Goal: Task Accomplishment & Management: Manage account settings

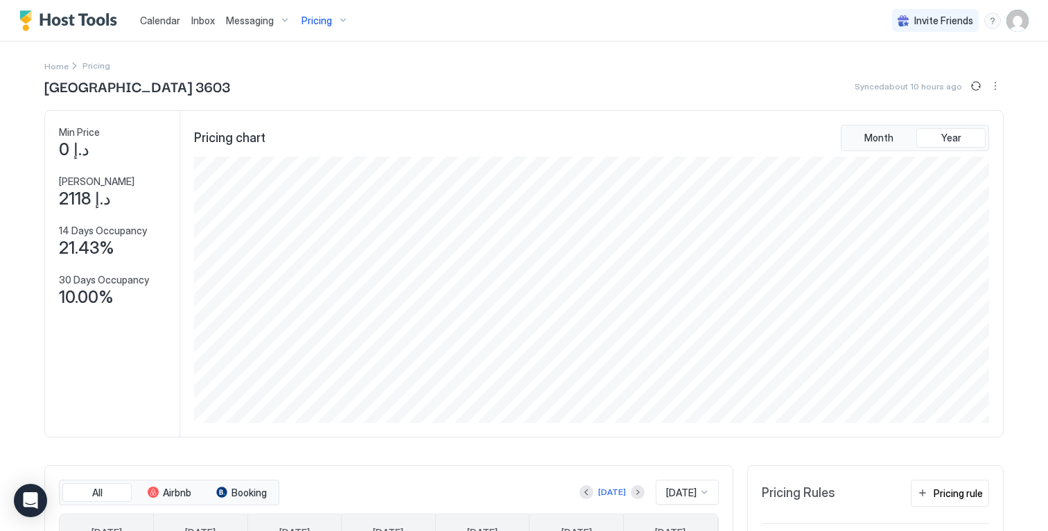
scroll to position [266, 798]
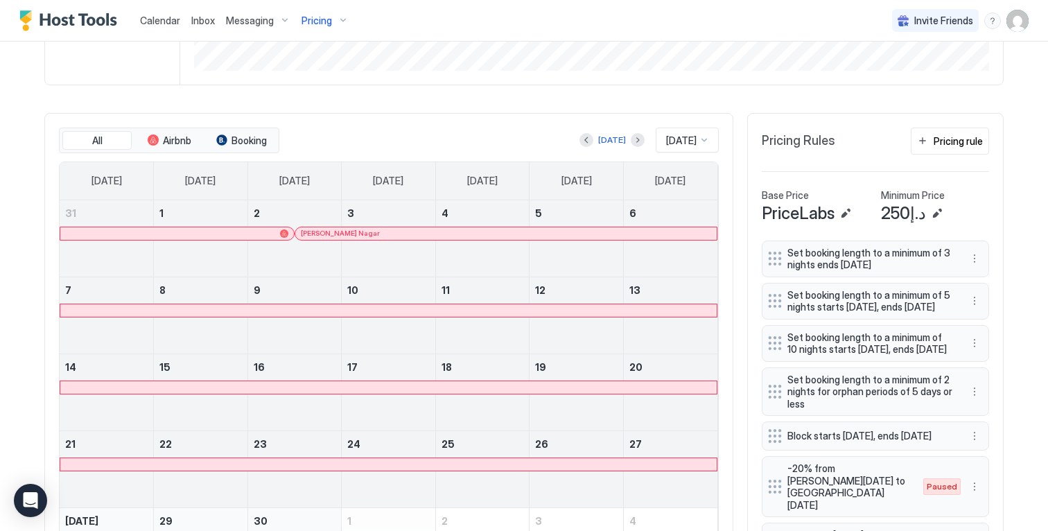
scroll to position [10, 0]
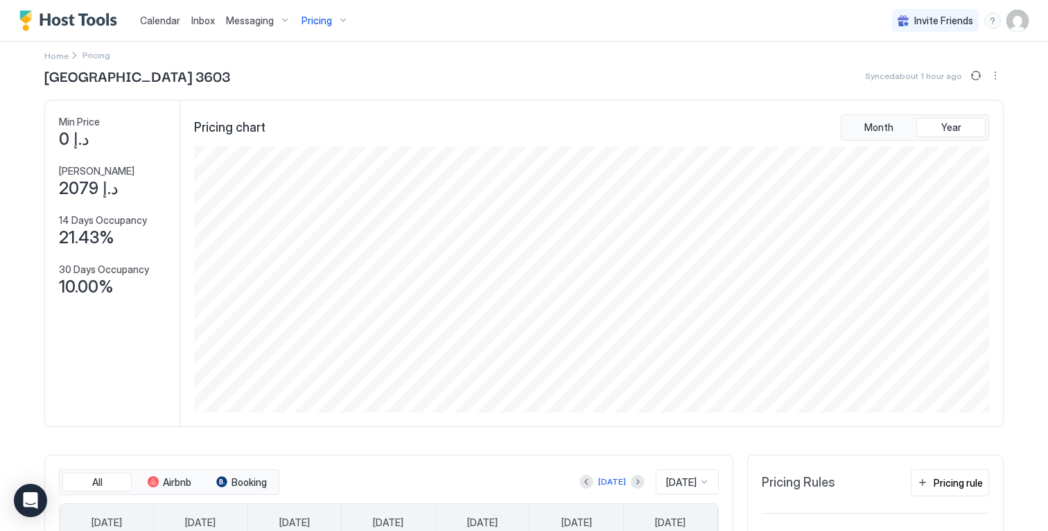
click at [331, 21] on div "Pricing" at bounding box center [325, 21] width 58 height 24
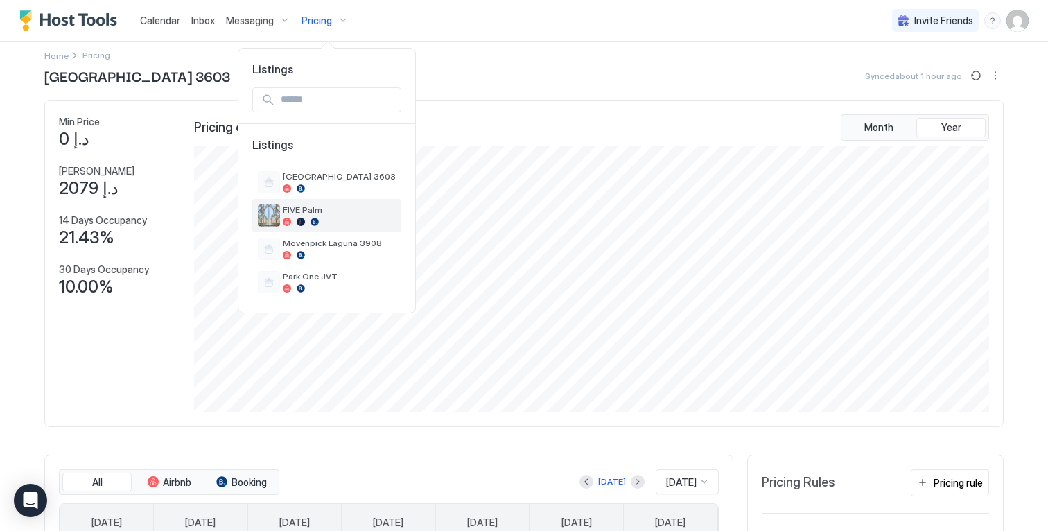
click at [309, 205] on span "FIVE Palm" at bounding box center [339, 209] width 113 height 10
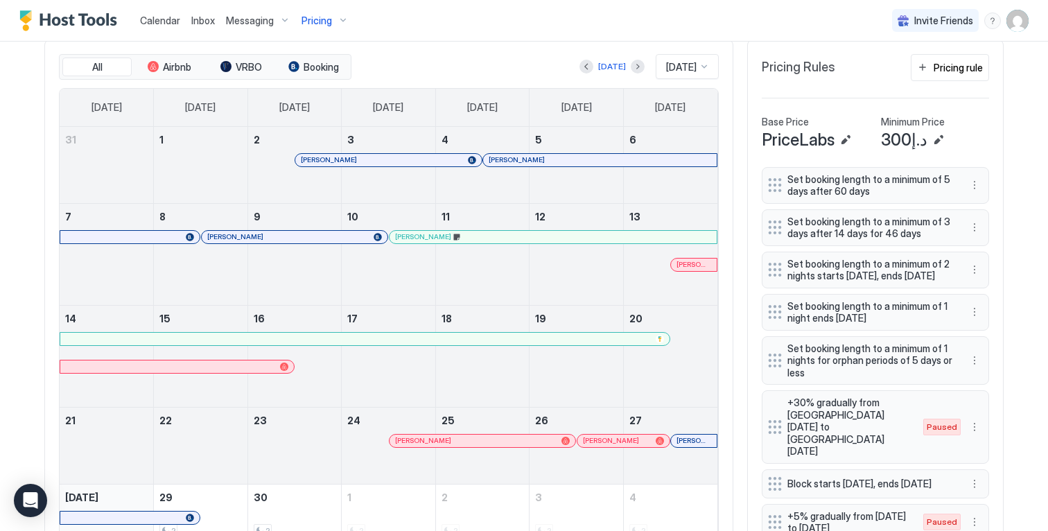
scroll to position [731, 0]
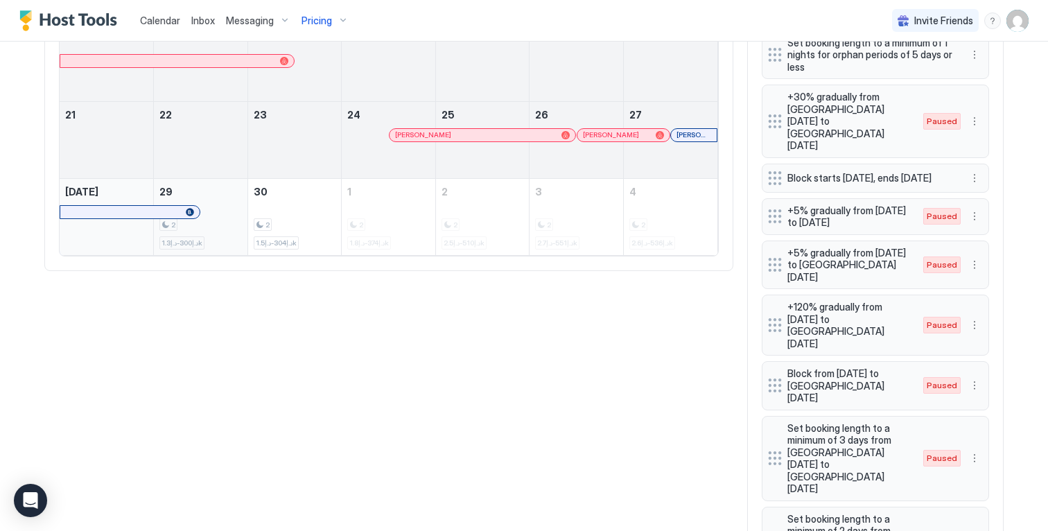
click at [213, 193] on div "2 د.إ300-د.إ1.3k" at bounding box center [201, 217] width 94 height 76
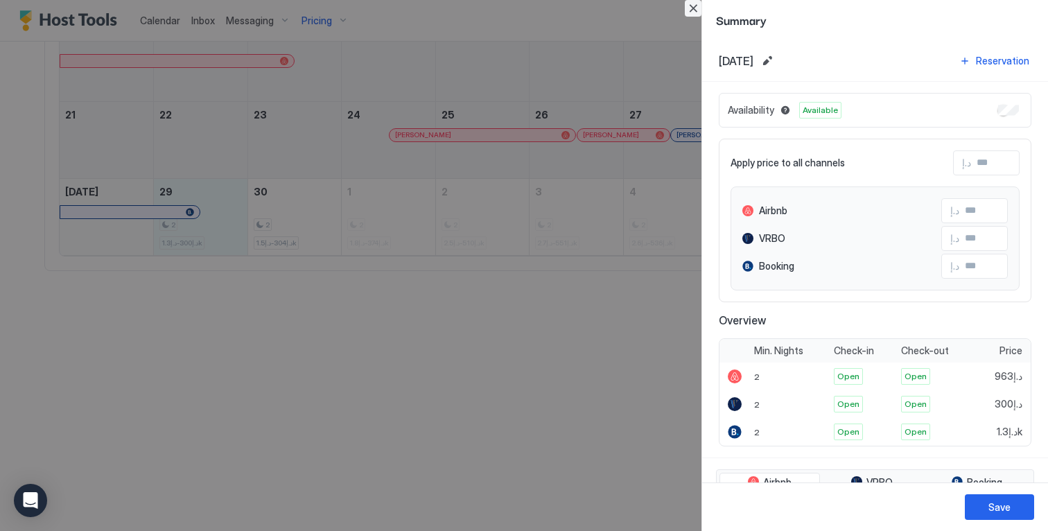
click at [698, 6] on button "Close" at bounding box center [693, 8] width 17 height 17
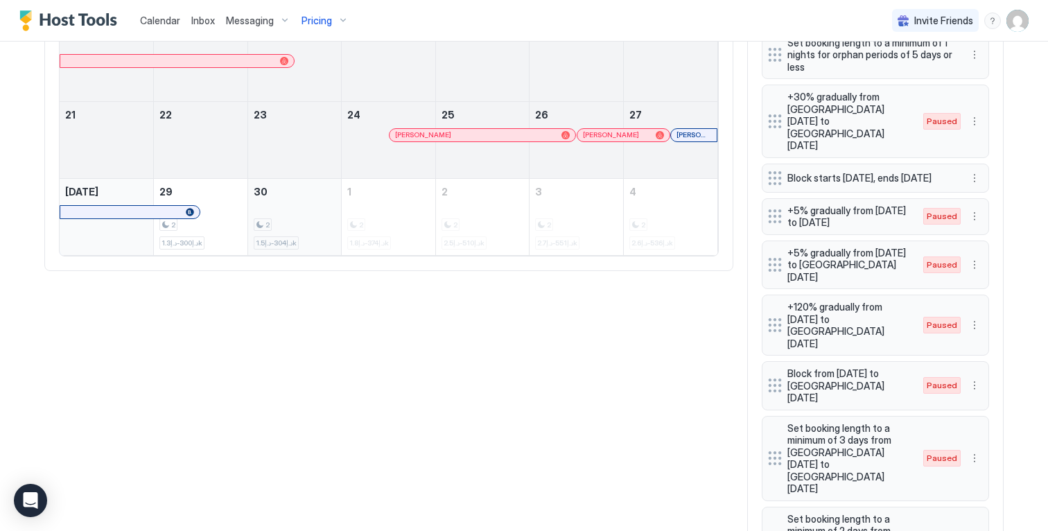
click at [276, 209] on div "2 د.إ304-د.إ1.5k" at bounding box center [295, 216] width 82 height 65
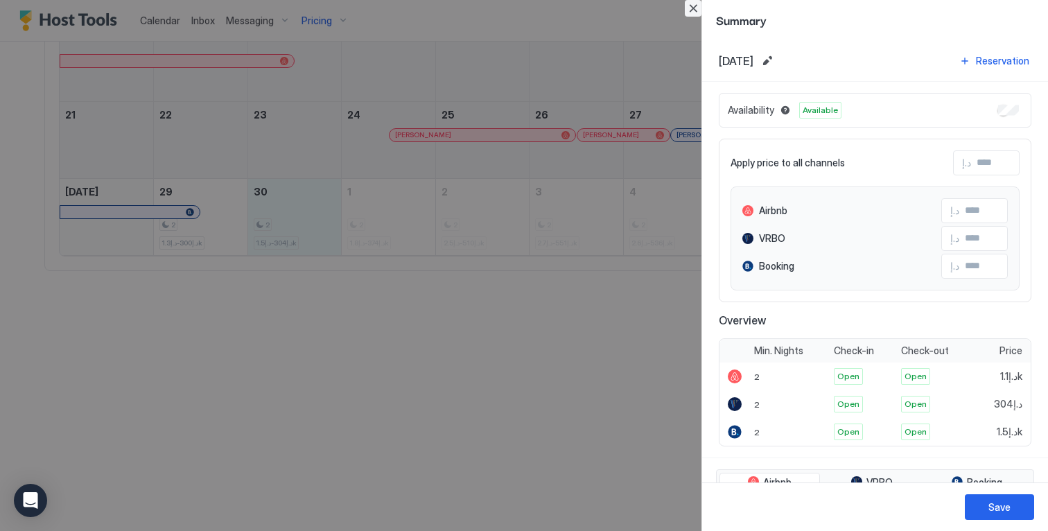
click at [698, 8] on button "Close" at bounding box center [693, 8] width 17 height 17
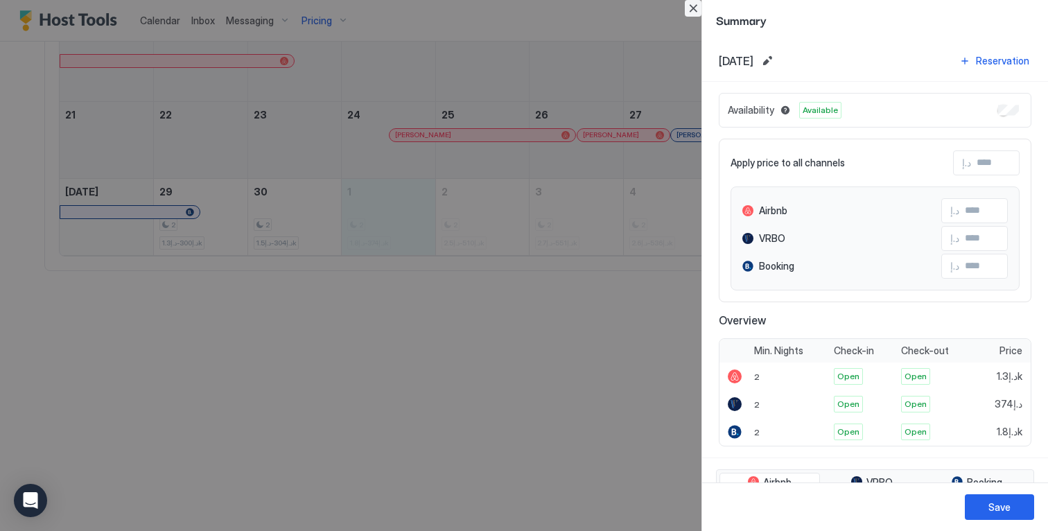
click at [693, 8] on button "Close" at bounding box center [693, 8] width 17 height 17
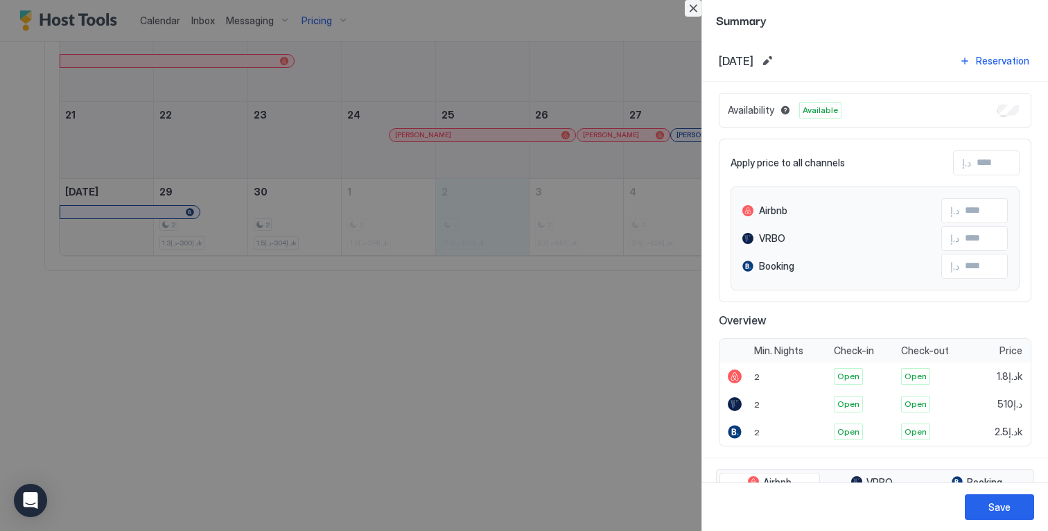
click at [697, 6] on button "Close" at bounding box center [693, 8] width 17 height 17
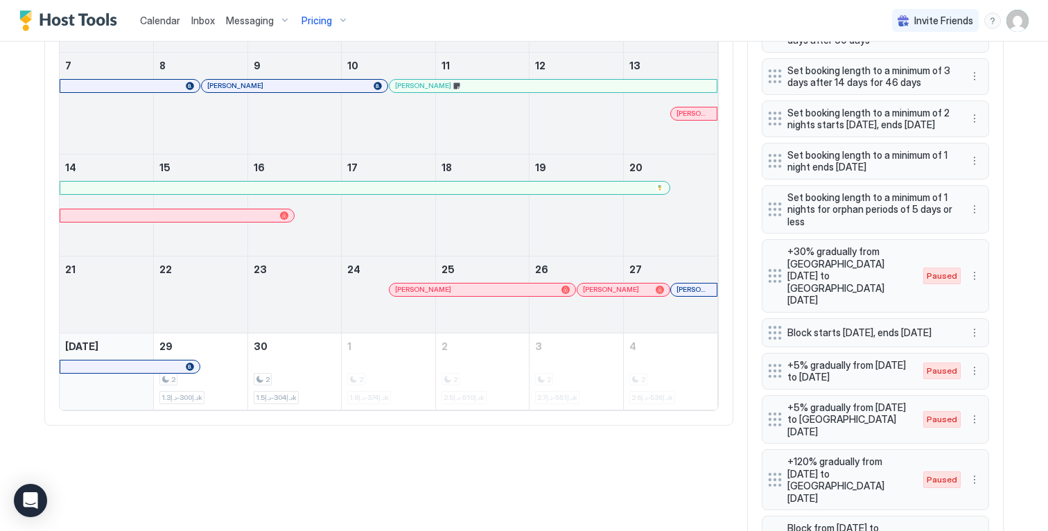
scroll to position [589, 0]
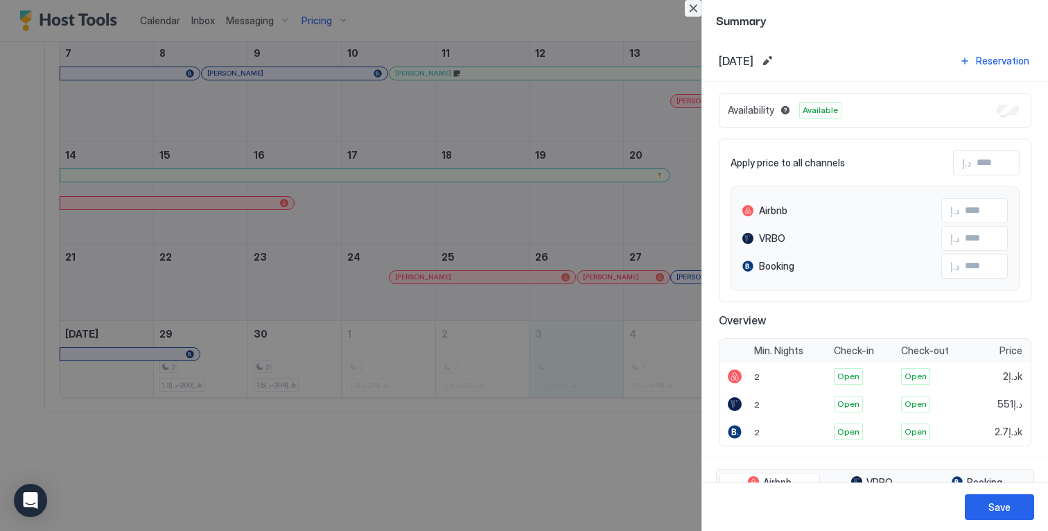
click at [694, 3] on button "Close" at bounding box center [693, 8] width 17 height 17
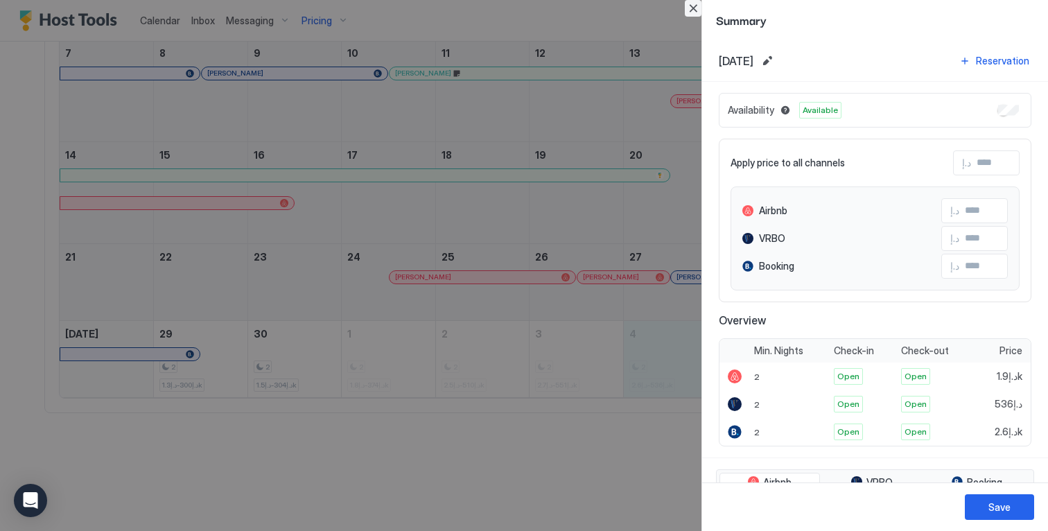
click at [687, 9] on button "Close" at bounding box center [693, 8] width 17 height 17
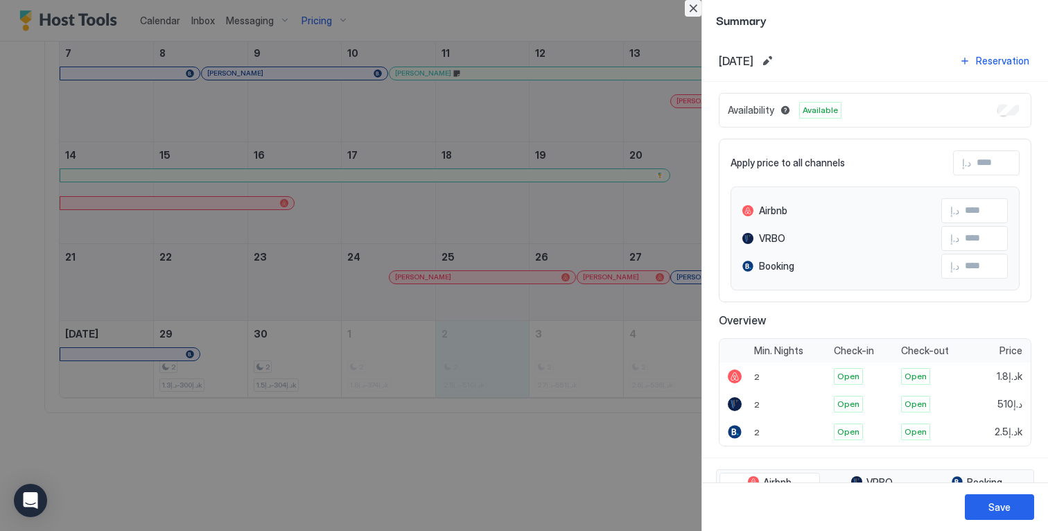
click at [694, 8] on button "Close" at bounding box center [693, 8] width 17 height 17
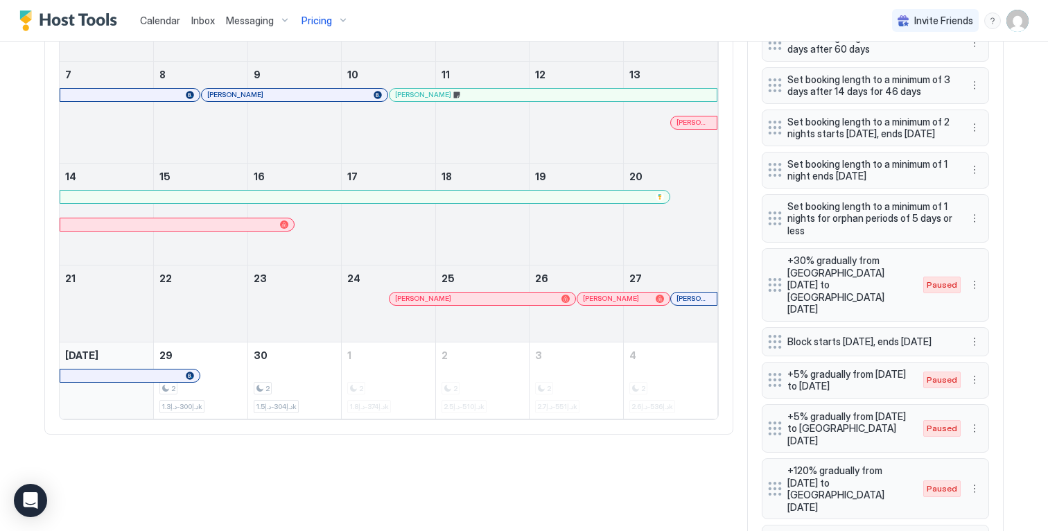
scroll to position [270, 0]
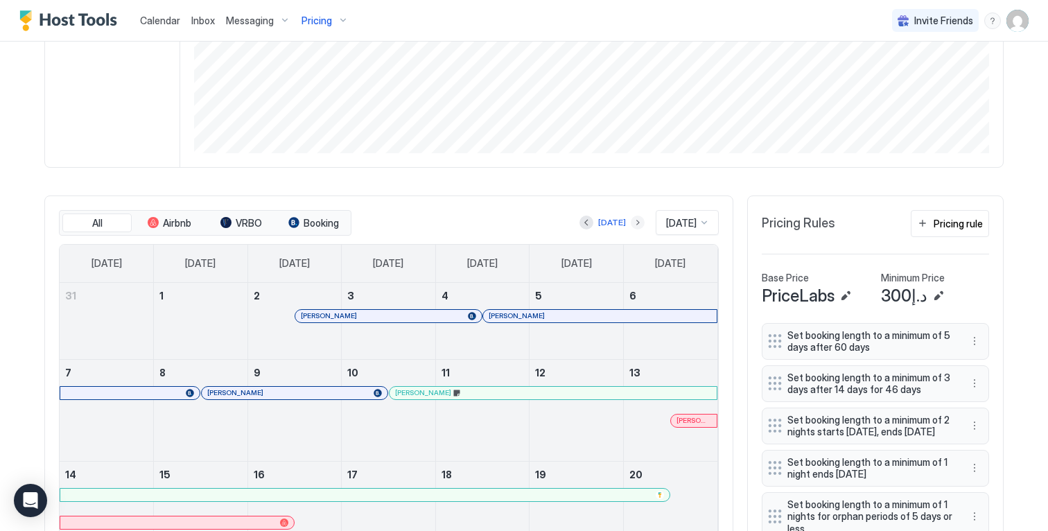
click at [631, 229] on button "Next month" at bounding box center [638, 223] width 14 height 14
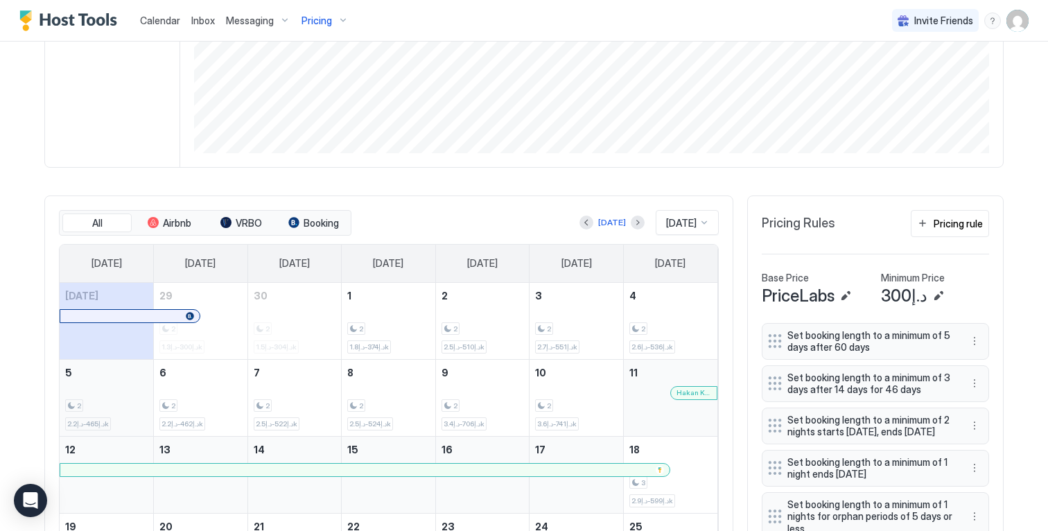
click at [143, 390] on div "2 د.إ465-د.إ2.2k" at bounding box center [107, 398] width 94 height 76
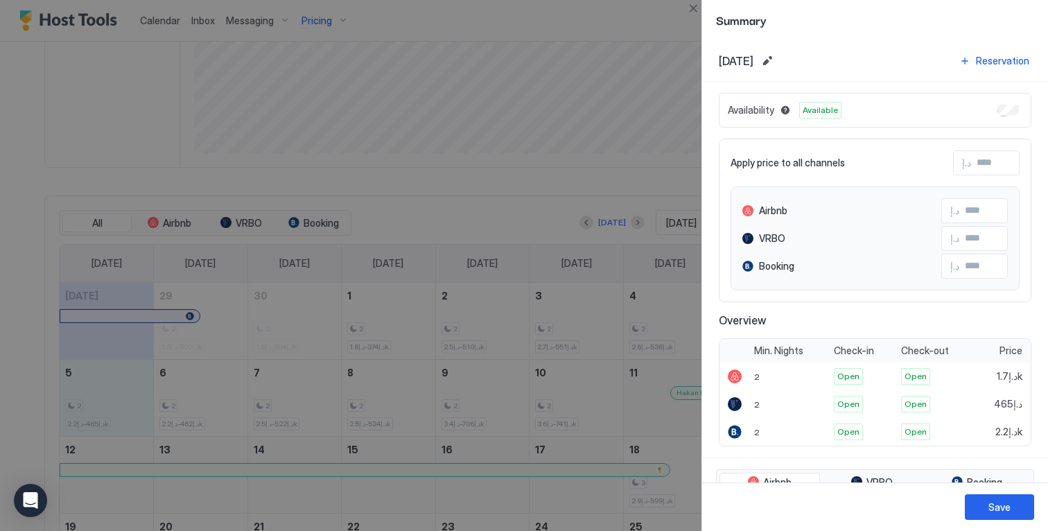
click at [179, 387] on div at bounding box center [524, 265] width 1048 height 531
click at [692, 8] on button "Close" at bounding box center [693, 8] width 17 height 17
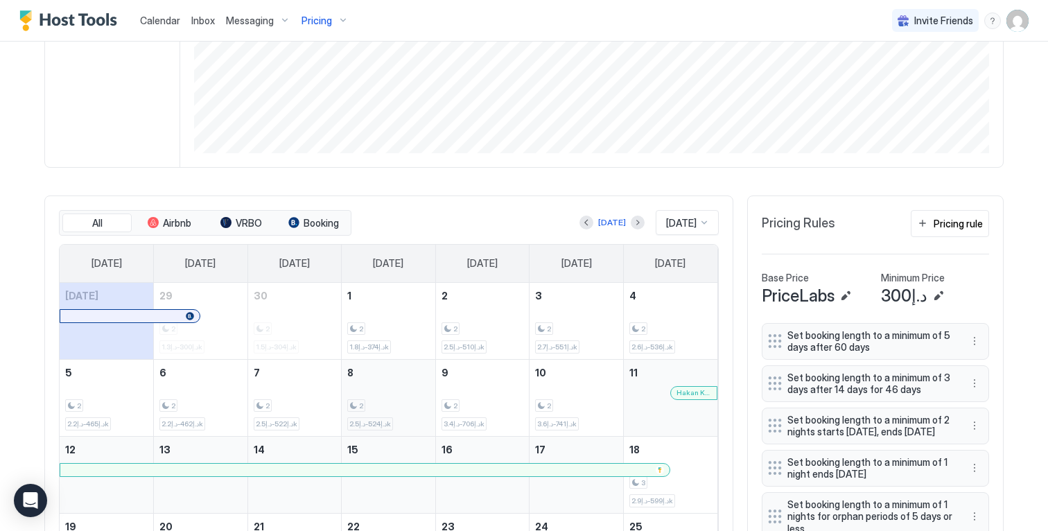
click at [385, 393] on div "2 د.إ524-د.إ2.5k" at bounding box center [388, 397] width 82 height 65
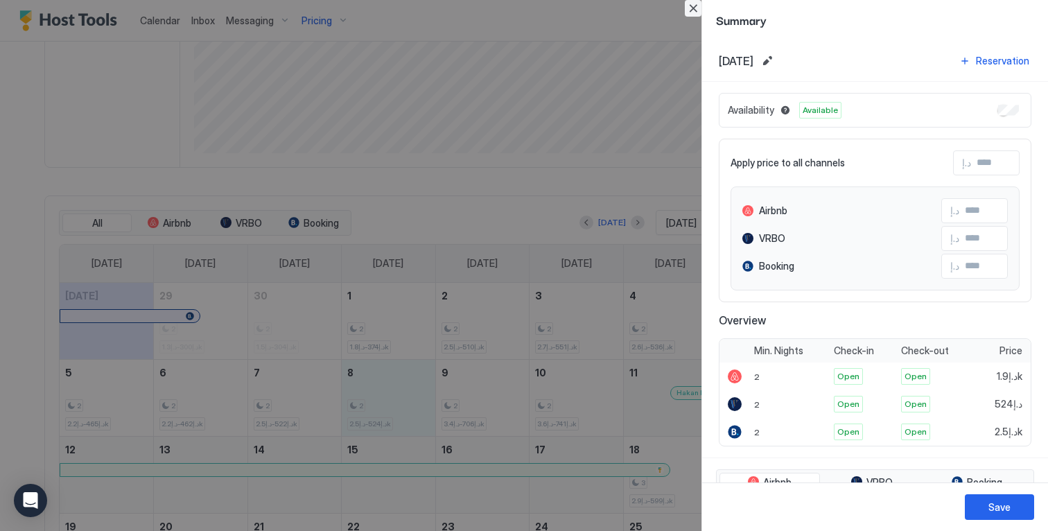
click at [692, 10] on button "Close" at bounding box center [693, 8] width 17 height 17
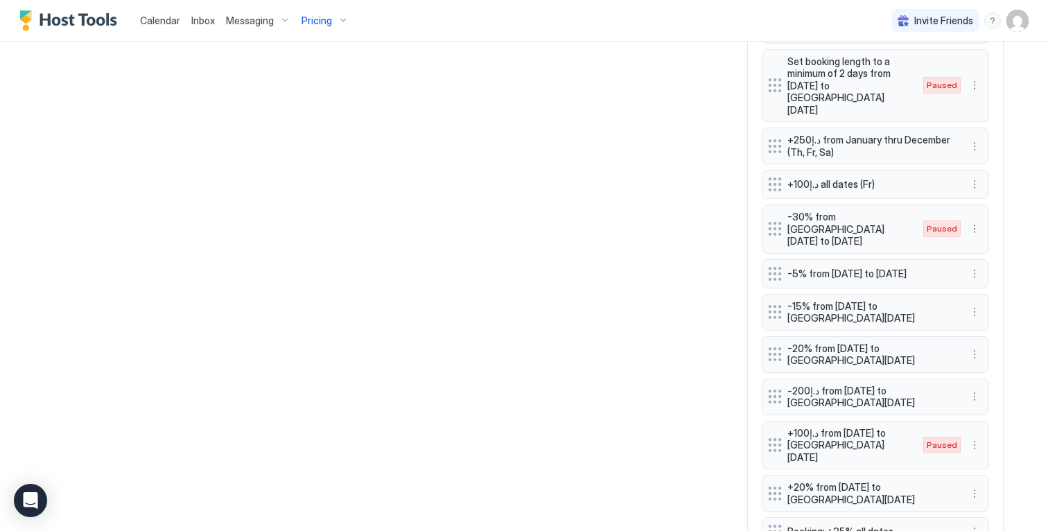
scroll to position [1276, 0]
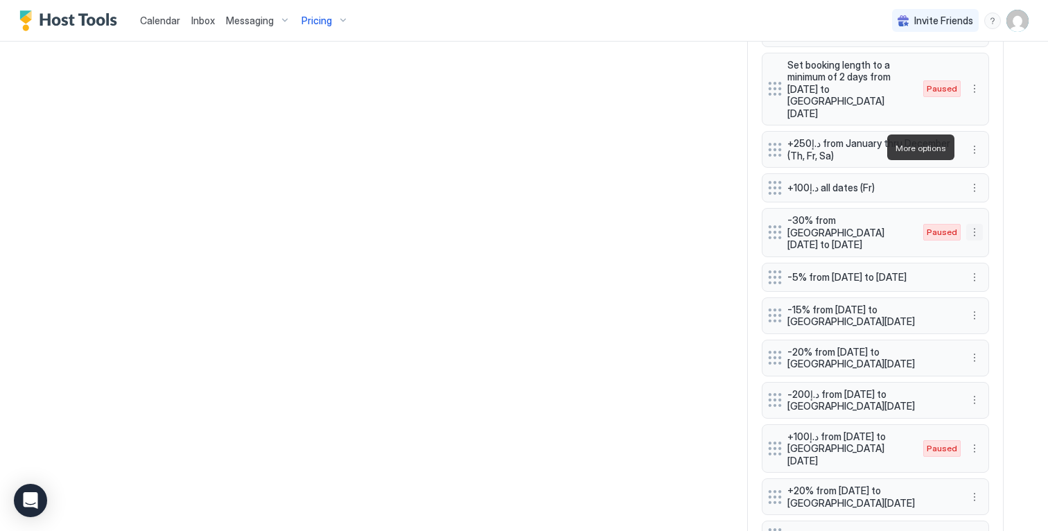
click at [969, 224] on button "More options" at bounding box center [974, 232] width 17 height 17
click at [989, 173] on div "Edit" at bounding box center [988, 167] width 53 height 22
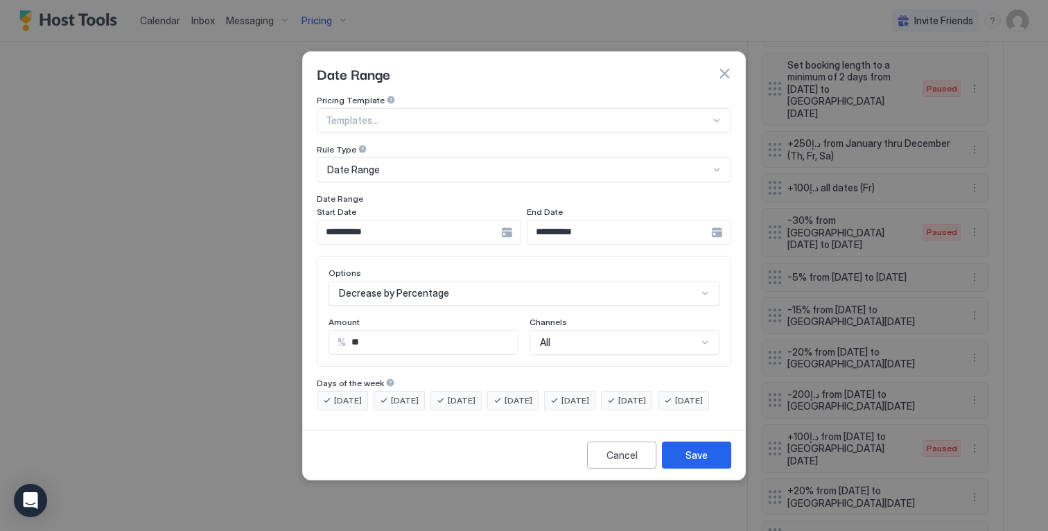
click at [459, 223] on input "**********" at bounding box center [409, 232] width 184 height 24
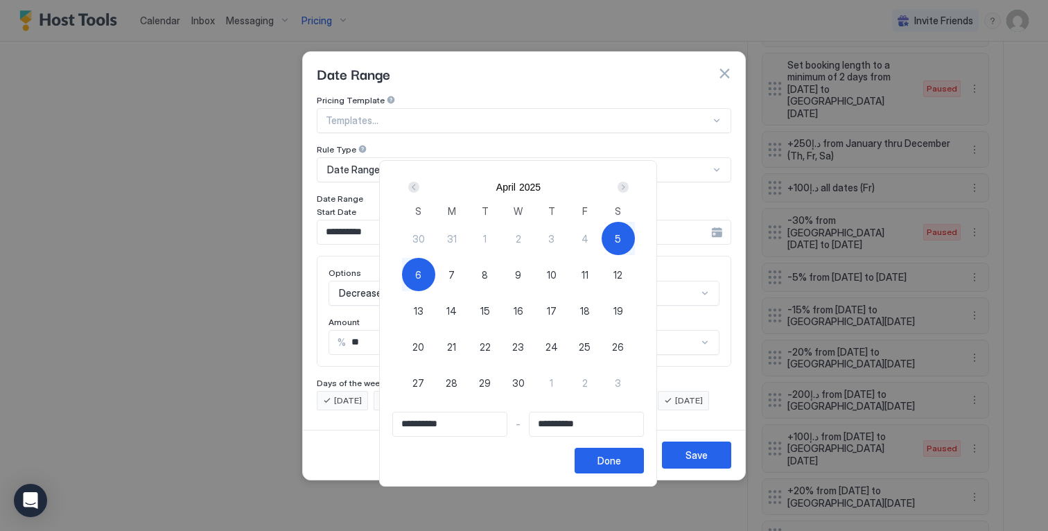
click at [626, 183] on div "Next" at bounding box center [622, 187] width 11 height 11
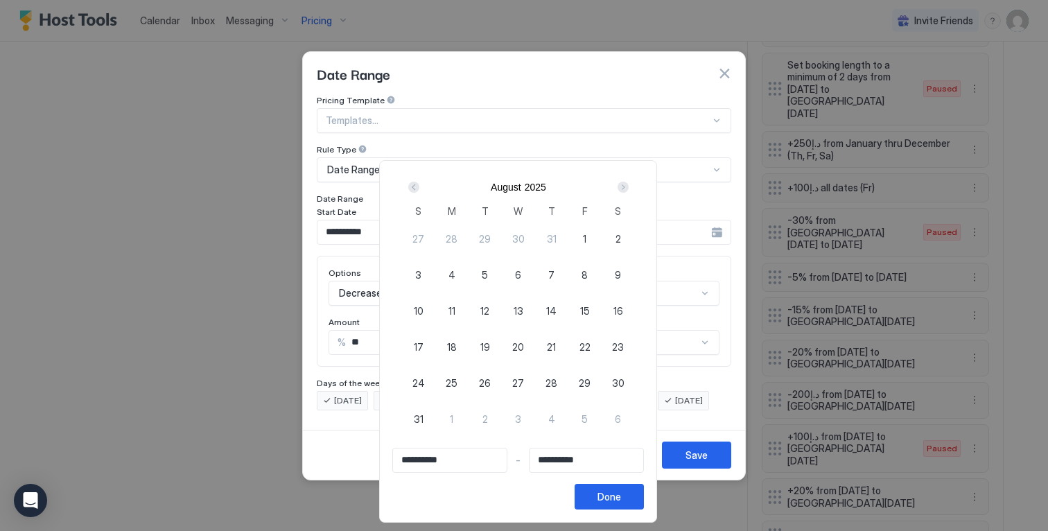
click at [626, 183] on div "Next" at bounding box center [622, 187] width 11 height 11
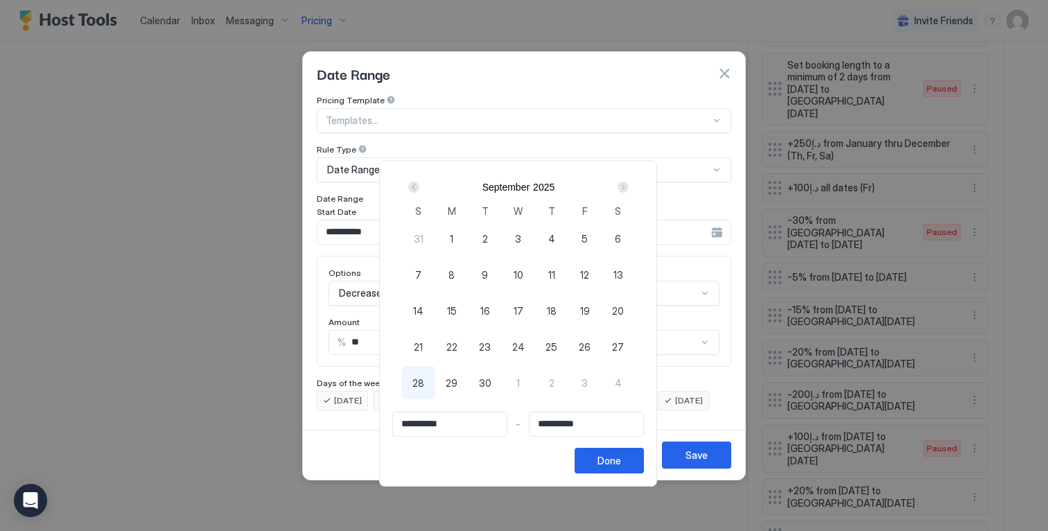
click at [626, 183] on div "Next" at bounding box center [622, 187] width 11 height 11
click at [417, 278] on div "5" at bounding box center [418, 274] width 33 height 33
type input "**********"
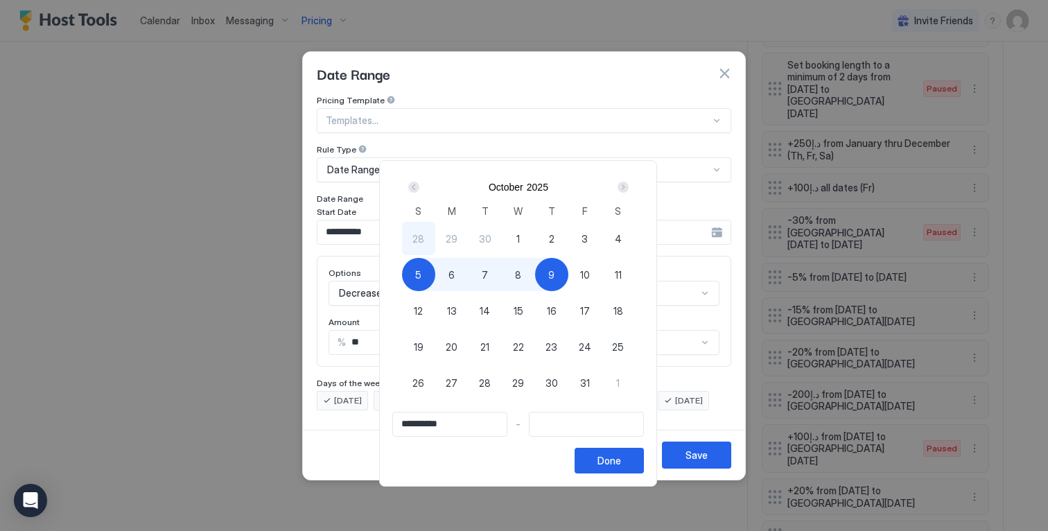
click at [563, 270] on div "9" at bounding box center [551, 274] width 33 height 33
type input "**********"
click at [601, 463] on button "Done" at bounding box center [608, 461] width 69 height 26
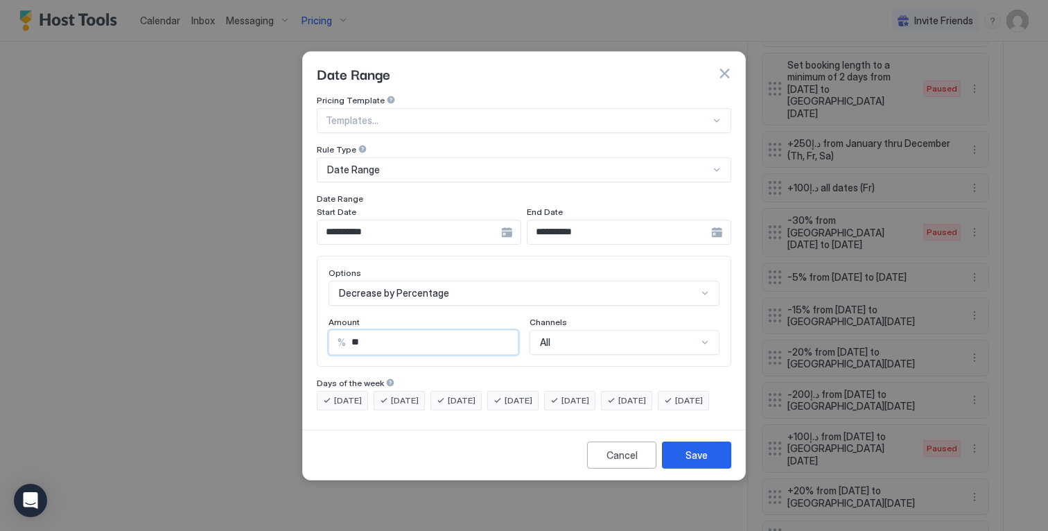
drag, startPoint x: 403, startPoint y: 324, endPoint x: 270, endPoint y: 303, distance: 134.8
click at [271, 303] on div "**********" at bounding box center [524, 265] width 1048 height 531
type input "**"
click at [695, 462] on div "Save" at bounding box center [696, 455] width 22 height 15
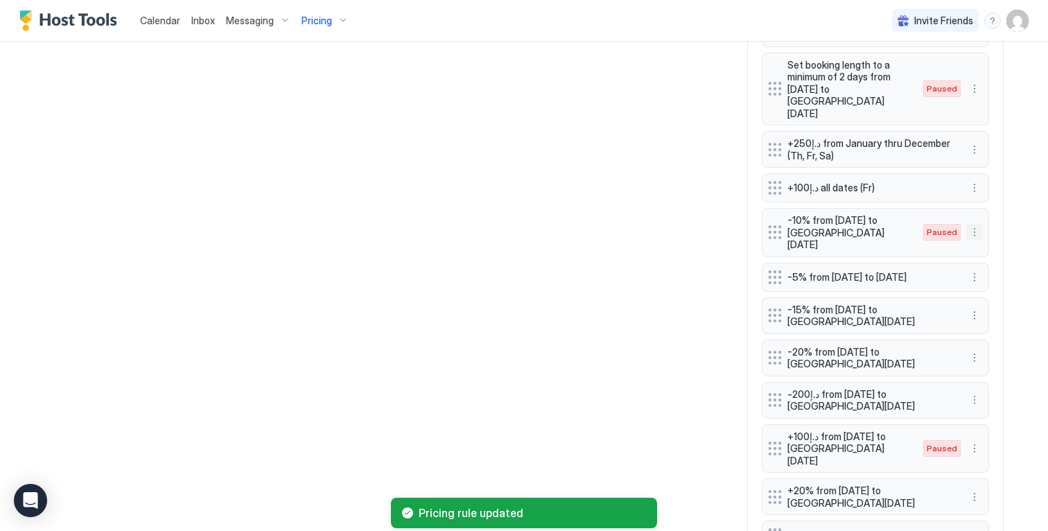
click at [970, 224] on button "More options" at bounding box center [974, 232] width 17 height 17
click at [974, 186] on div "Enable" at bounding box center [988, 189] width 42 height 10
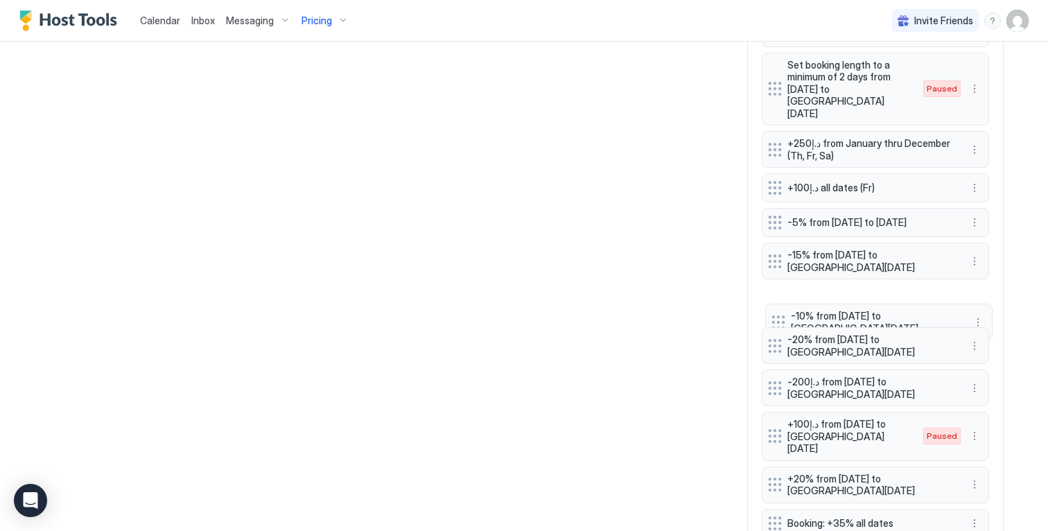
drag, startPoint x: 772, startPoint y: 148, endPoint x: 775, endPoint y: 243, distance: 94.3
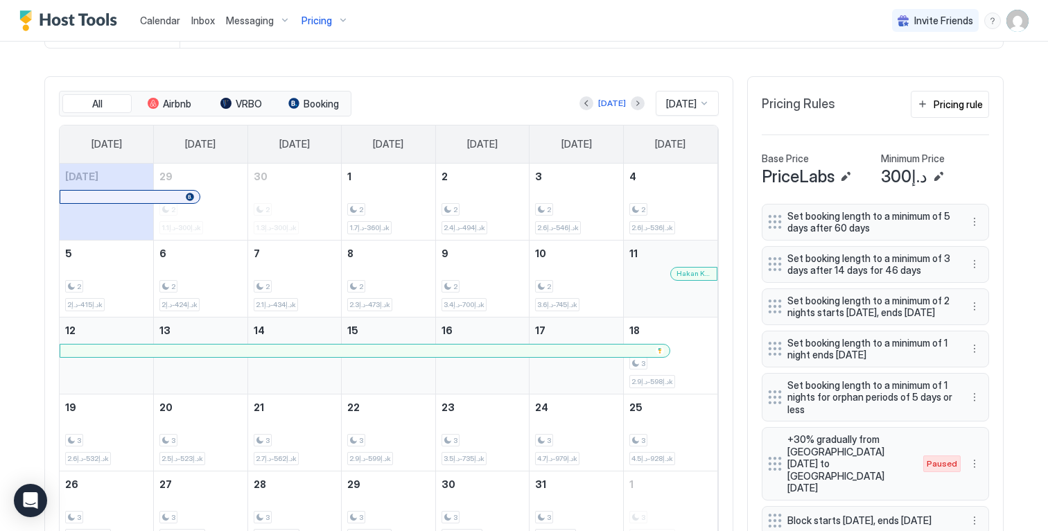
scroll to position [0, 0]
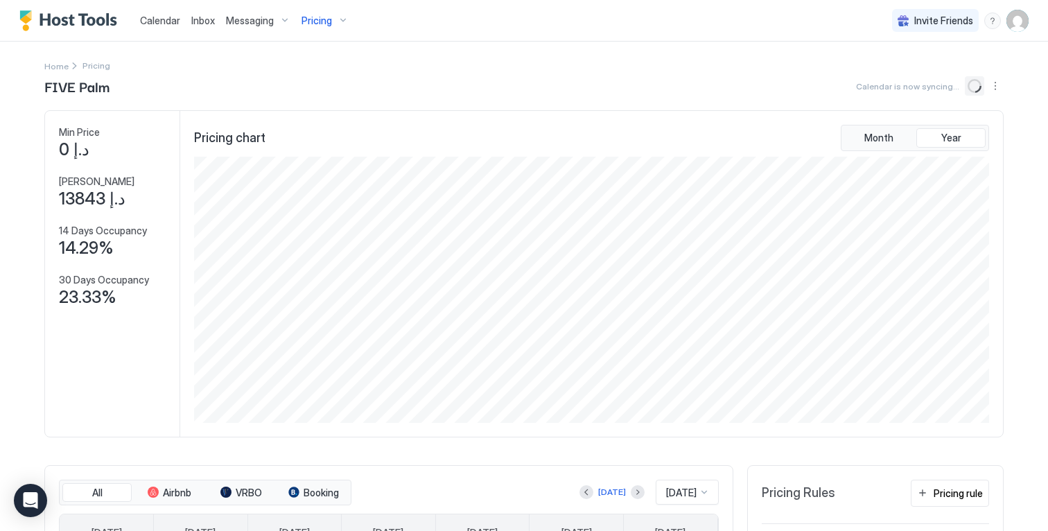
click at [971, 82] on icon "loading" at bounding box center [974, 86] width 14 height 14
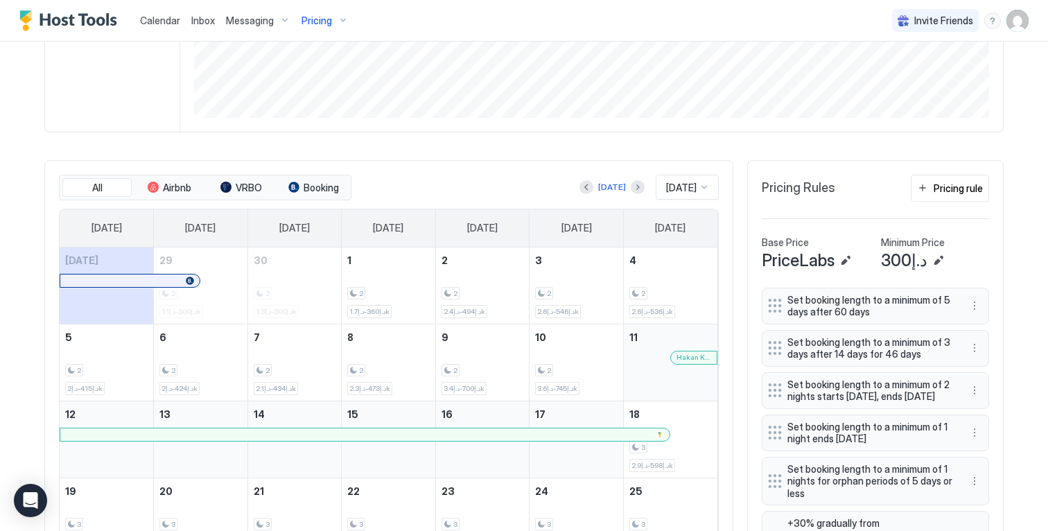
scroll to position [310, 0]
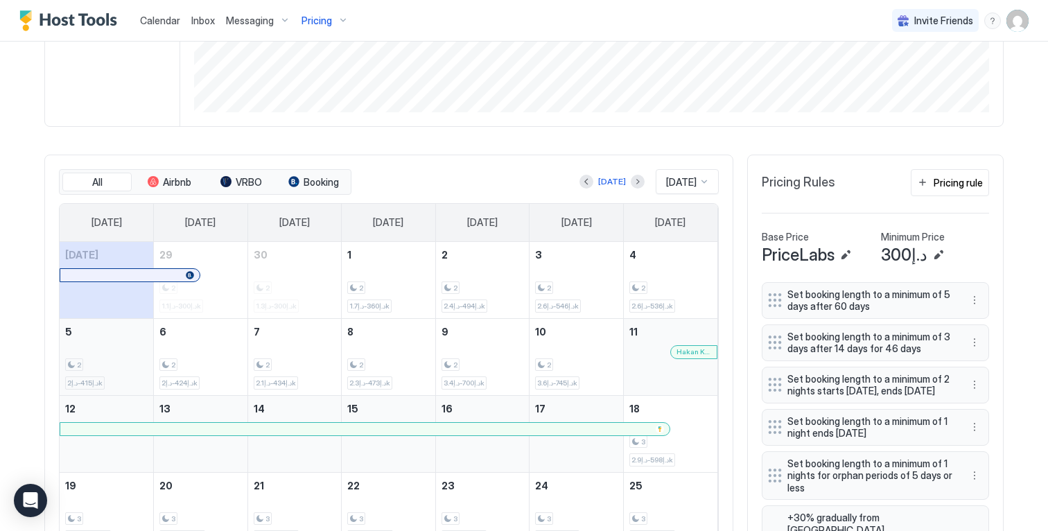
click at [118, 371] on div "2" at bounding box center [106, 364] width 82 height 13
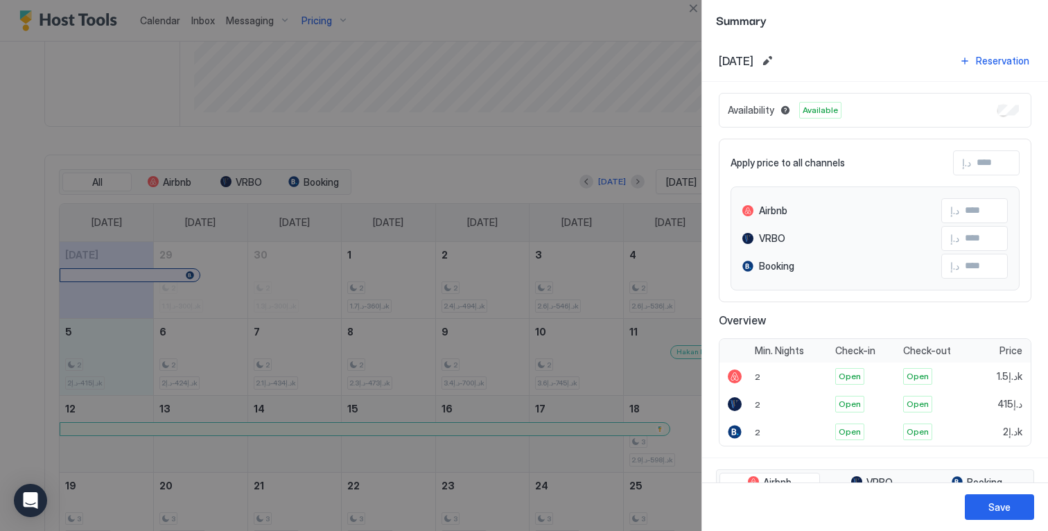
click at [218, 359] on div at bounding box center [524, 265] width 1048 height 531
click at [225, 359] on div at bounding box center [524, 265] width 1048 height 531
click at [693, 10] on button "Close" at bounding box center [693, 8] width 17 height 17
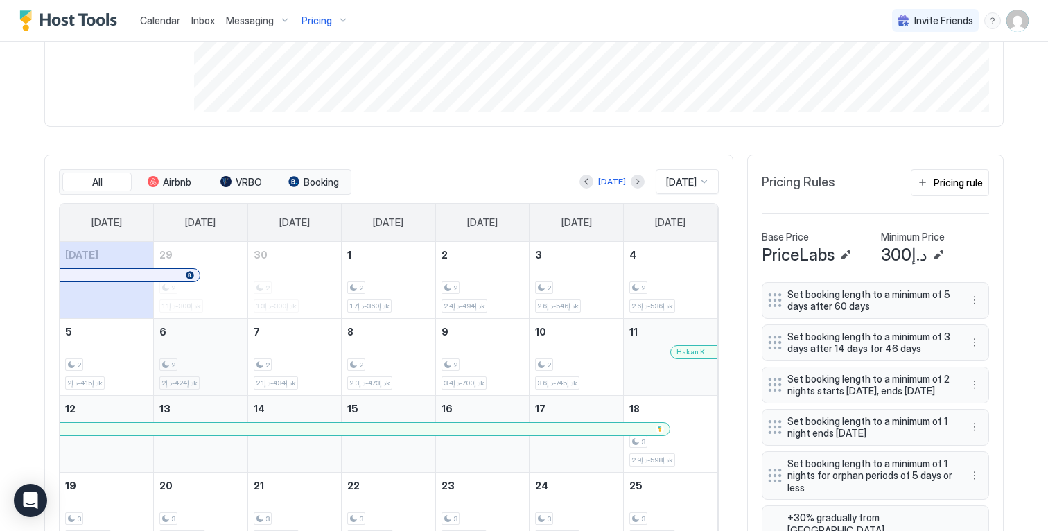
click at [222, 353] on div "2 د.إ424-د.إ2k" at bounding box center [200, 356] width 82 height 65
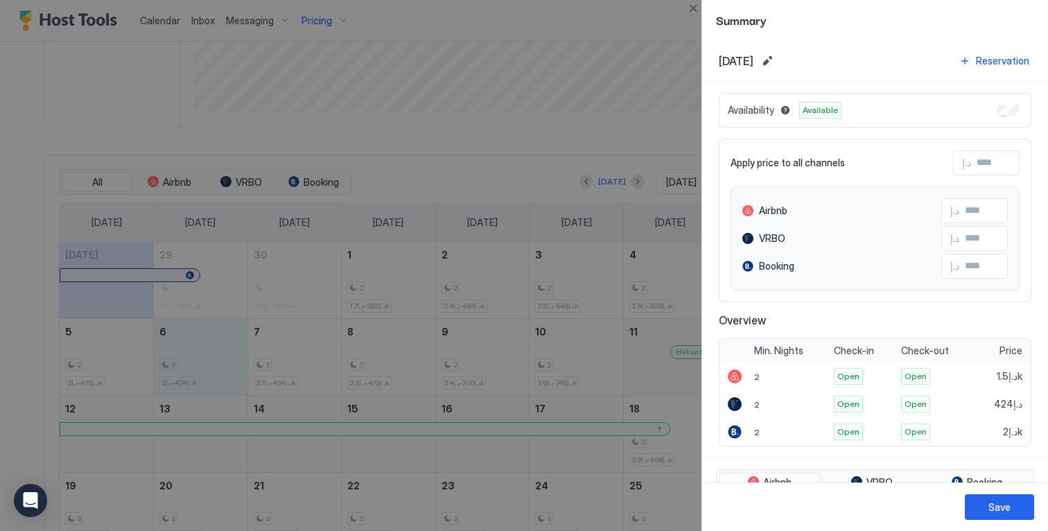
click at [299, 347] on div at bounding box center [524, 265] width 1048 height 531
click at [685, 12] on button "Close" at bounding box center [693, 8] width 17 height 17
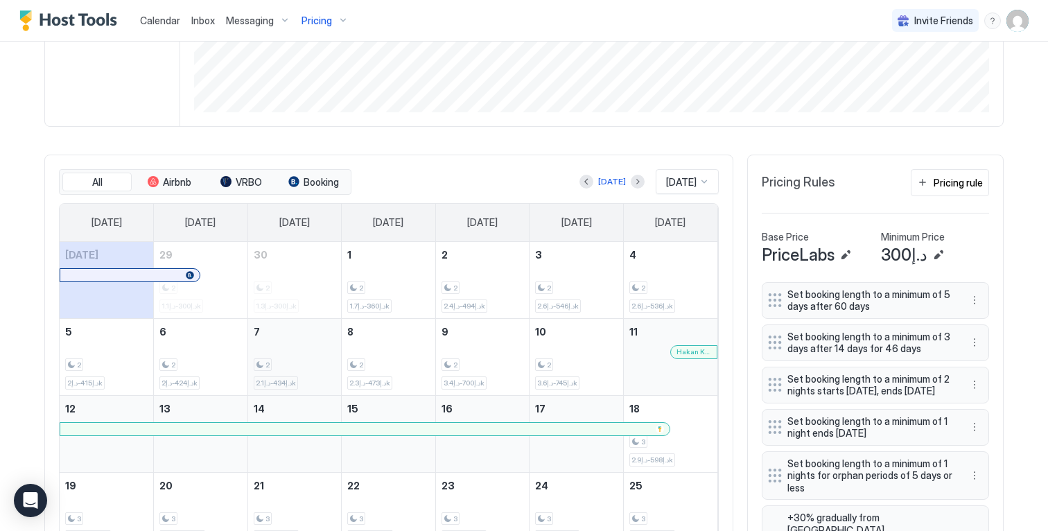
click at [328, 346] on div "2 د.إ434-د.إ2.1k" at bounding box center [295, 356] width 82 height 65
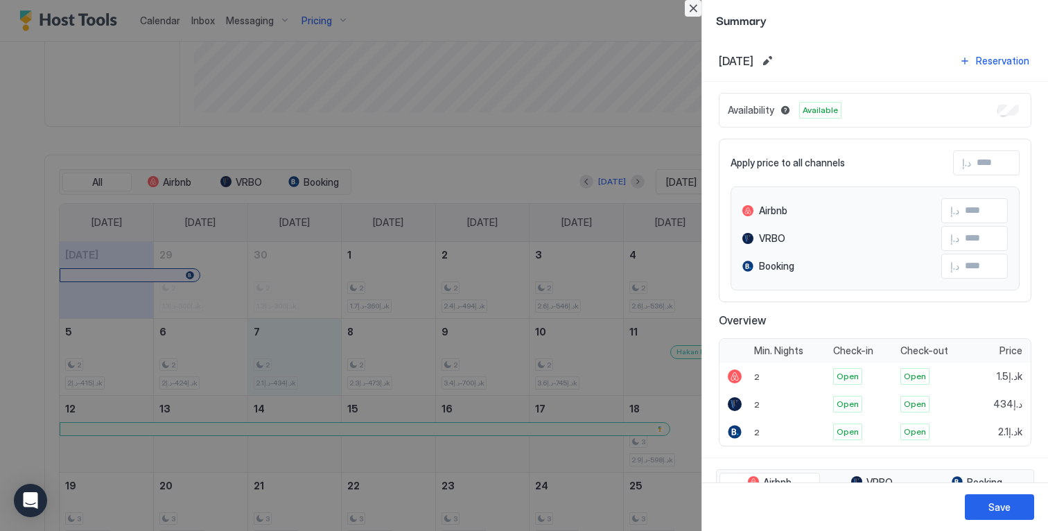
click at [692, 8] on button "Close" at bounding box center [693, 8] width 17 height 17
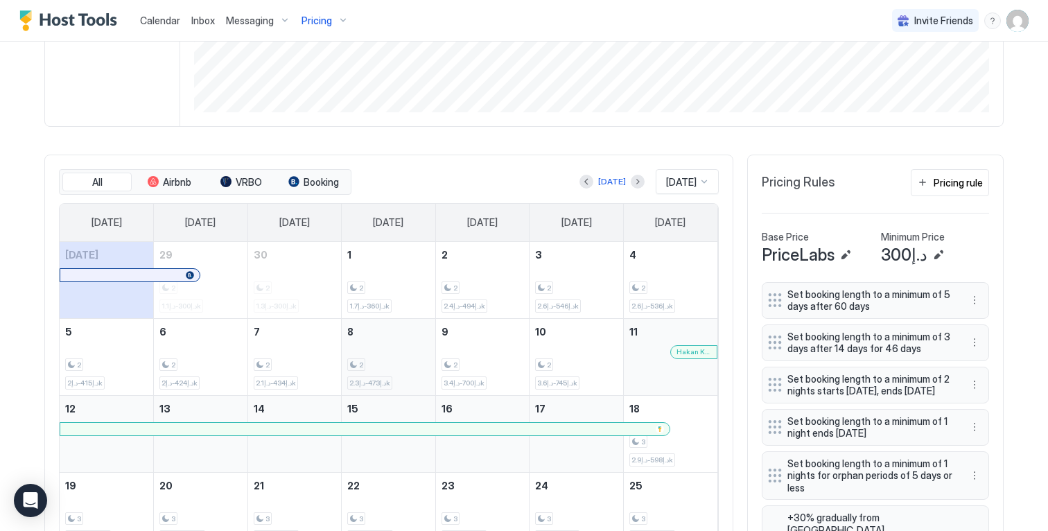
click at [382, 353] on div "2 د.إ473-د.إ2.3k" at bounding box center [388, 356] width 82 height 65
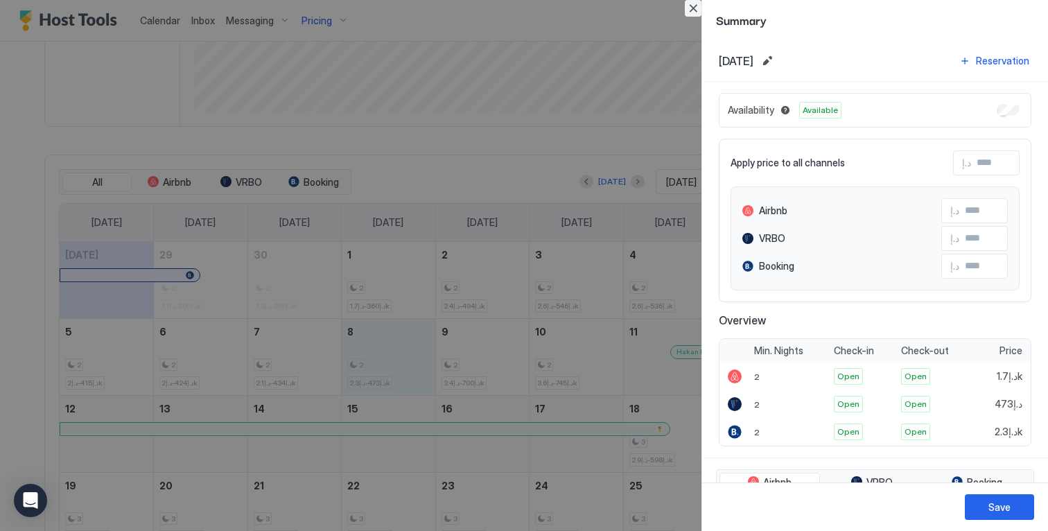
click at [687, 9] on button "Close" at bounding box center [693, 8] width 17 height 17
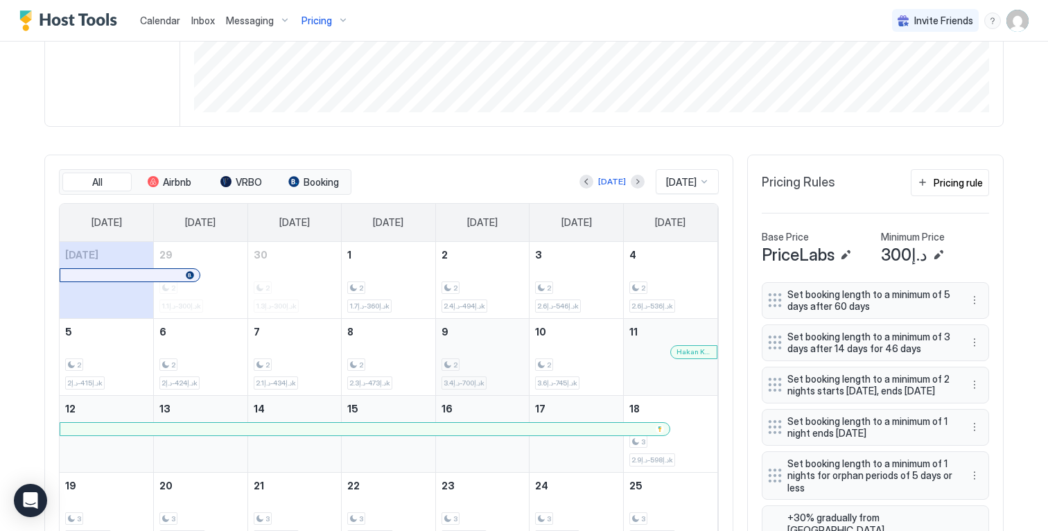
click at [468, 367] on div "2 د.إ700-د.إ3.4k" at bounding box center [482, 356] width 82 height 65
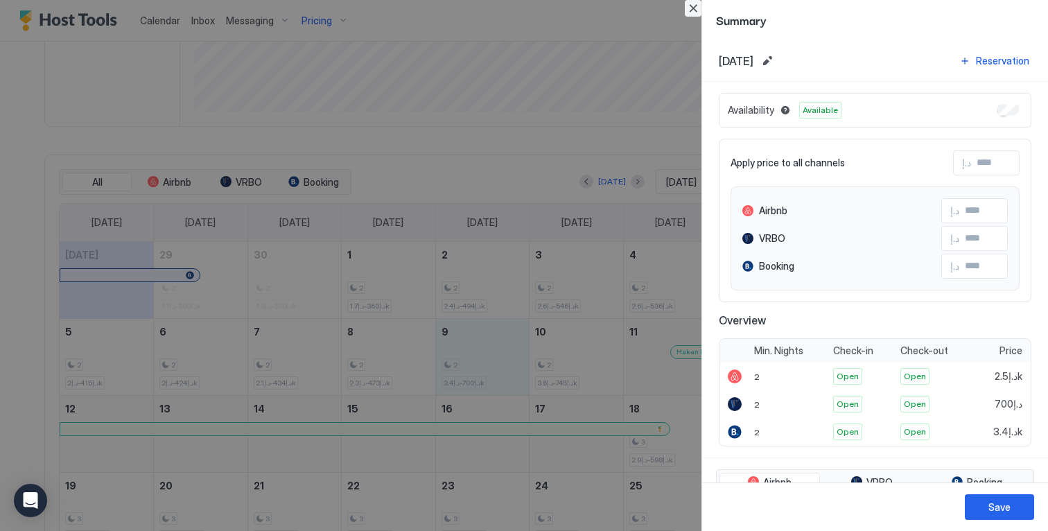
click at [692, 3] on button "Close" at bounding box center [693, 8] width 17 height 17
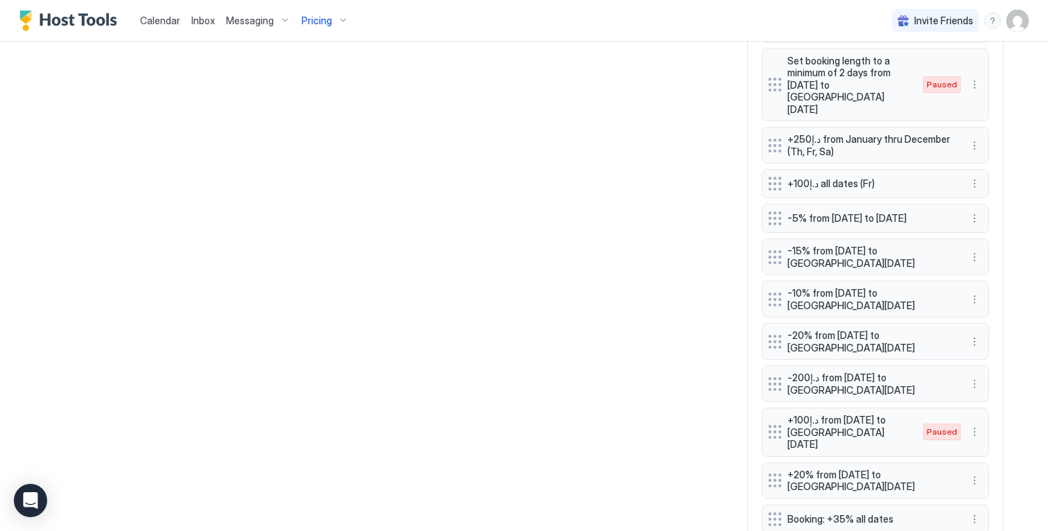
scroll to position [1284, 0]
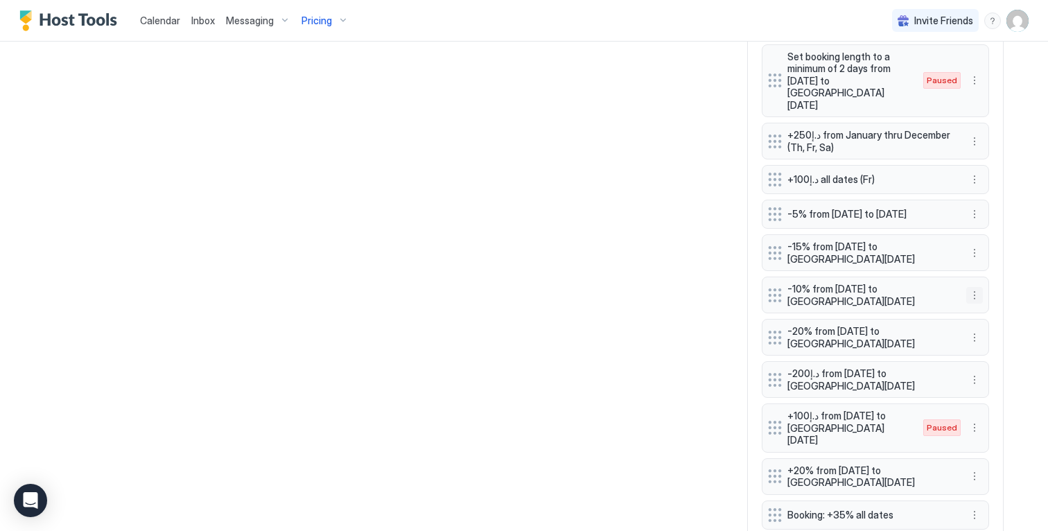
click at [969, 287] on button "More options" at bounding box center [974, 295] width 17 height 17
click at [984, 242] on span "Edit" at bounding box center [990, 243] width 15 height 10
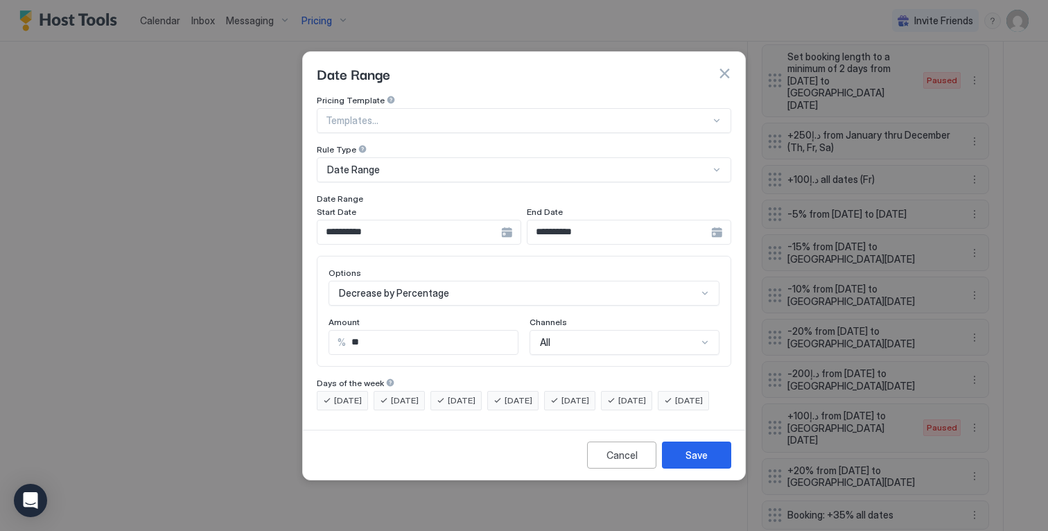
click at [508, 220] on div "**********" at bounding box center [419, 232] width 204 height 25
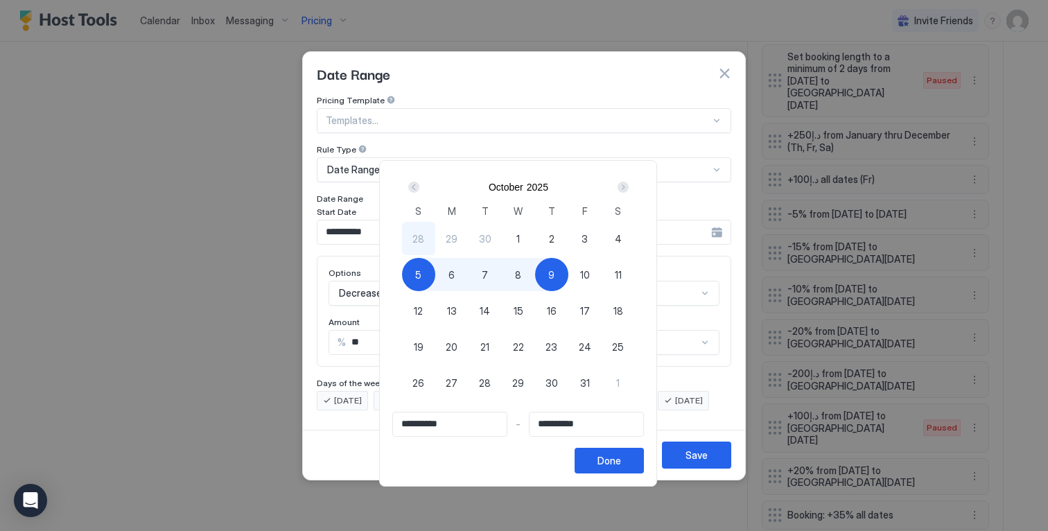
click at [416, 270] on div "5" at bounding box center [418, 274] width 33 height 33
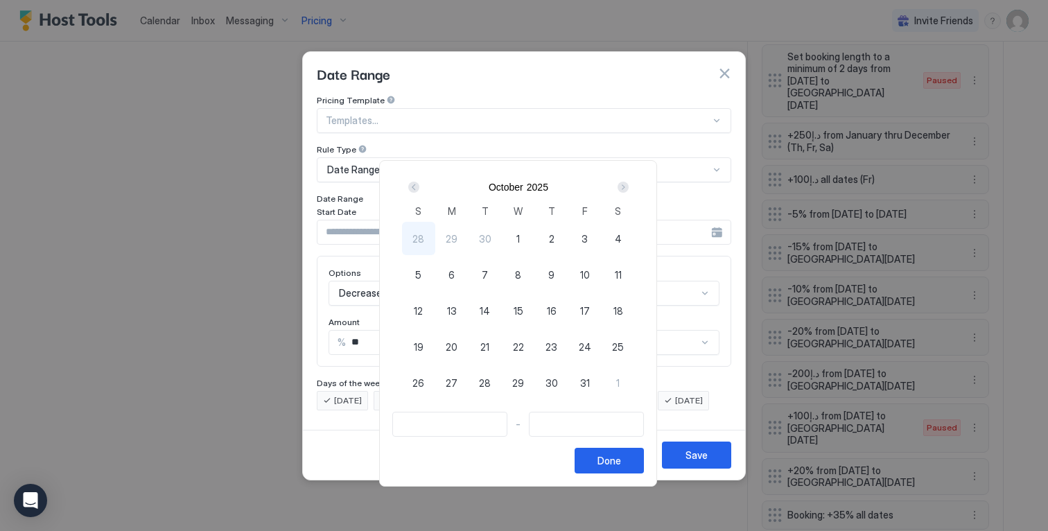
click at [421, 273] on span "5" at bounding box center [418, 274] width 6 height 15
type input "**********"
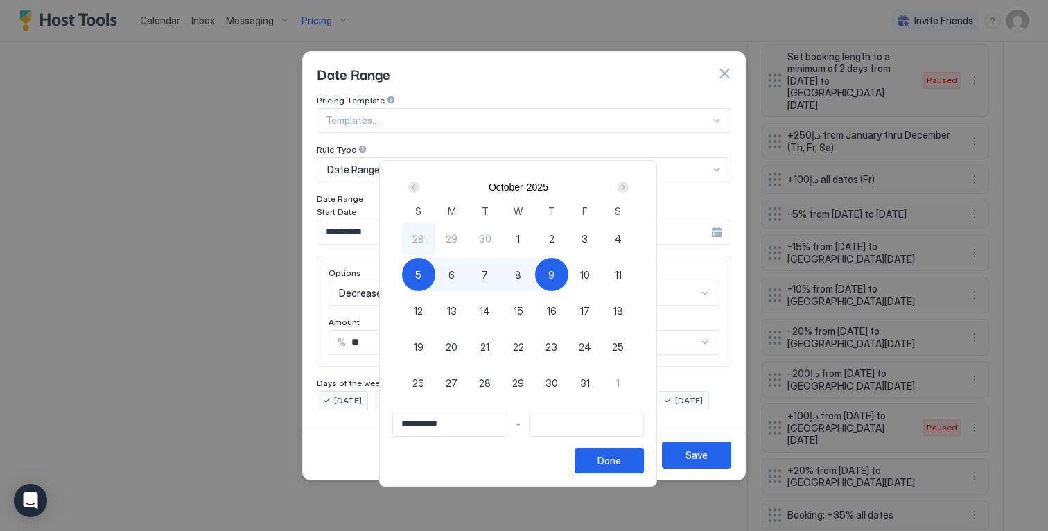
type input "**********"
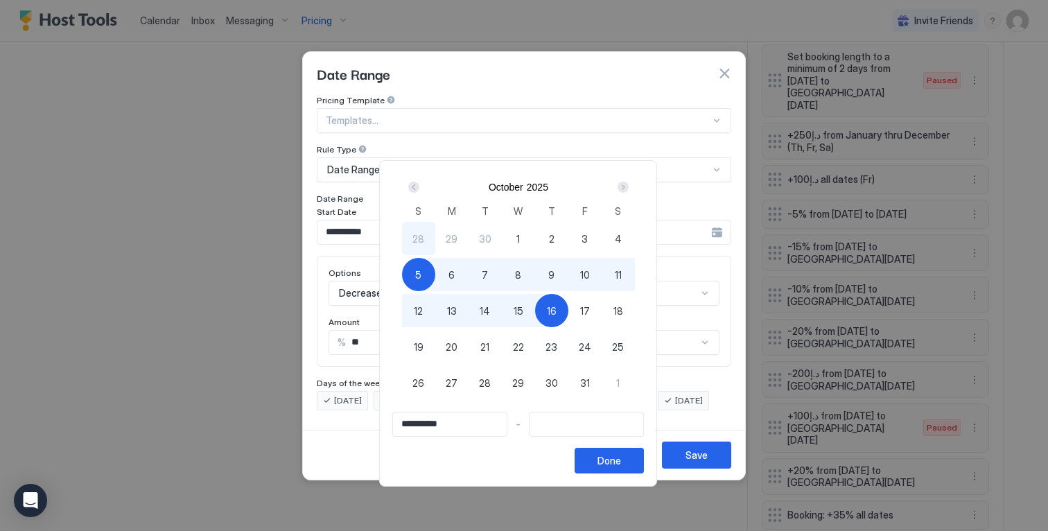
click at [563, 301] on div "16" at bounding box center [551, 310] width 33 height 33
type input "**********"
click at [621, 455] on div "Done" at bounding box center [609, 460] width 24 height 15
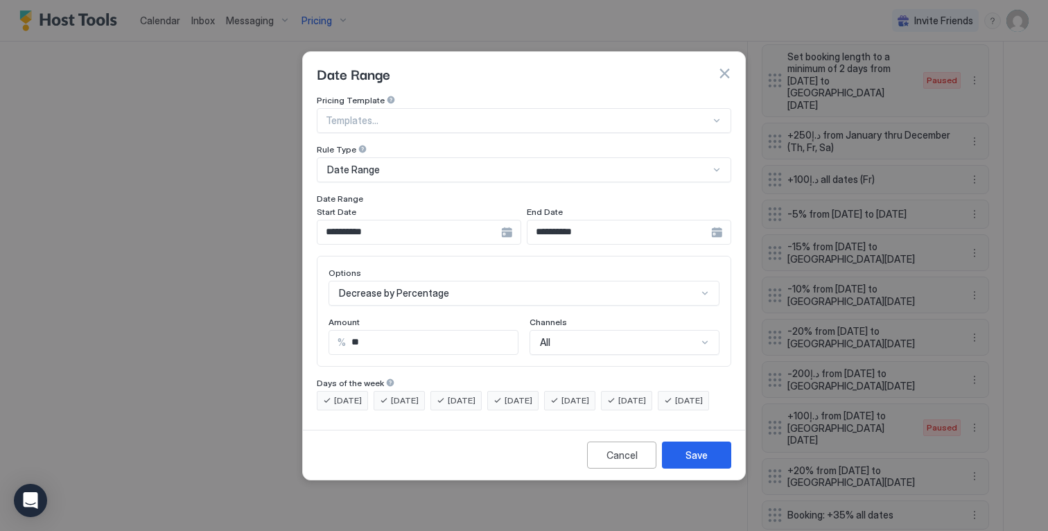
click at [496, 220] on input "**********" at bounding box center [409, 232] width 184 height 24
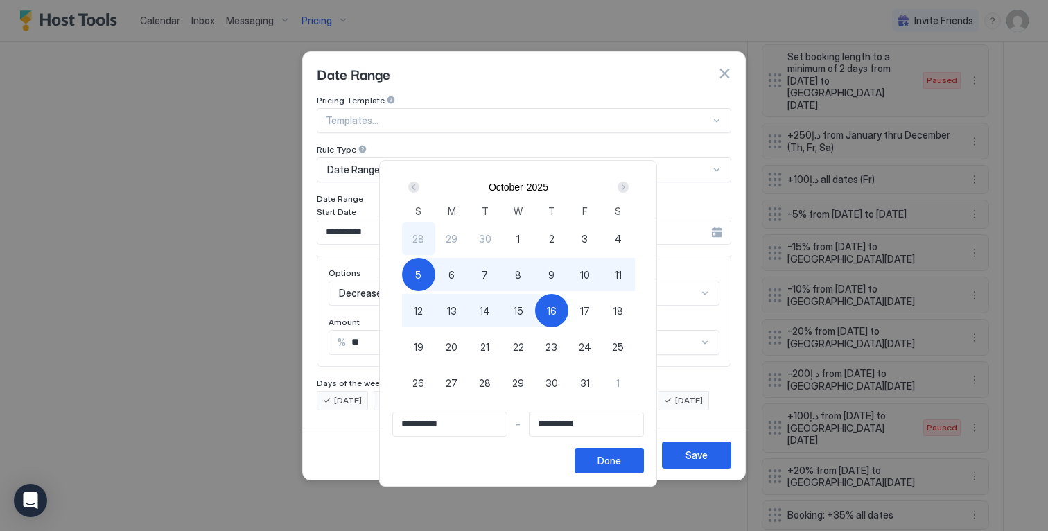
click at [435, 272] on div "5" at bounding box center [418, 274] width 33 height 33
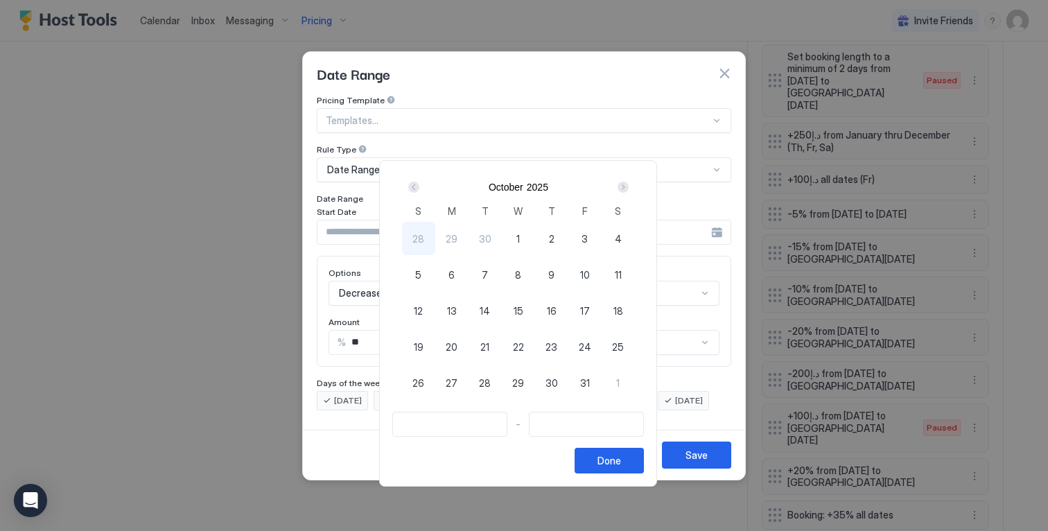
click at [427, 275] on div "5" at bounding box center [418, 274] width 33 height 33
type input "**********"
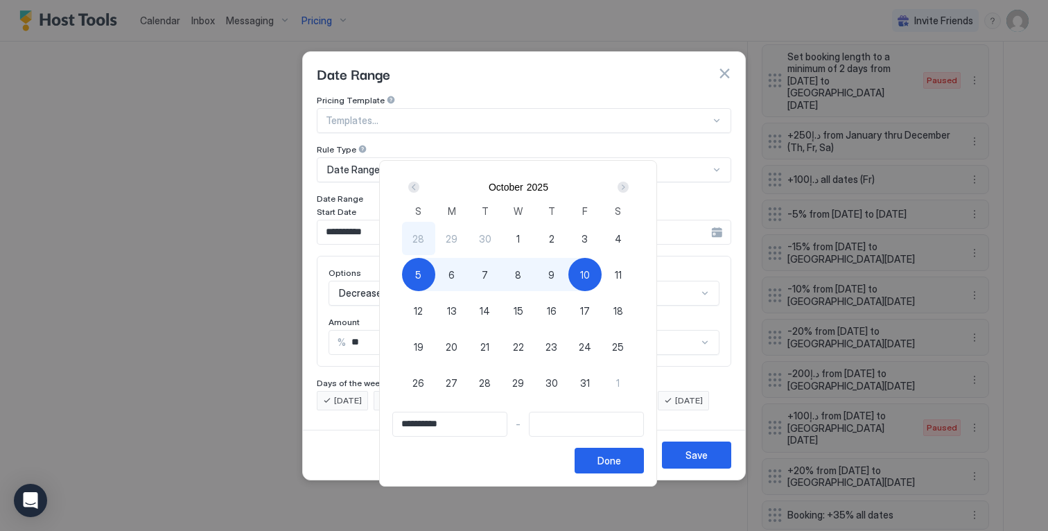
type input "**********"
click at [610, 274] on div "11" at bounding box center [617, 274] width 33 height 33
type input "**********"
click at [613, 459] on div "Done" at bounding box center [609, 460] width 24 height 15
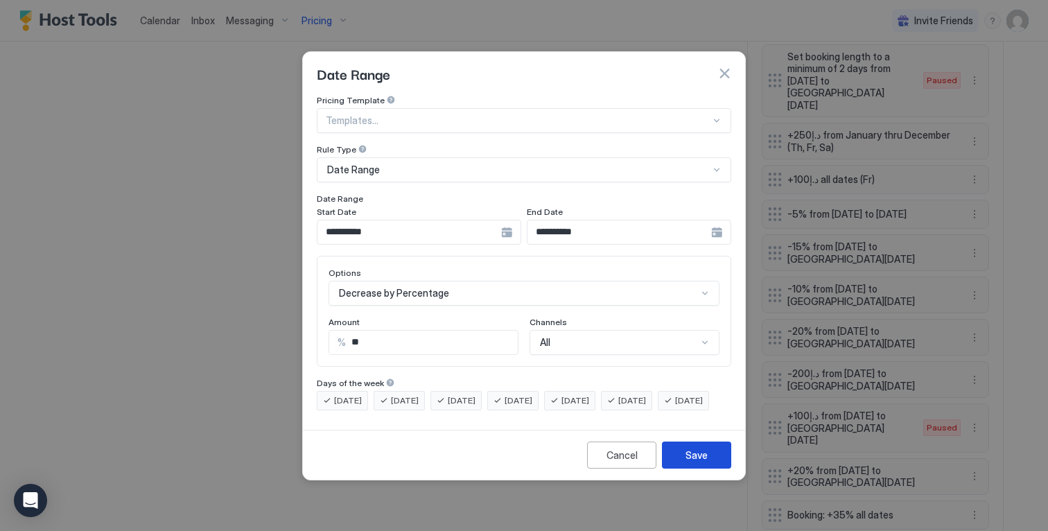
click at [676, 463] on button "Save" at bounding box center [696, 454] width 69 height 27
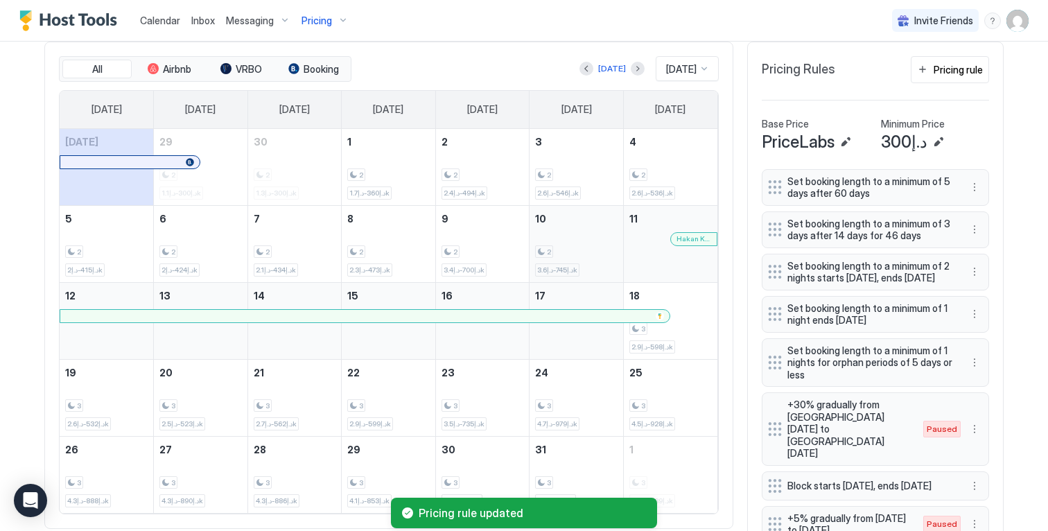
scroll to position [483, 0]
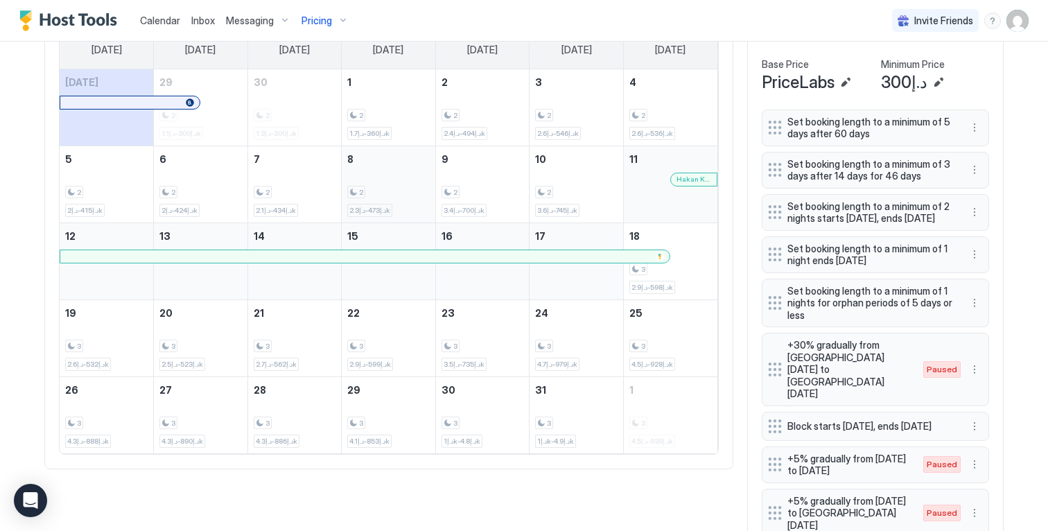
click at [379, 178] on div "2 د.إ473-د.إ2.3k" at bounding box center [388, 184] width 82 height 65
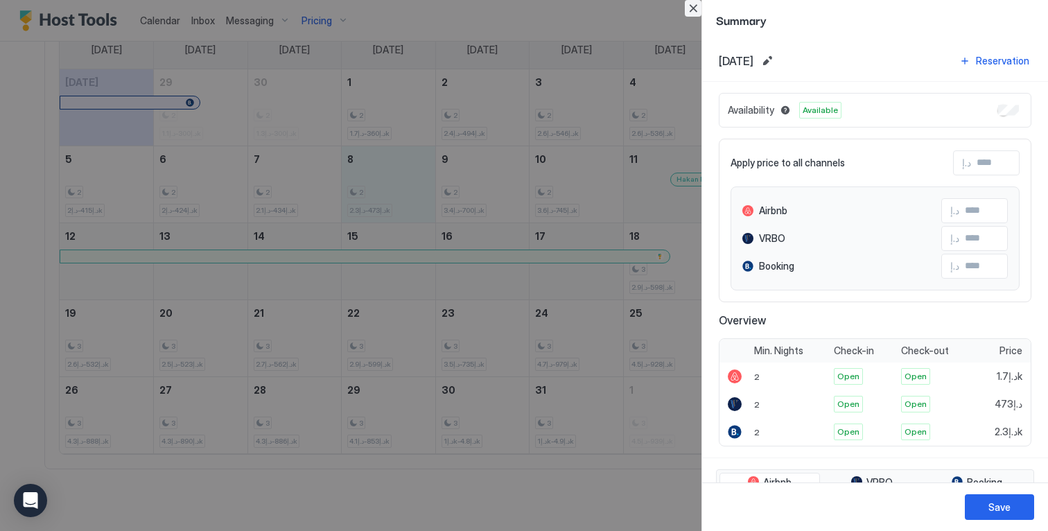
click at [699, 10] on button "Close" at bounding box center [693, 8] width 17 height 17
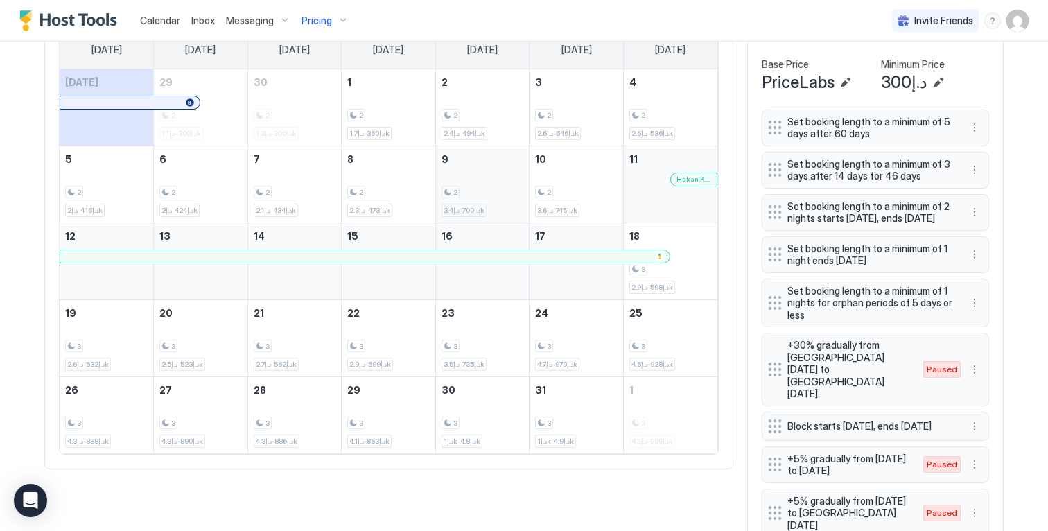
click at [490, 174] on div "2 د.إ700-د.إ3.4k" at bounding box center [482, 184] width 82 height 65
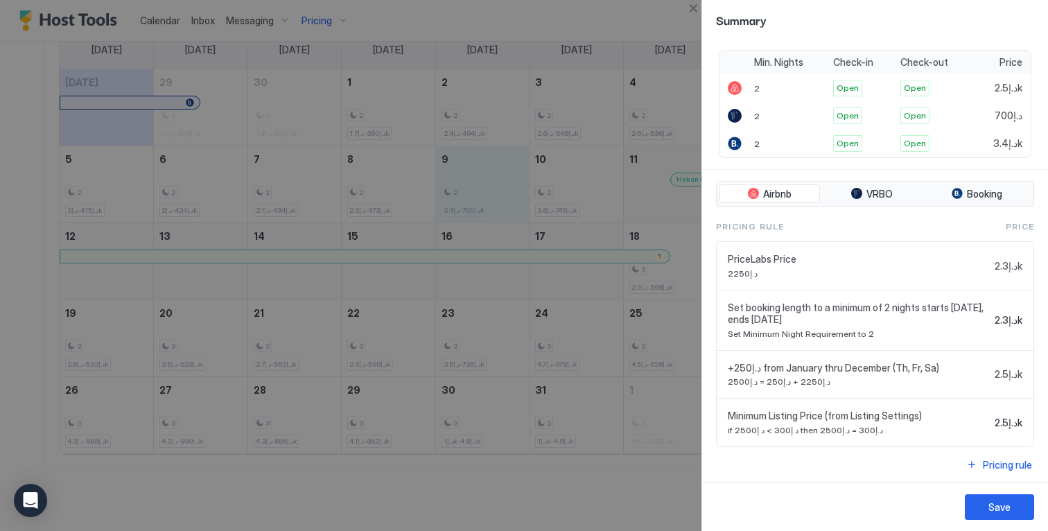
scroll to position [290, 0]
click at [594, 184] on div at bounding box center [524, 265] width 1048 height 531
click at [691, 10] on button "Close" at bounding box center [693, 8] width 17 height 17
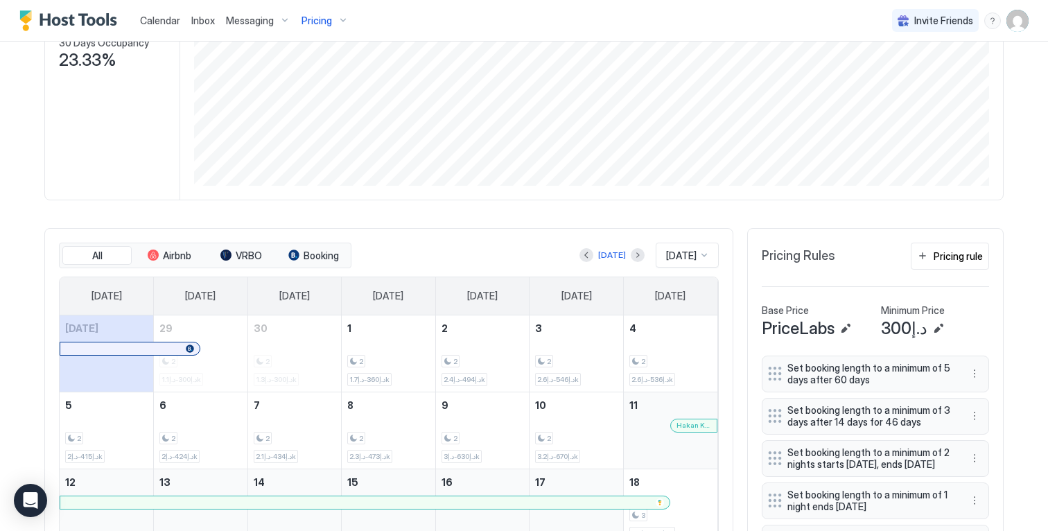
scroll to position [21, 0]
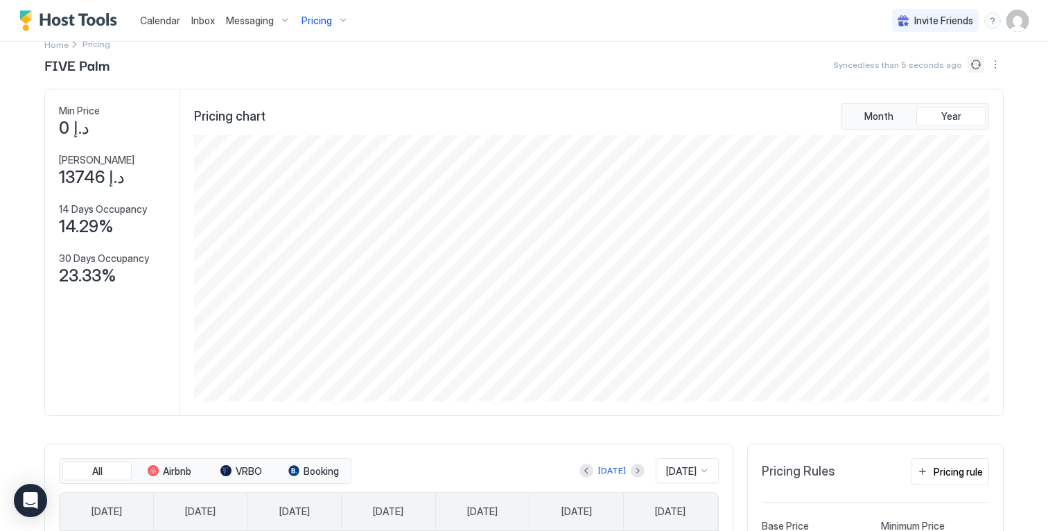
click at [967, 68] on button "Sync prices" at bounding box center [975, 64] width 17 height 17
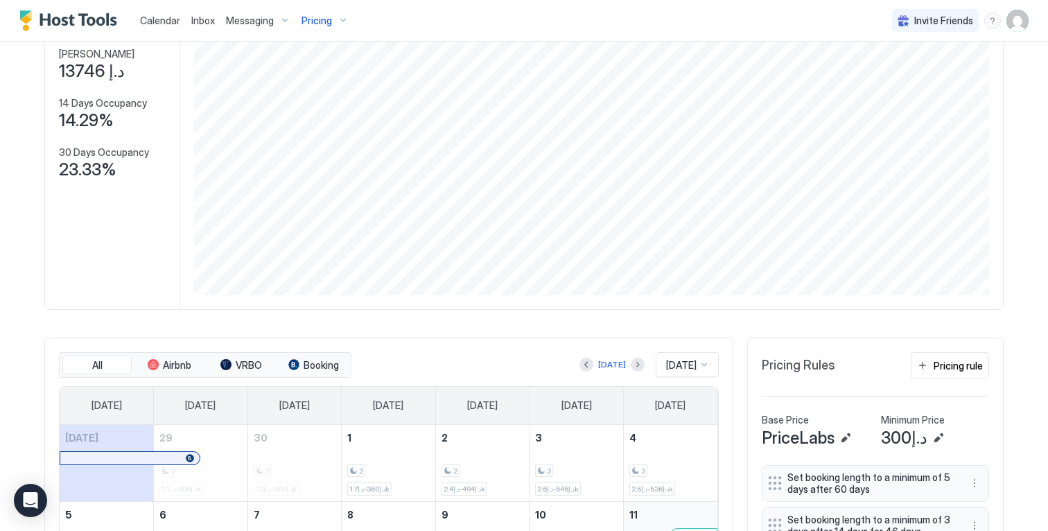
scroll to position [283, 0]
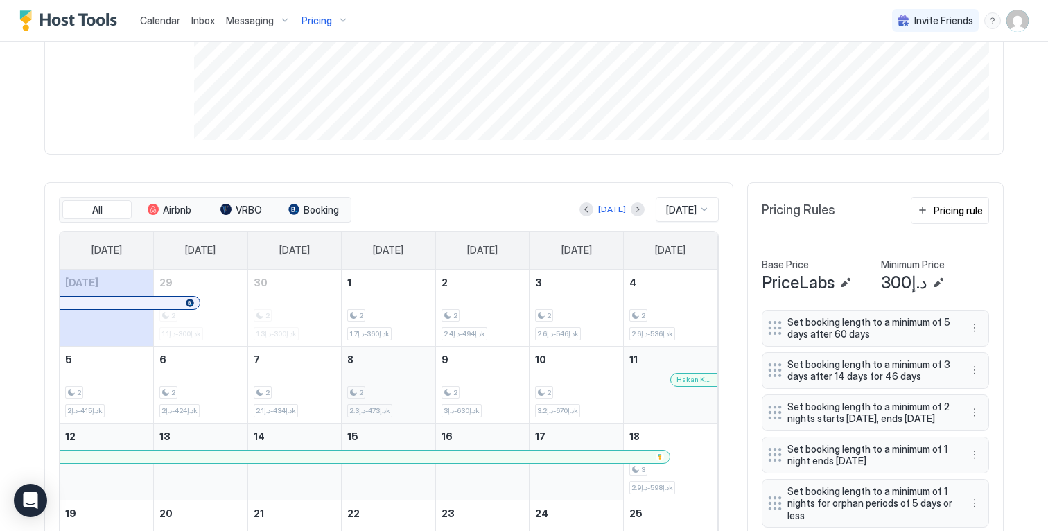
click at [386, 396] on div "2" at bounding box center [388, 392] width 82 height 13
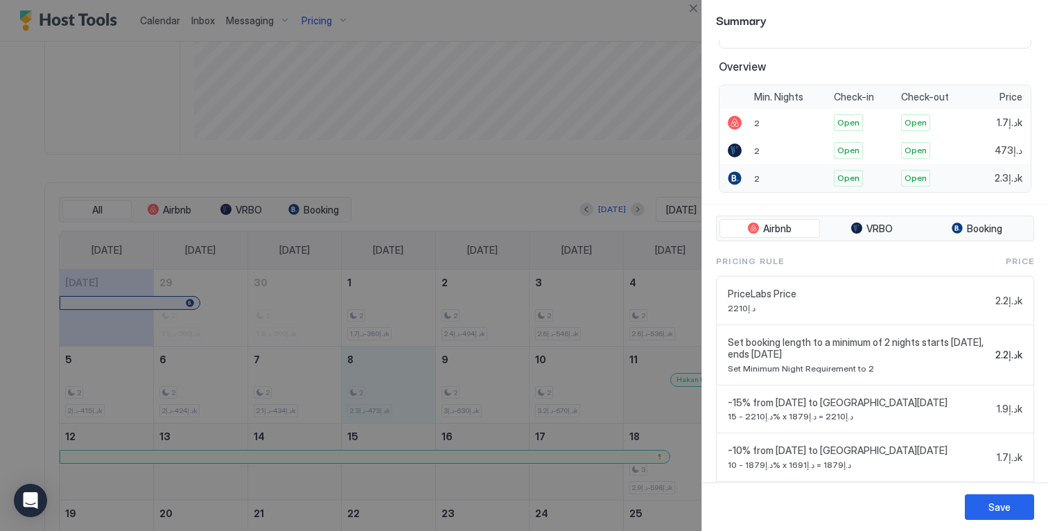
scroll to position [339, 0]
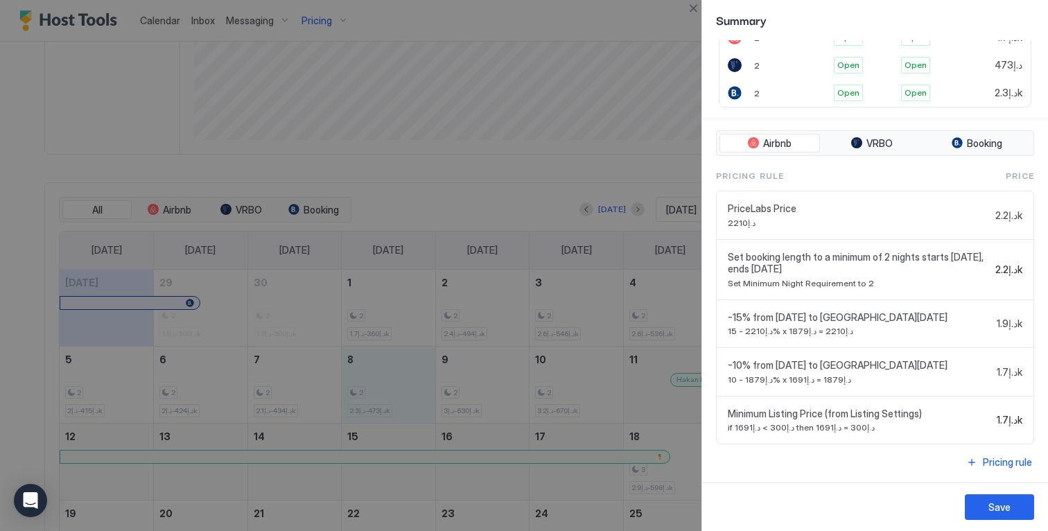
click at [579, 197] on div at bounding box center [524, 265] width 1048 height 531
click at [694, 8] on button "Close" at bounding box center [693, 8] width 17 height 17
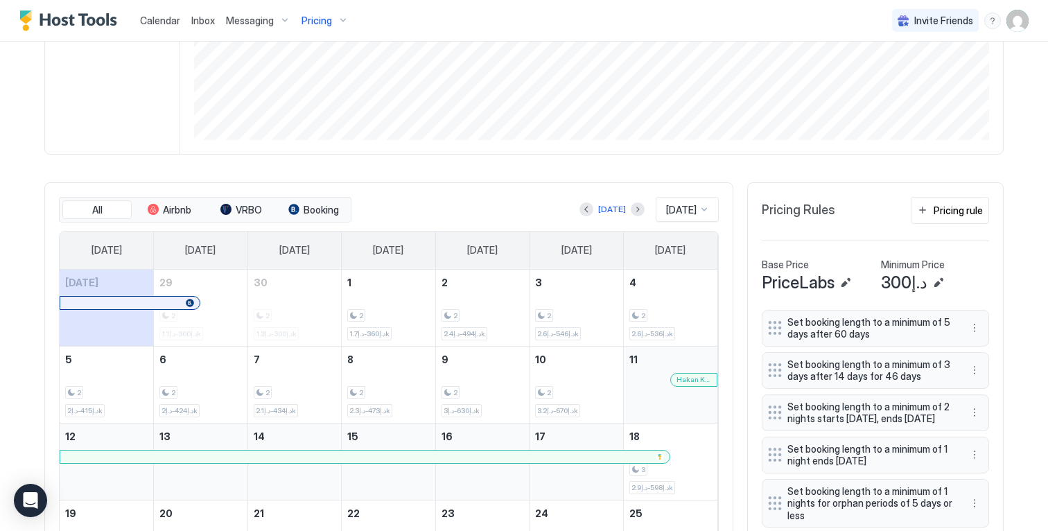
scroll to position [283, 0]
click at [134, 366] on div "2 د.إ415-د.إ2k" at bounding box center [106, 384] width 82 height 65
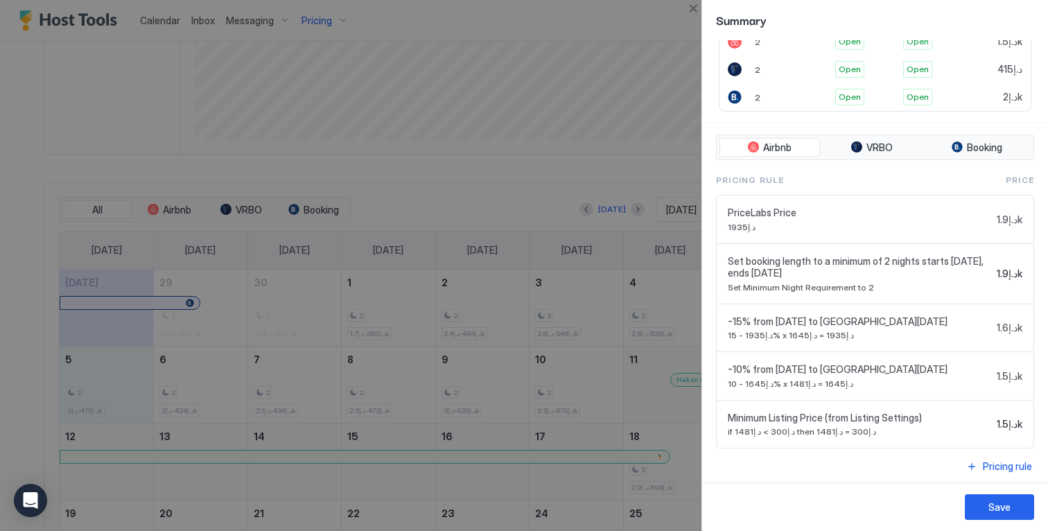
scroll to position [339, 0]
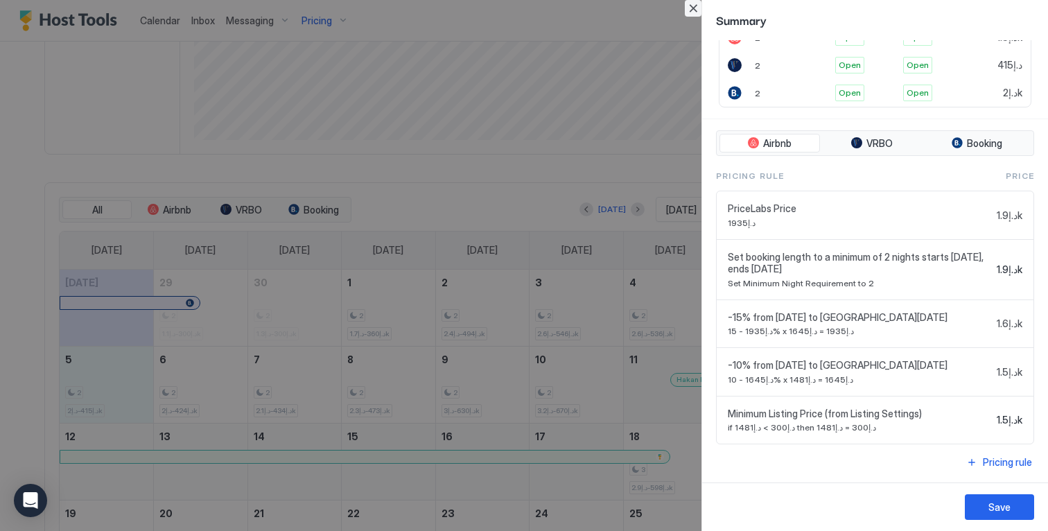
click at [696, 15] on button "Close" at bounding box center [693, 8] width 17 height 17
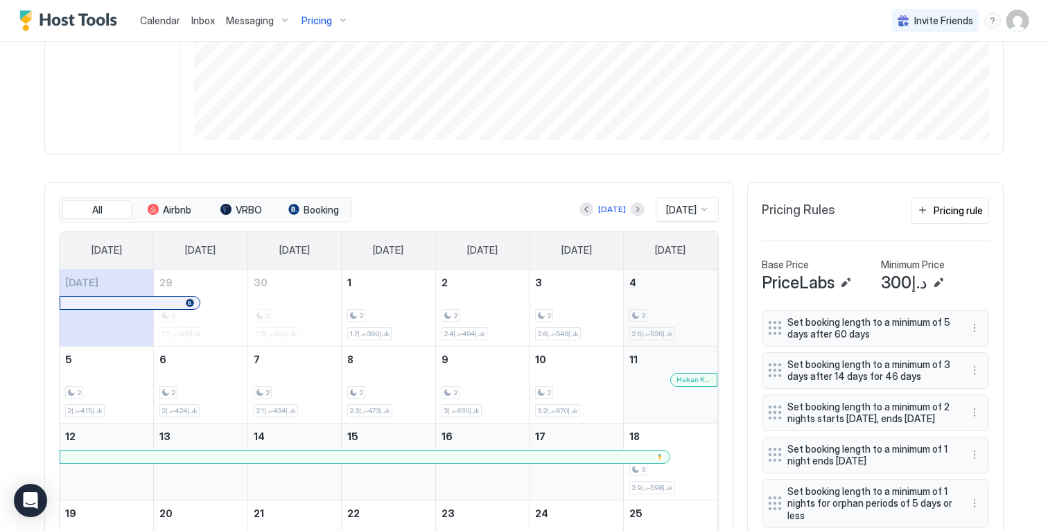
click at [687, 311] on div "2 د.إ536-د.إ2.6k" at bounding box center [670, 307] width 82 height 65
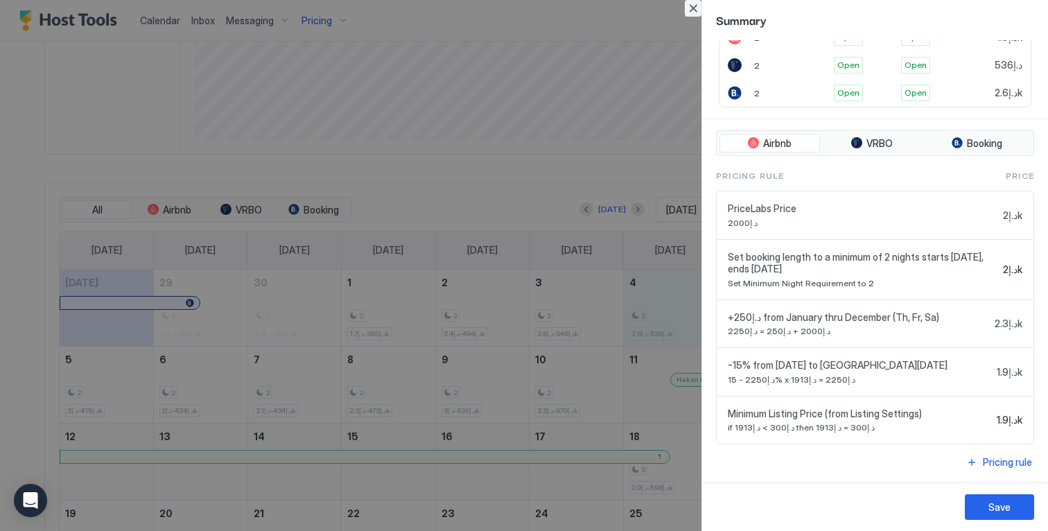
click at [695, 9] on button "Close" at bounding box center [693, 8] width 17 height 17
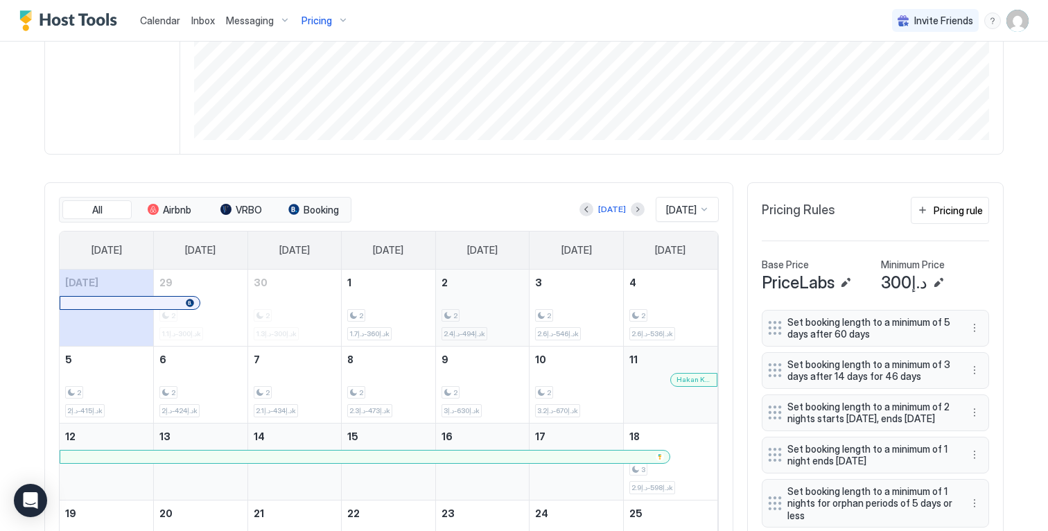
click at [507, 307] on div "2 د.إ494-د.إ2.4k" at bounding box center [482, 307] width 82 height 65
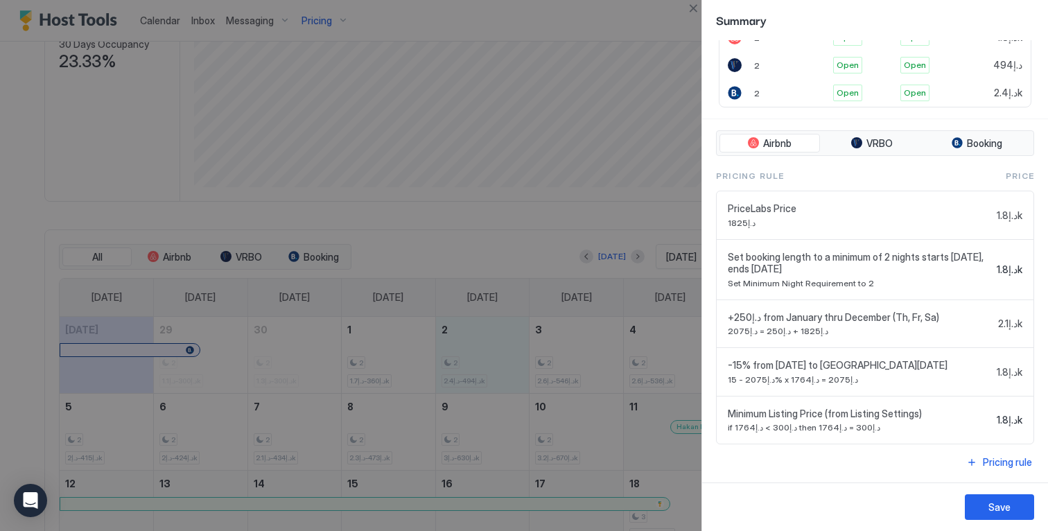
scroll to position [330, 0]
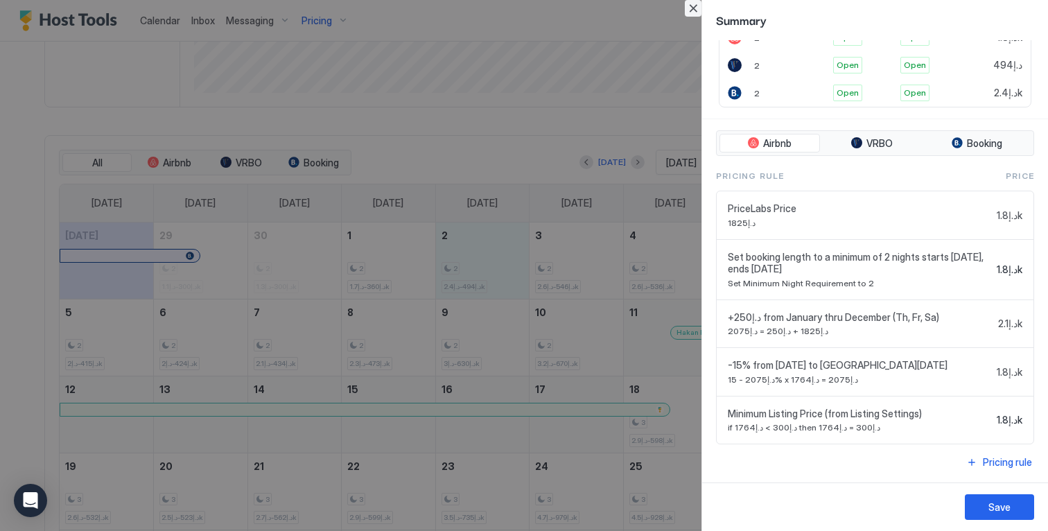
click at [696, 7] on button "Close" at bounding box center [693, 8] width 17 height 17
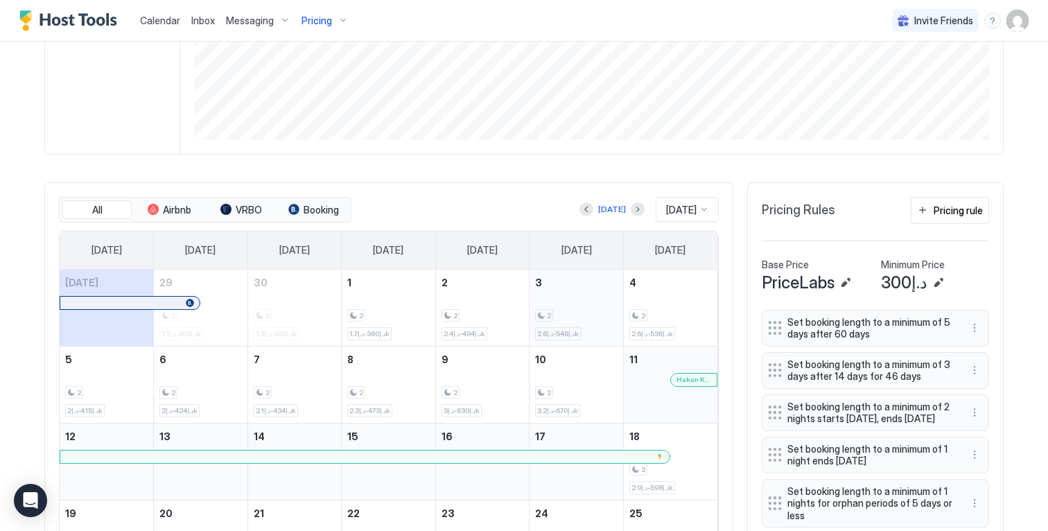
click at [606, 311] on div "2 د.إ546-د.إ2.6k" at bounding box center [576, 307] width 82 height 65
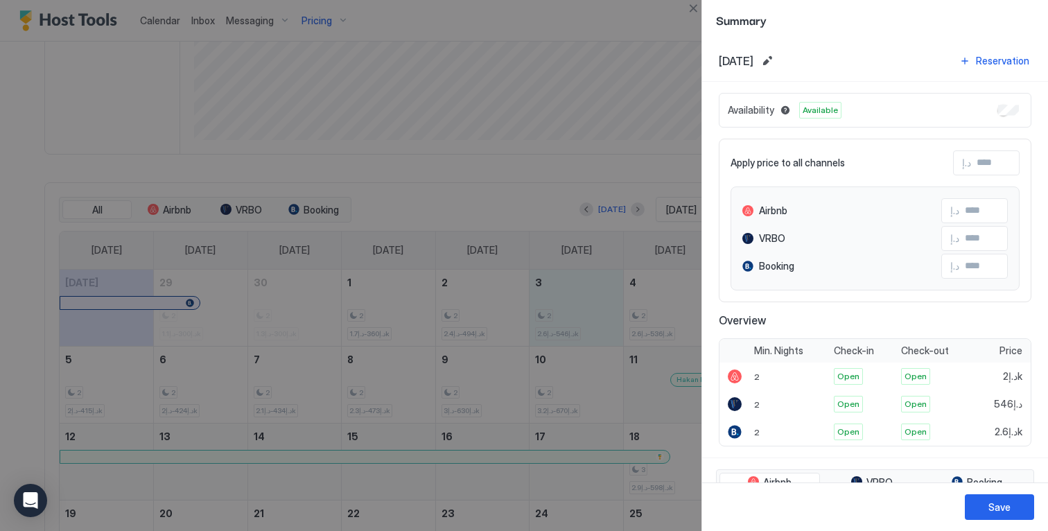
scroll to position [387, 0]
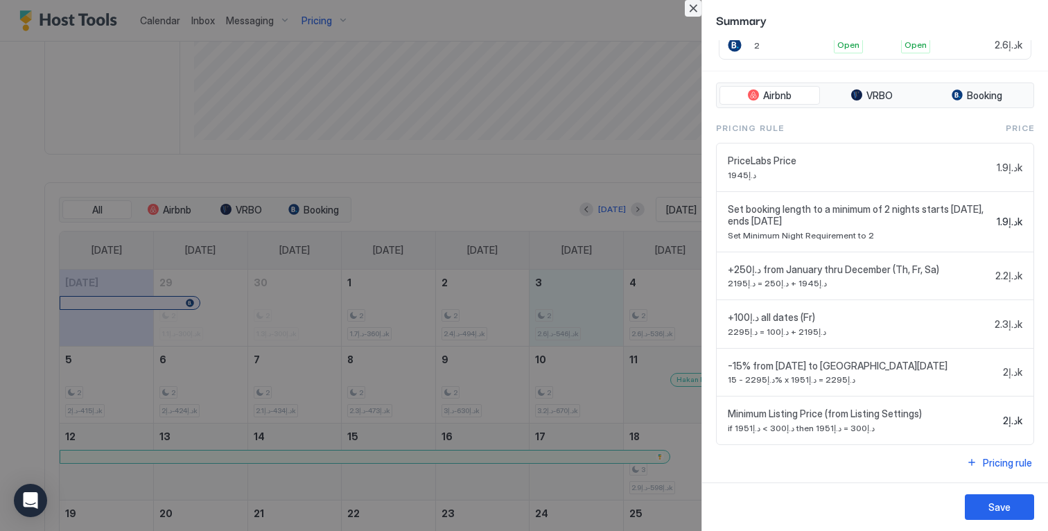
click at [694, 7] on button "Close" at bounding box center [693, 8] width 17 height 17
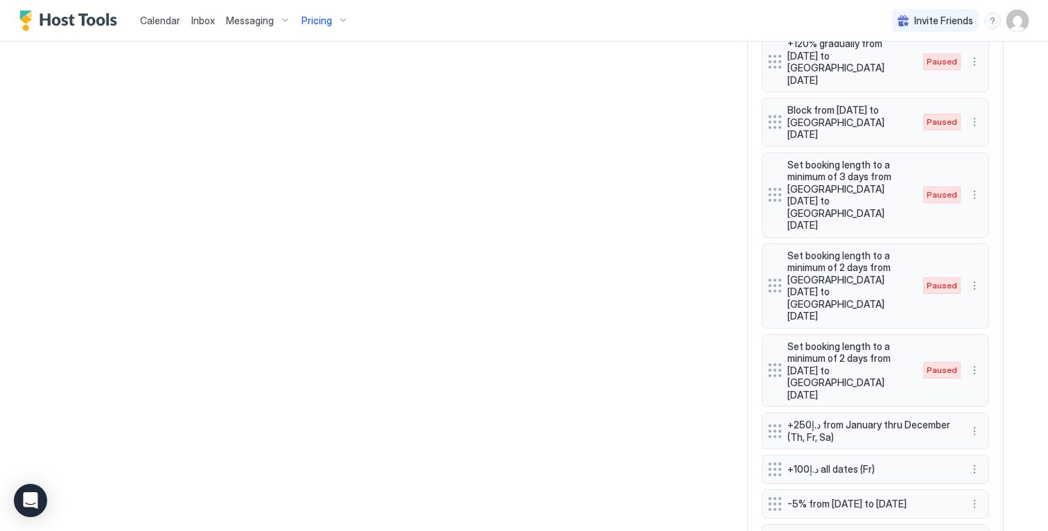
scroll to position [997, 0]
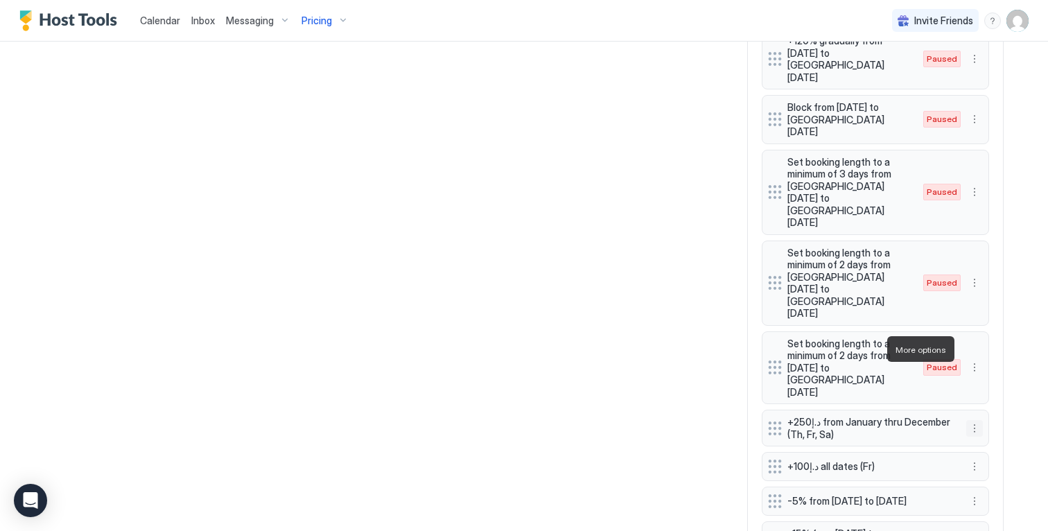
click at [971, 420] on button "More options" at bounding box center [974, 428] width 17 height 17
click at [981, 363] on div "Edit" at bounding box center [982, 368] width 30 height 10
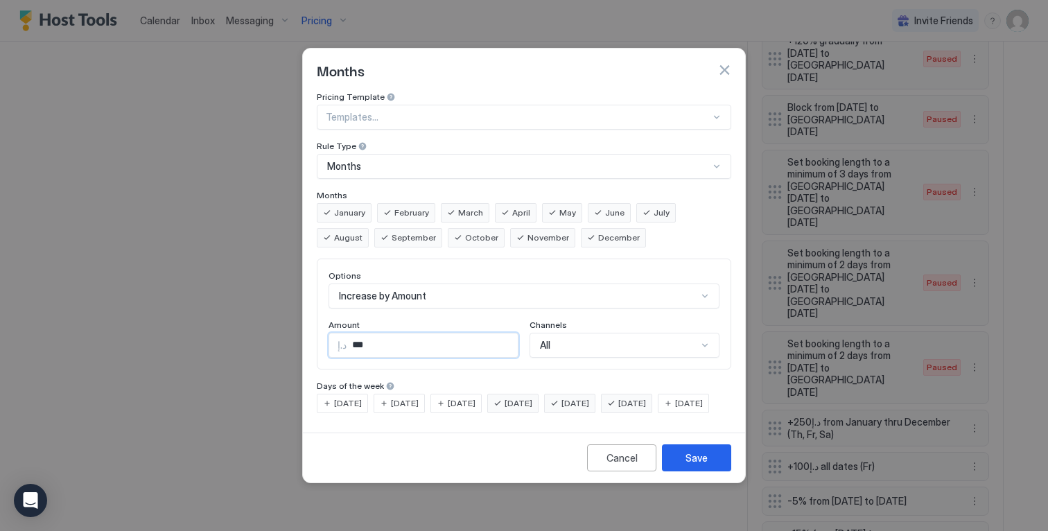
click at [472, 338] on input "***" at bounding box center [431, 345] width 171 height 24
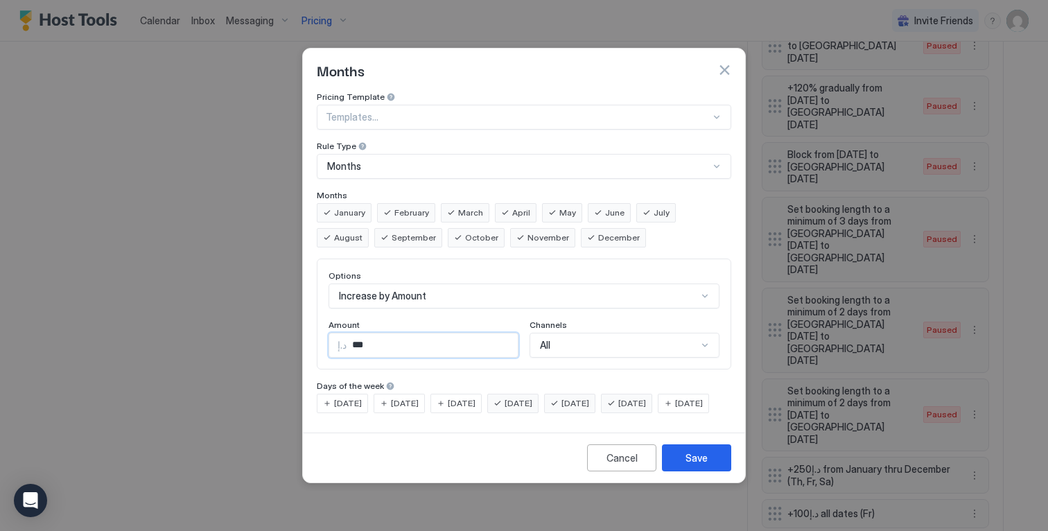
scroll to position [1044, 0]
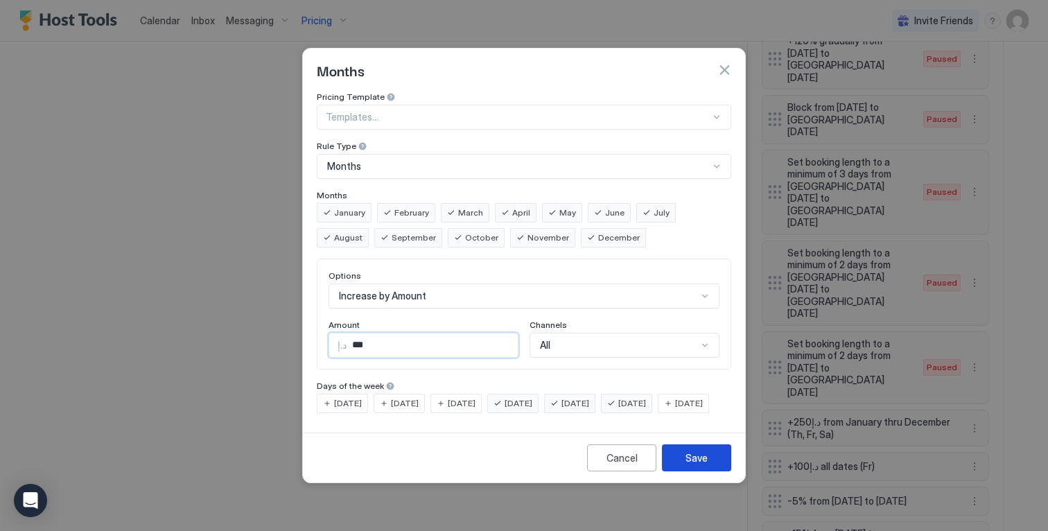
type input "***"
click at [710, 469] on button "Save" at bounding box center [696, 457] width 69 height 27
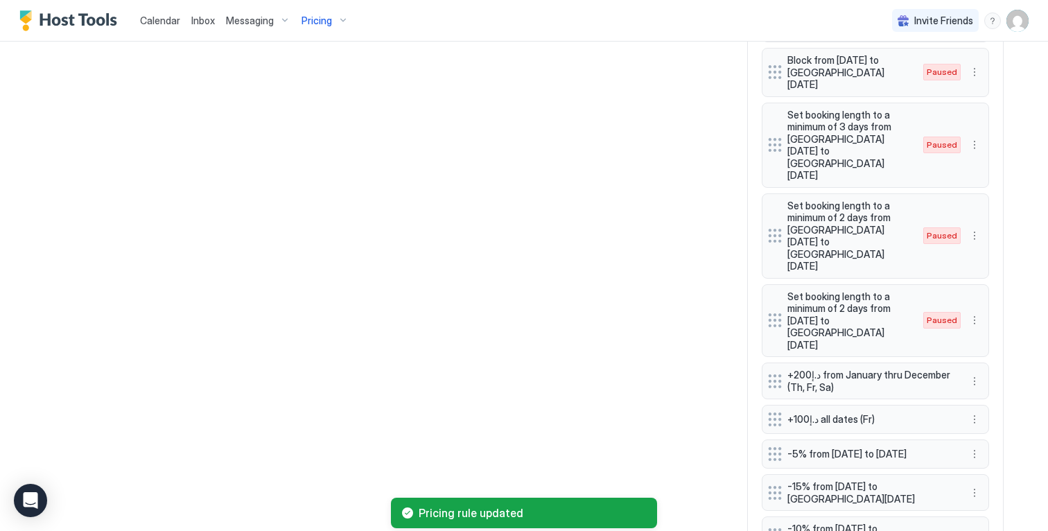
scroll to position [997, 0]
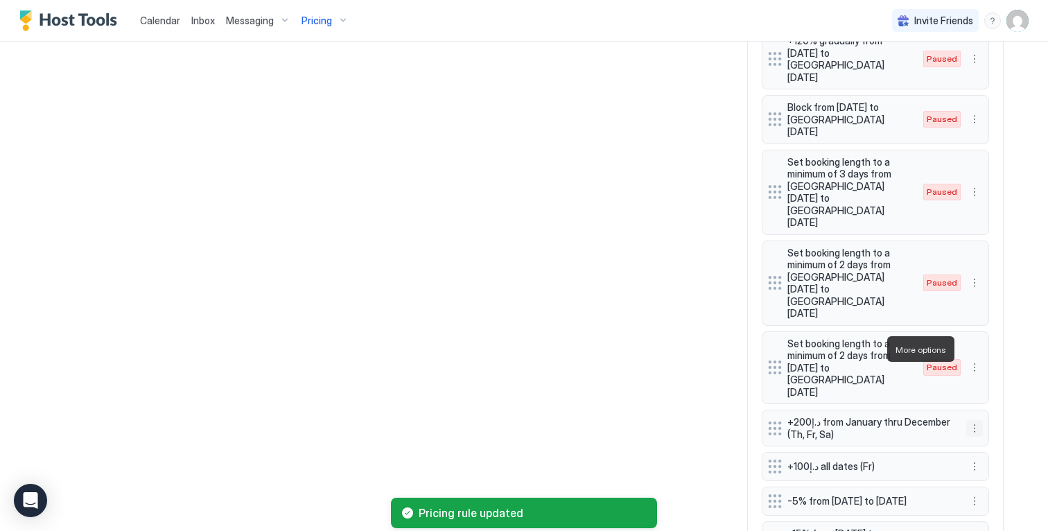
click at [968, 420] on button "More options" at bounding box center [974, 428] width 17 height 17
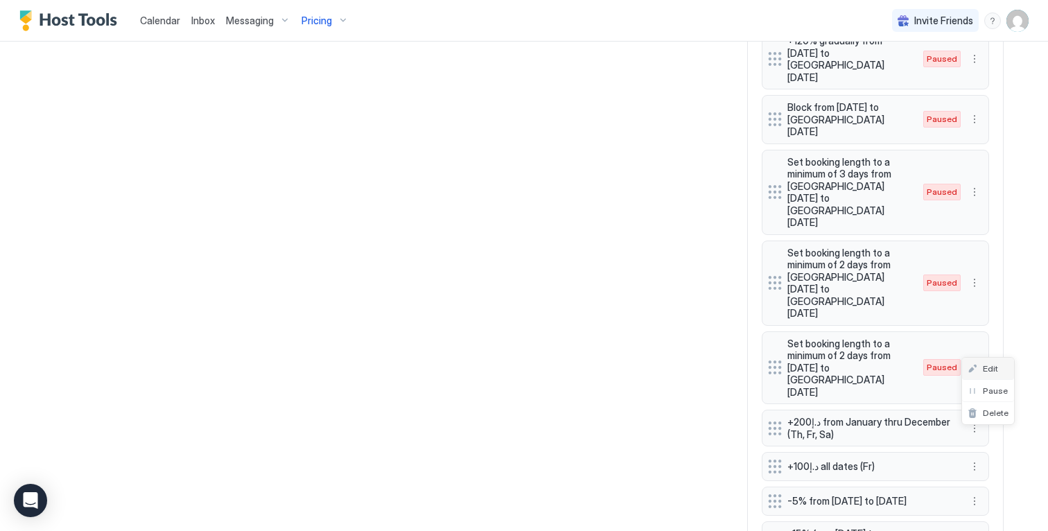
click at [976, 365] on div "Edit" at bounding box center [982, 368] width 30 height 10
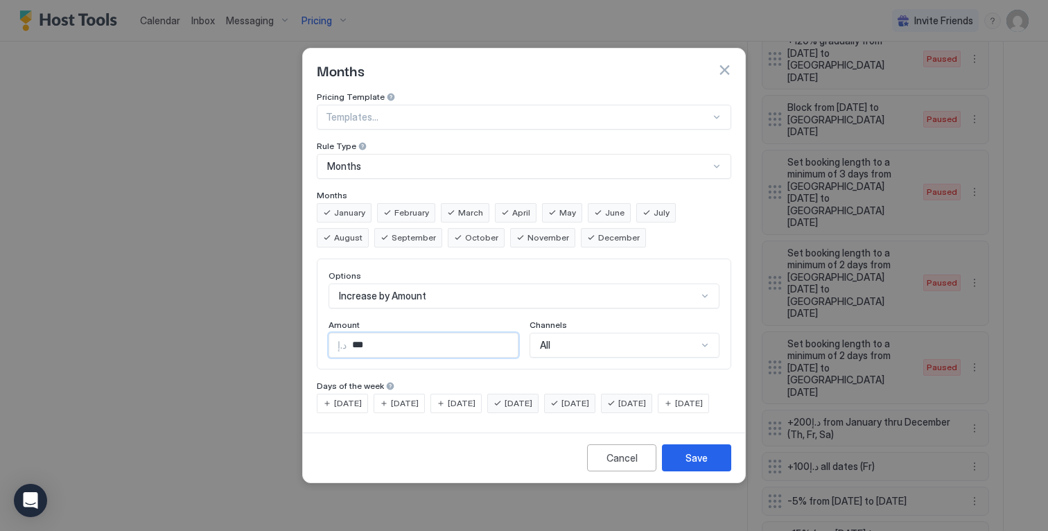
drag, startPoint x: 358, startPoint y: 333, endPoint x: 275, endPoint y: 332, distance: 83.2
click at [281, 332] on div "Months Pricing Template Templates... Rule Type Months Months January February M…" at bounding box center [524, 265] width 1048 height 531
type input "***"
click at [719, 471] on button "Save" at bounding box center [696, 457] width 69 height 27
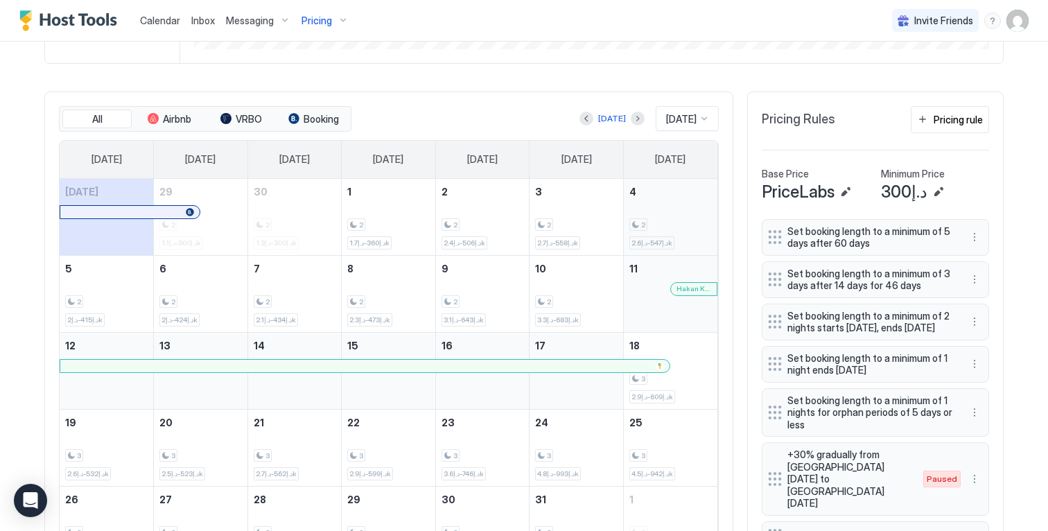
scroll to position [326, 0]
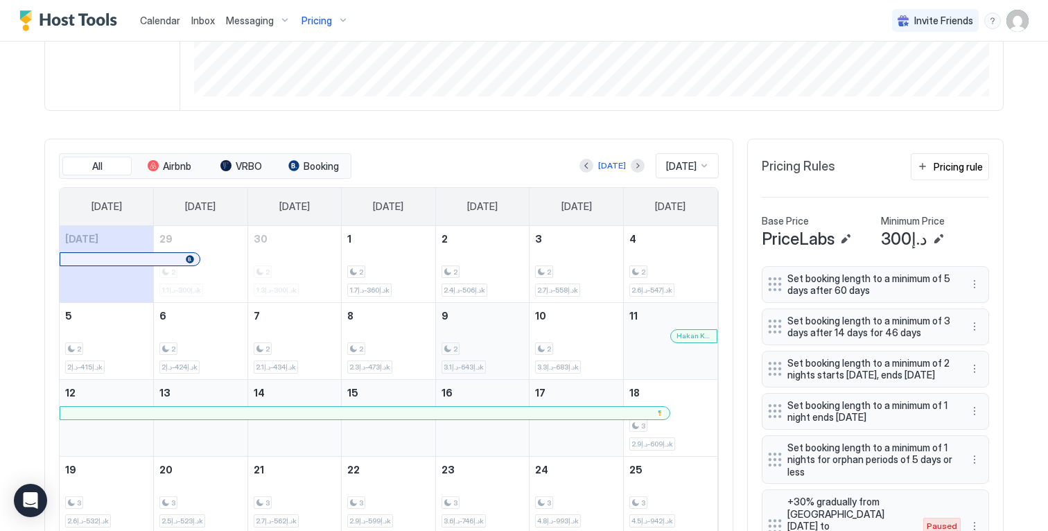
click at [460, 328] on div "2 د.إ643-د.إ3.1k" at bounding box center [482, 340] width 82 height 65
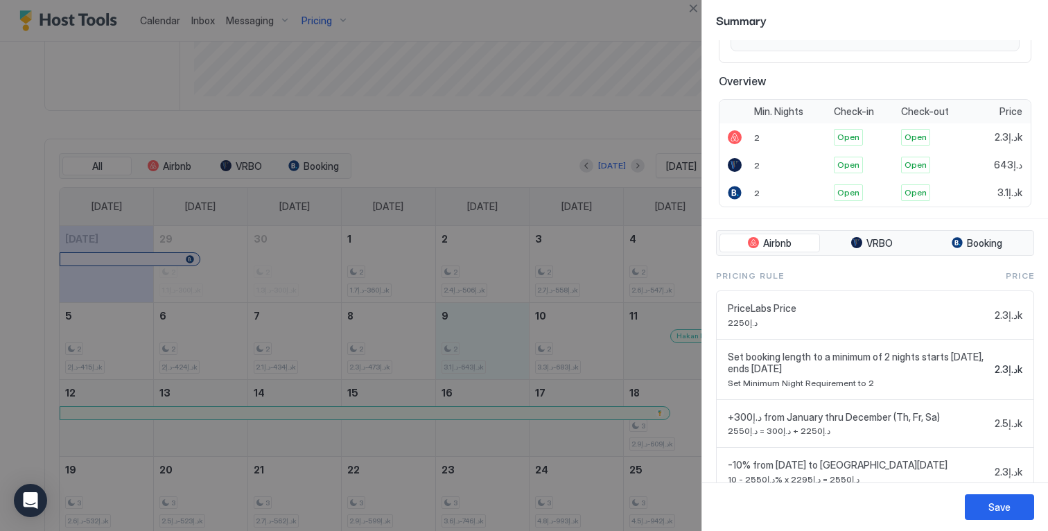
scroll to position [239, 0]
click at [689, 8] on button "Close" at bounding box center [693, 8] width 17 height 17
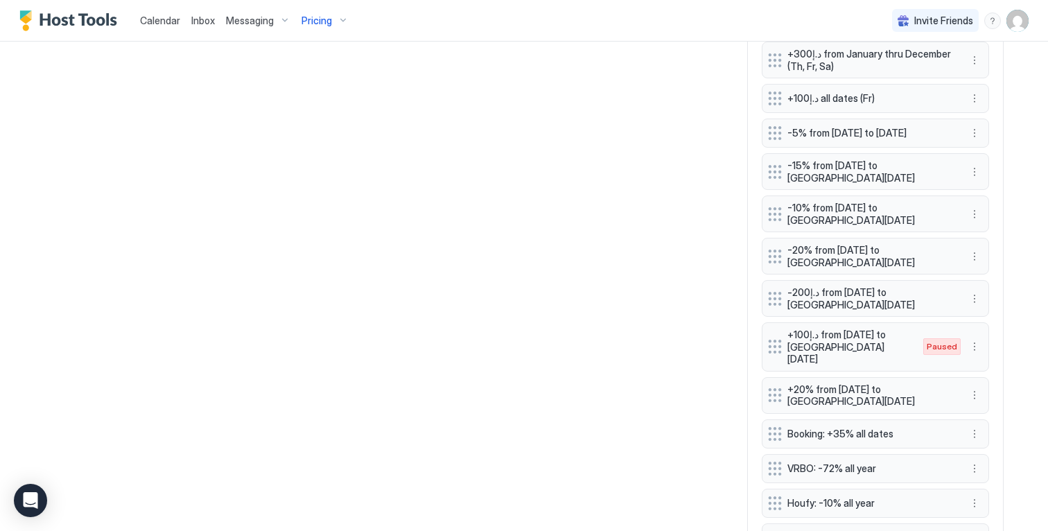
scroll to position [1363, 0]
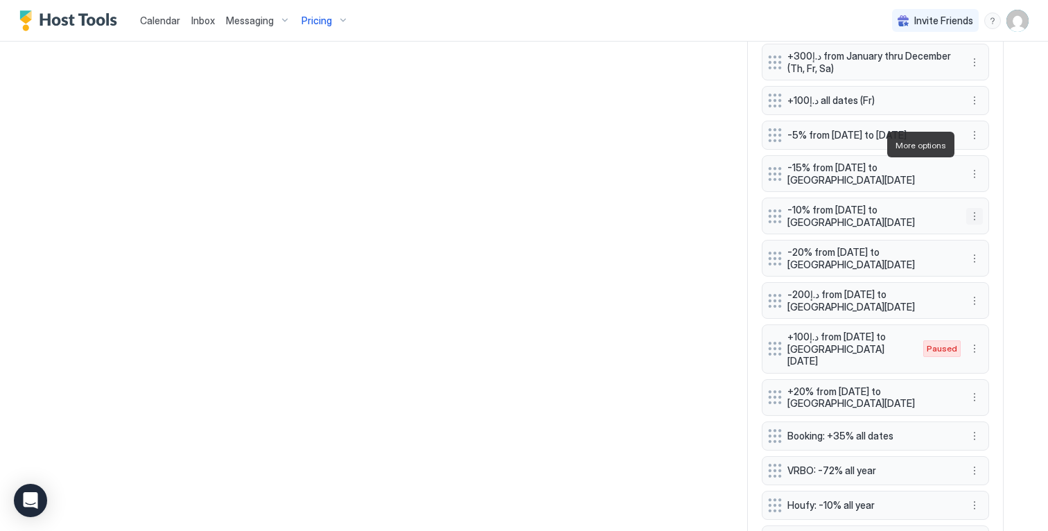
click at [969, 208] on button "More options" at bounding box center [974, 216] width 17 height 17
click at [981, 164] on div "Edit" at bounding box center [982, 164] width 30 height 10
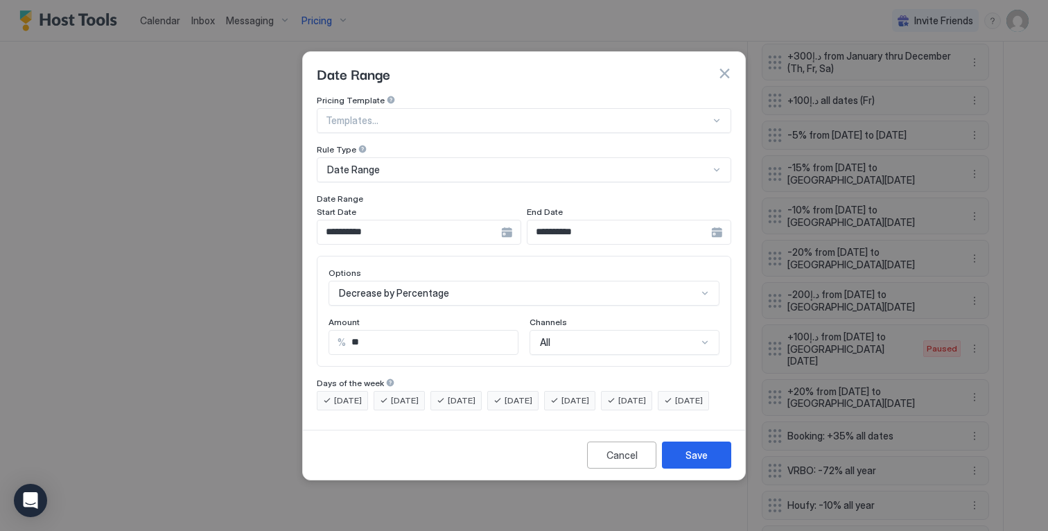
click at [457, 335] on input "**" at bounding box center [432, 343] width 172 height 24
type input "**"
click at [721, 468] on button "Save" at bounding box center [696, 454] width 69 height 27
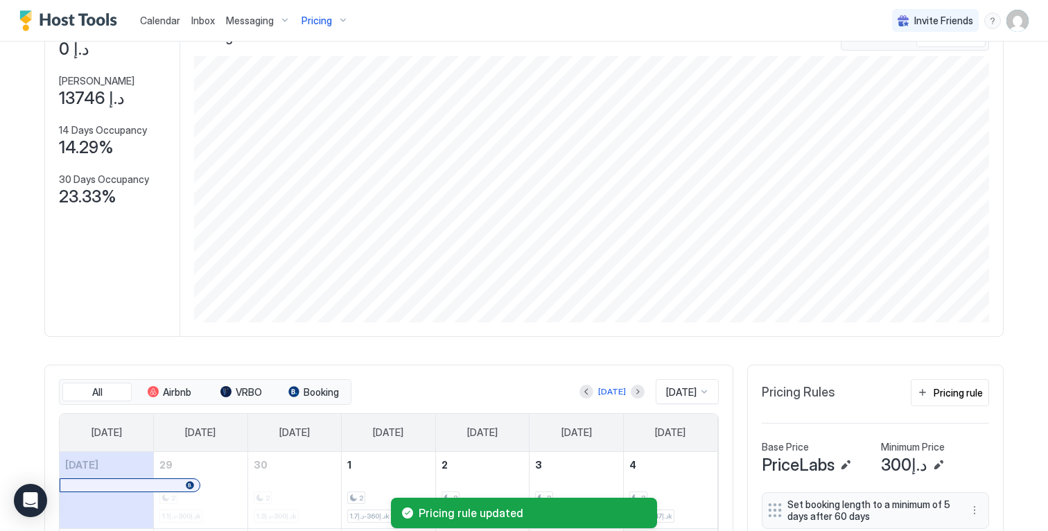
scroll to position [0, 0]
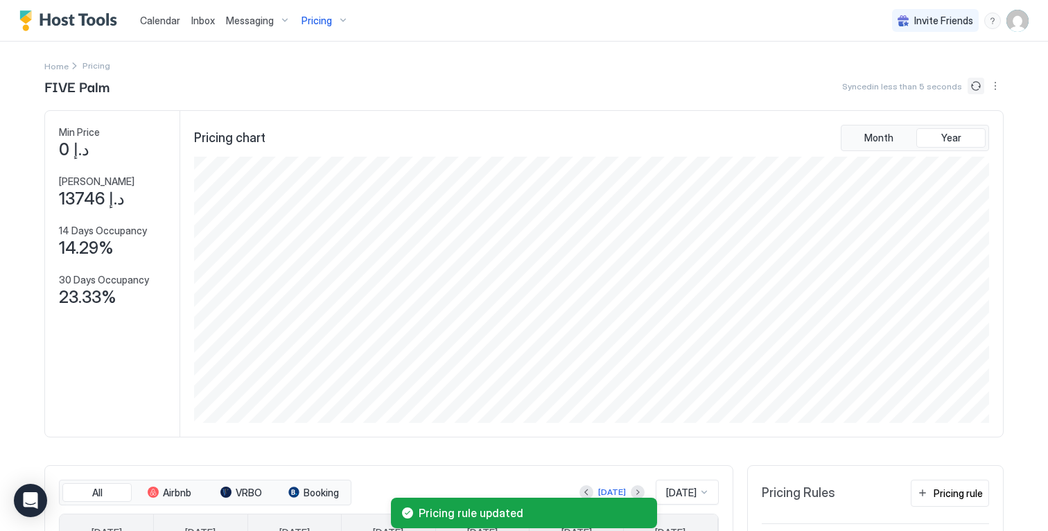
click at [971, 82] on button "Sync prices" at bounding box center [975, 86] width 17 height 17
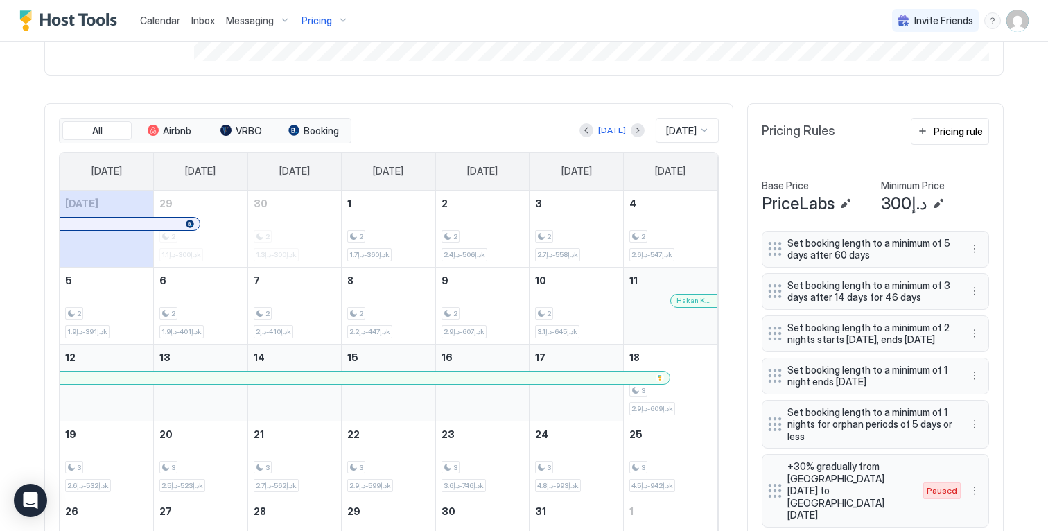
scroll to position [376, 0]
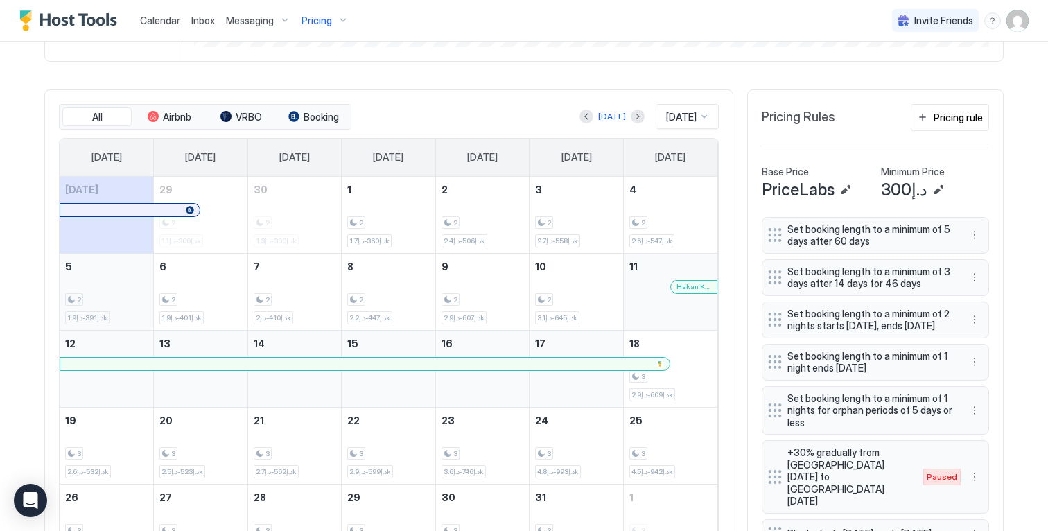
click at [111, 306] on div "2" at bounding box center [106, 299] width 82 height 13
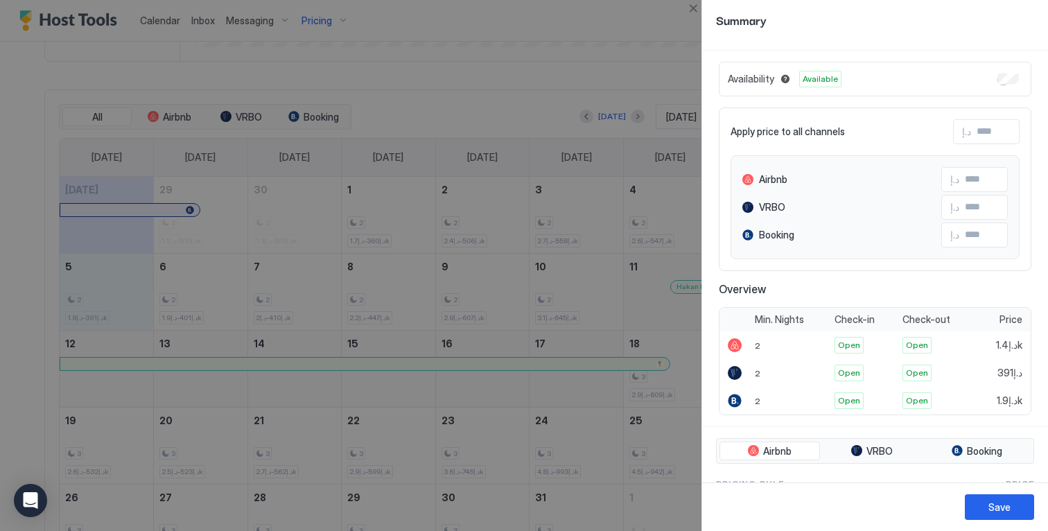
scroll to position [339, 0]
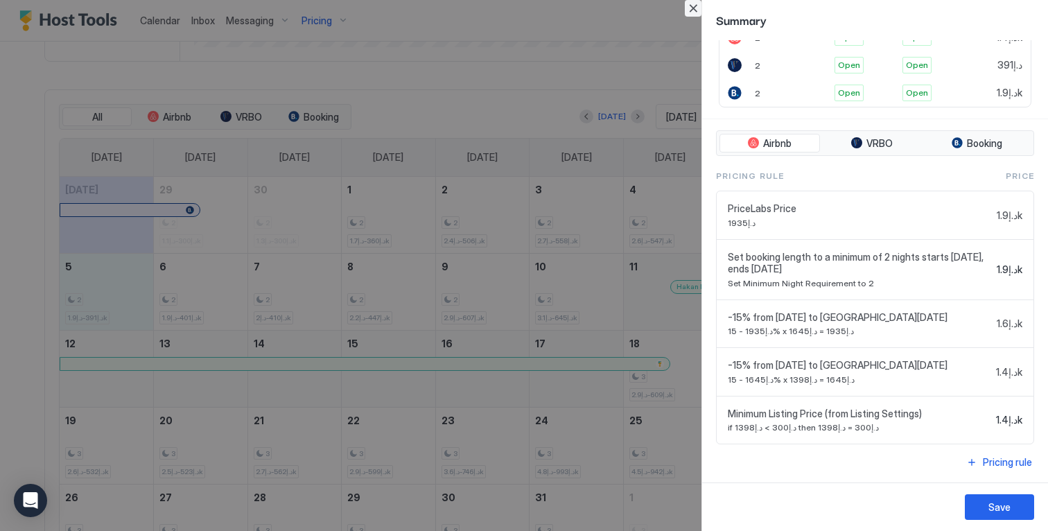
click at [696, 8] on button "Close" at bounding box center [693, 8] width 17 height 17
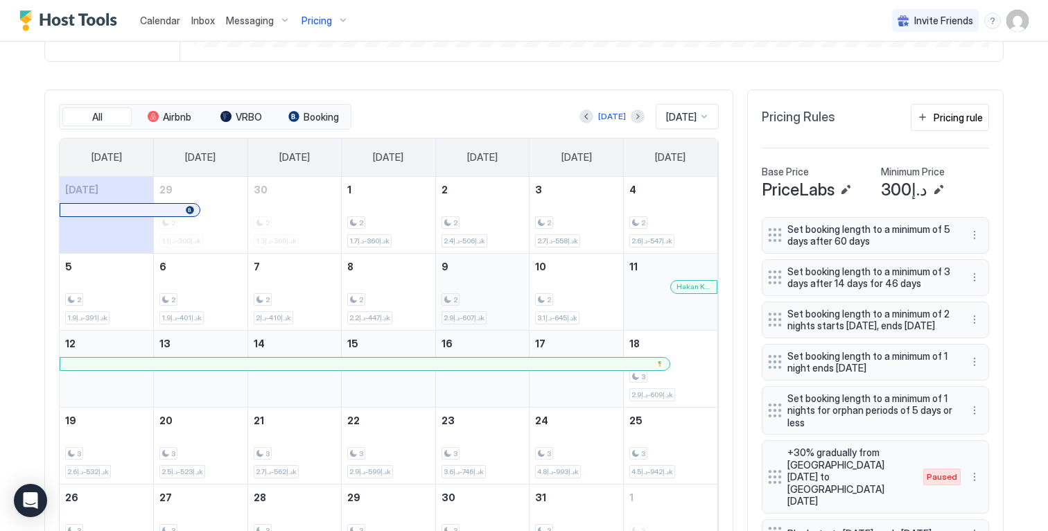
click at [489, 284] on div "2 د.إ607-د.إ2.9k" at bounding box center [482, 291] width 82 height 65
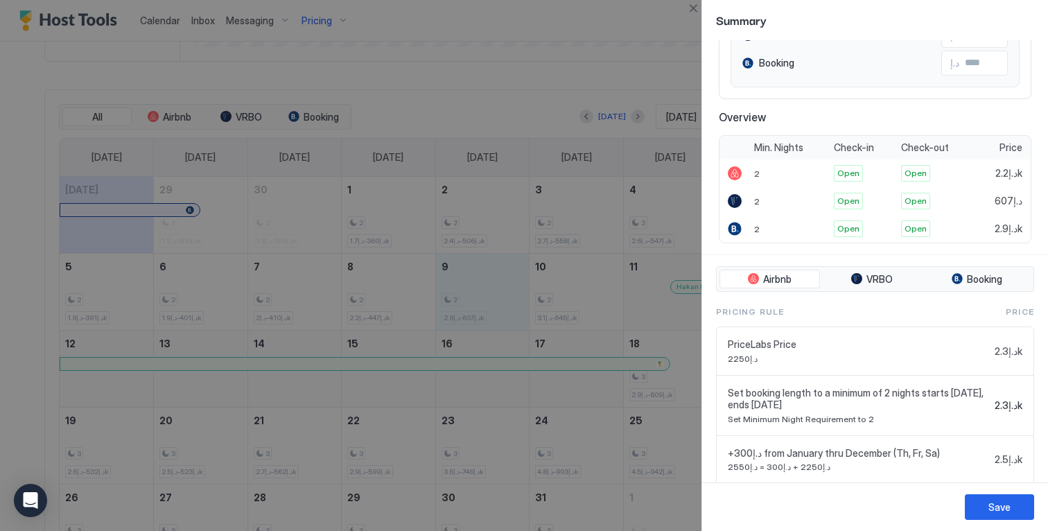
scroll to position [236, 0]
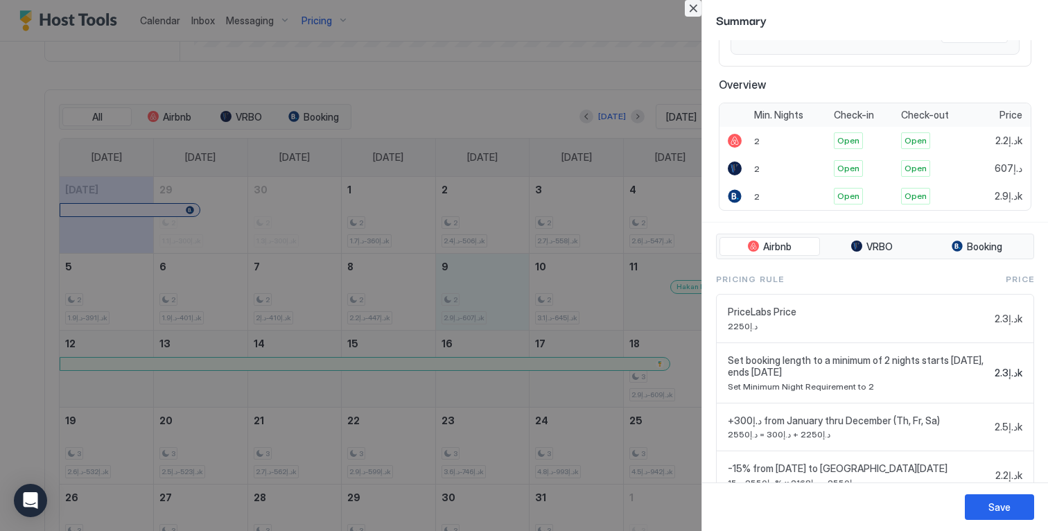
click at [691, 12] on button "Close" at bounding box center [693, 8] width 17 height 17
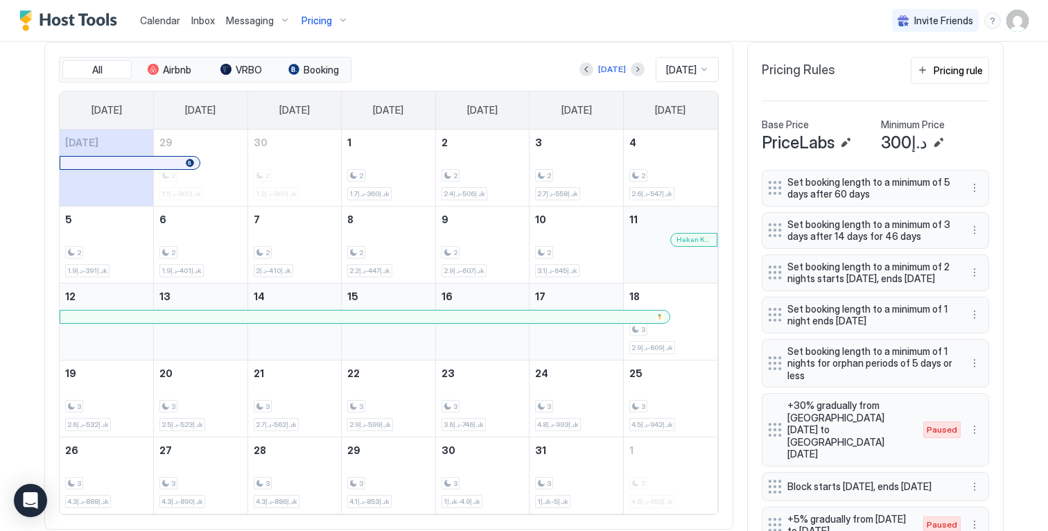
scroll to position [376, 0]
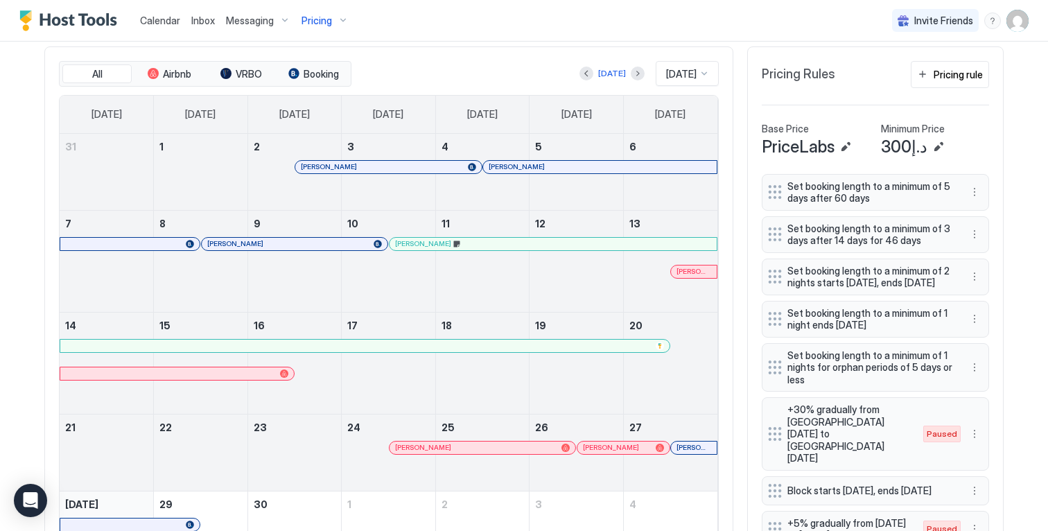
scroll to position [348, 0]
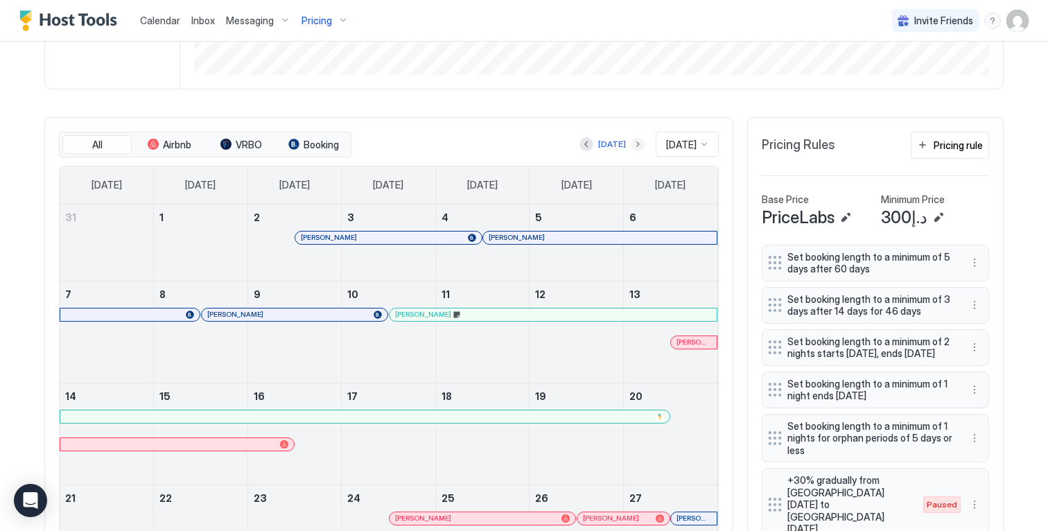
click at [631, 151] on button "Next month" at bounding box center [638, 144] width 14 height 14
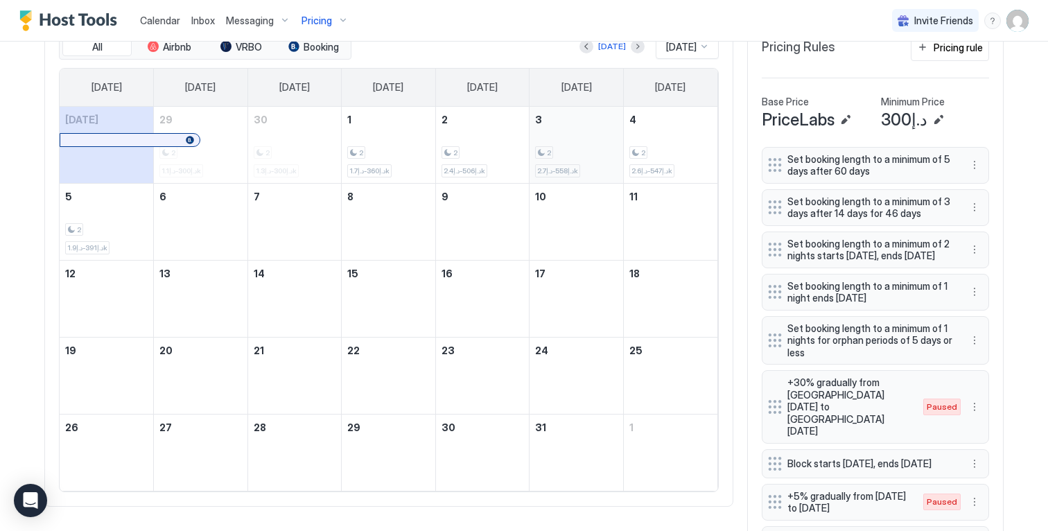
scroll to position [452, 0]
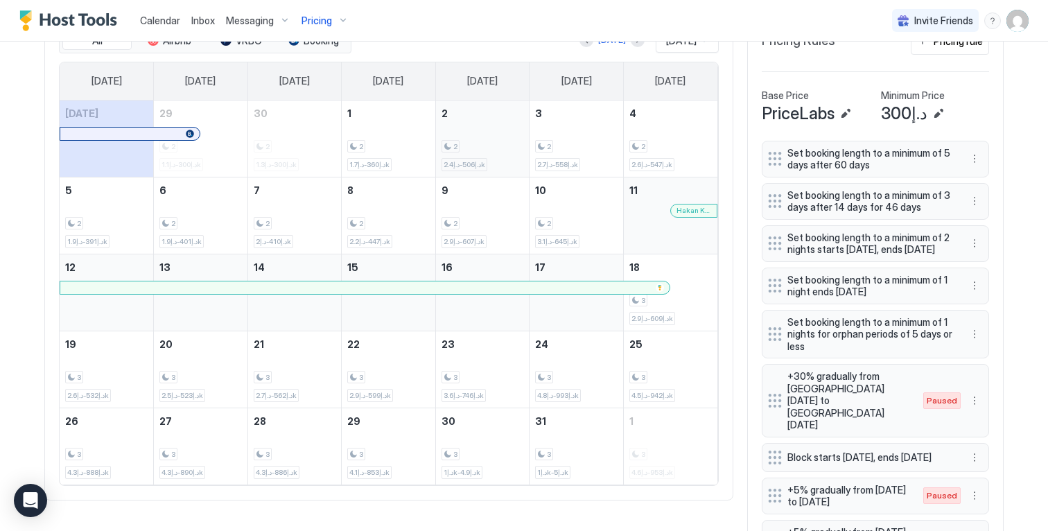
click at [498, 152] on div "2" at bounding box center [482, 146] width 82 height 13
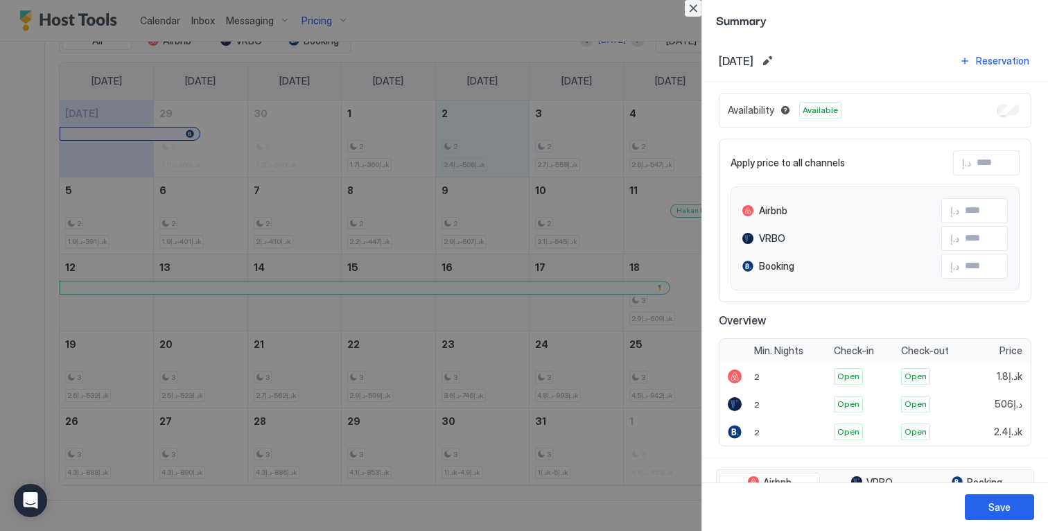
click at [696, 6] on button "Close" at bounding box center [693, 8] width 17 height 17
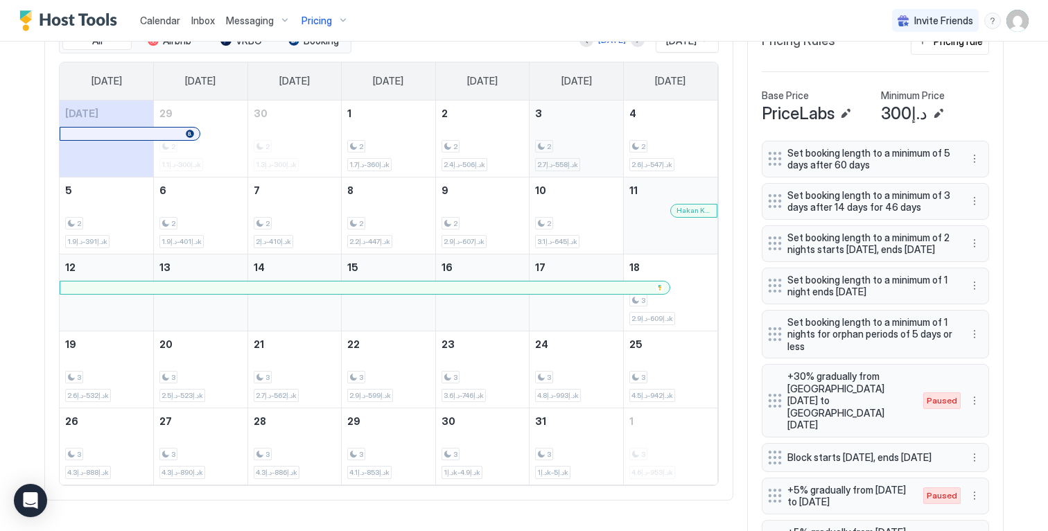
click at [574, 148] on div "2 د.إ558-د.إ2.7k" at bounding box center [576, 138] width 82 height 65
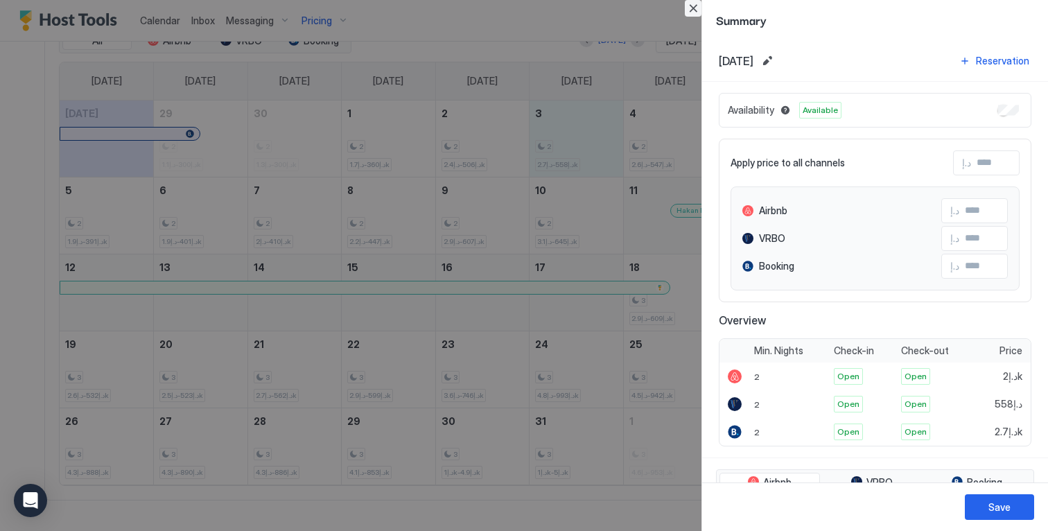
click at [692, 6] on button "Close" at bounding box center [693, 8] width 17 height 17
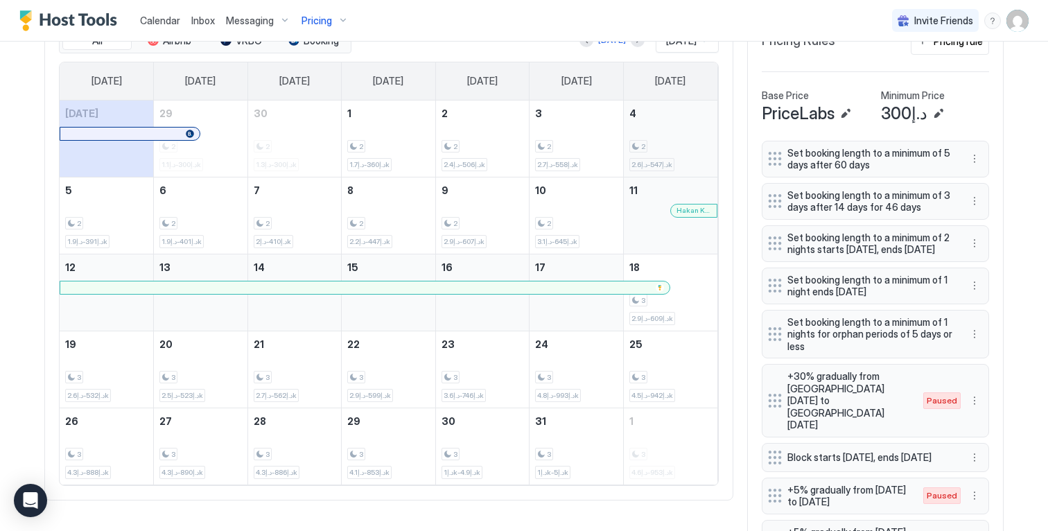
click at [655, 139] on div "2 د.إ547-د.إ2.6k" at bounding box center [670, 138] width 82 height 65
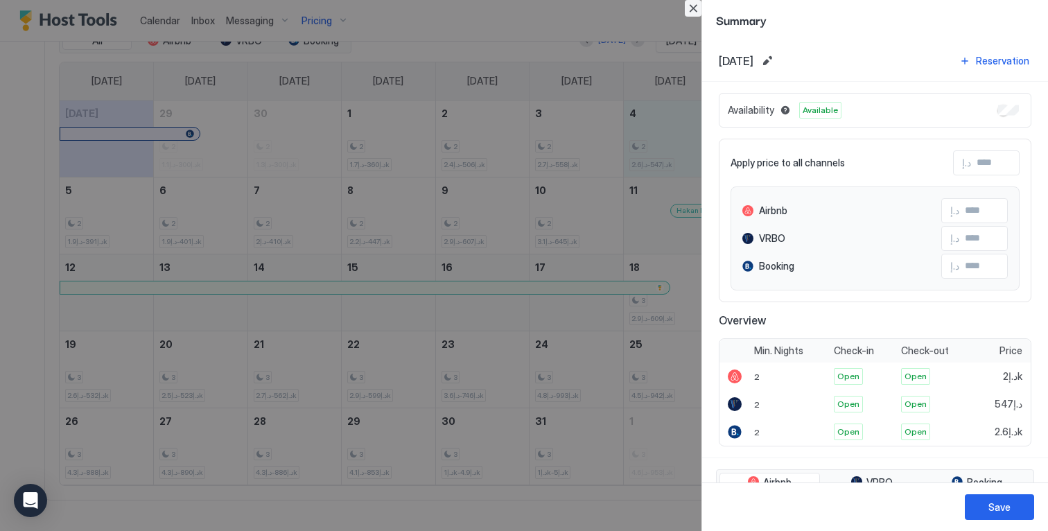
click at [693, 9] on button "Close" at bounding box center [693, 8] width 17 height 17
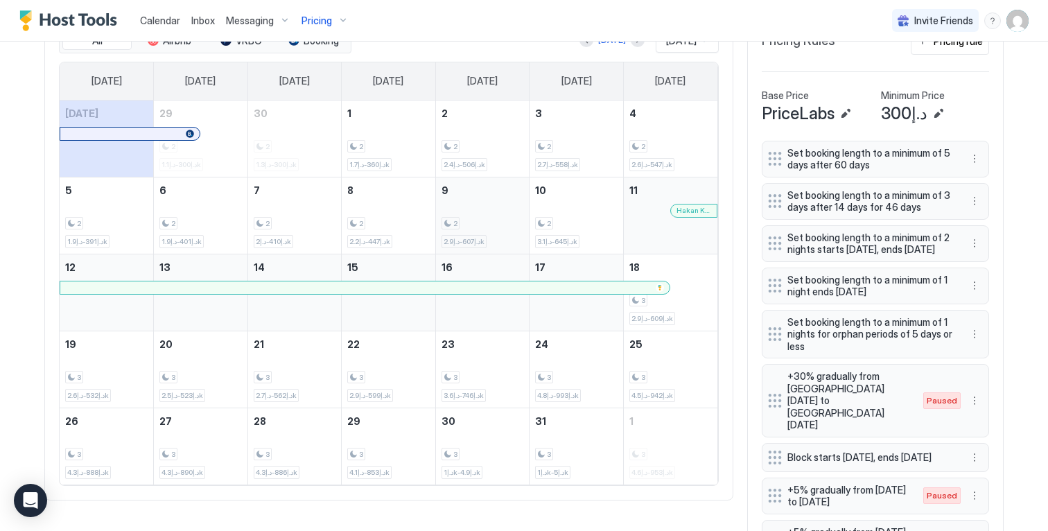
click at [480, 203] on div "2 د.إ607-د.إ2.9k" at bounding box center [482, 215] width 82 height 65
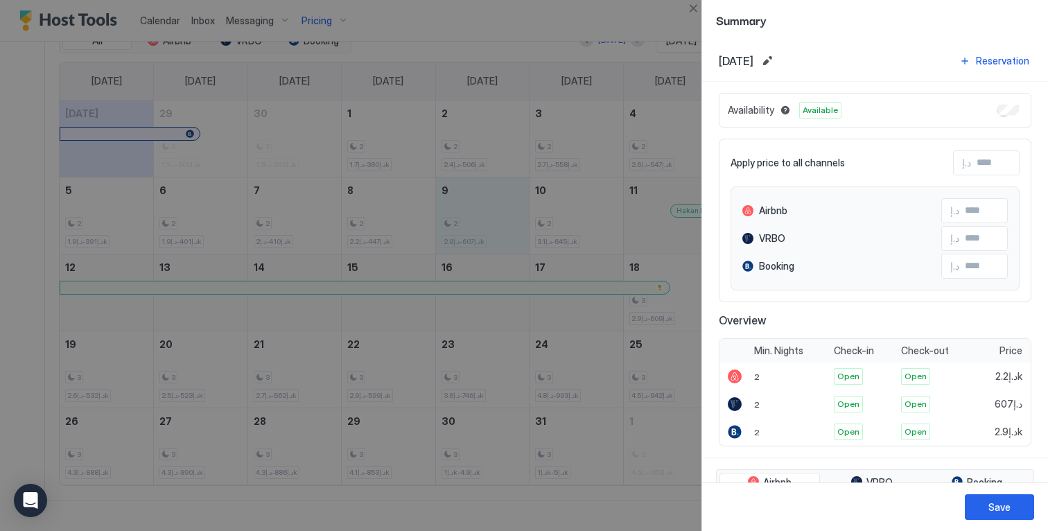
click at [574, 212] on div at bounding box center [524, 265] width 1048 height 531
click at [691, 8] on button "Close" at bounding box center [693, 8] width 17 height 17
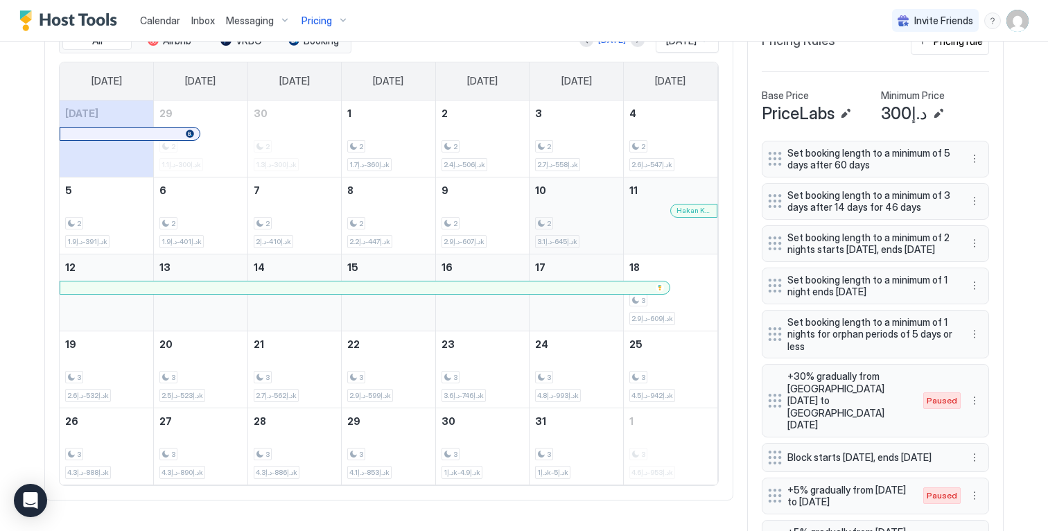
click at [585, 220] on div "2 د.إ645-د.إ3.1k" at bounding box center [576, 215] width 82 height 65
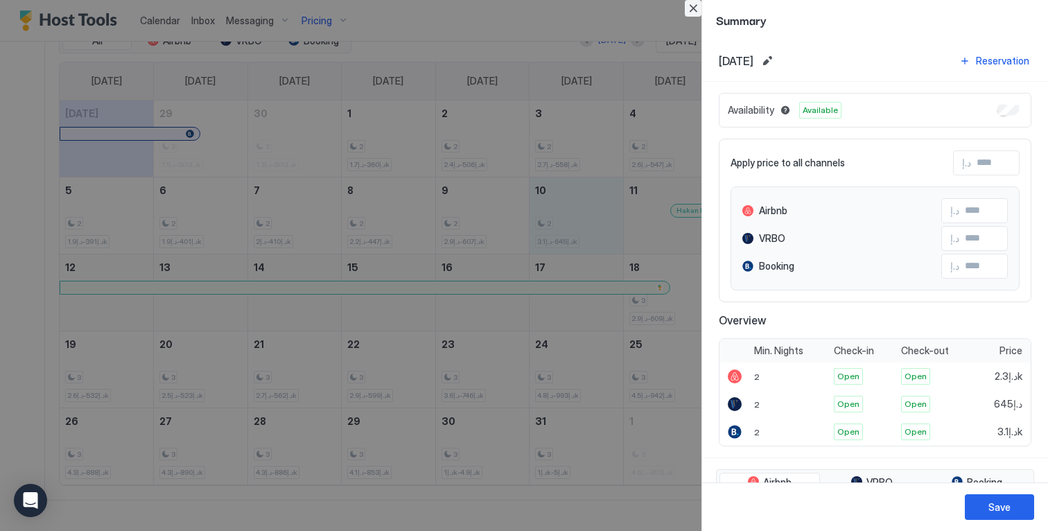
click at [686, 8] on button "Close" at bounding box center [693, 8] width 17 height 17
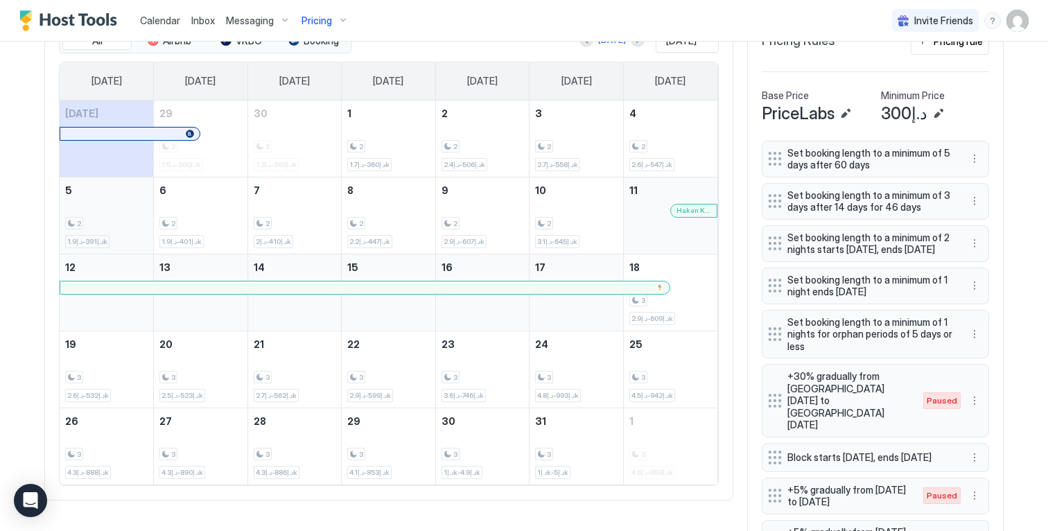
click at [116, 220] on div "2 د.إ391-د.إ1.9k" at bounding box center [106, 215] width 82 height 65
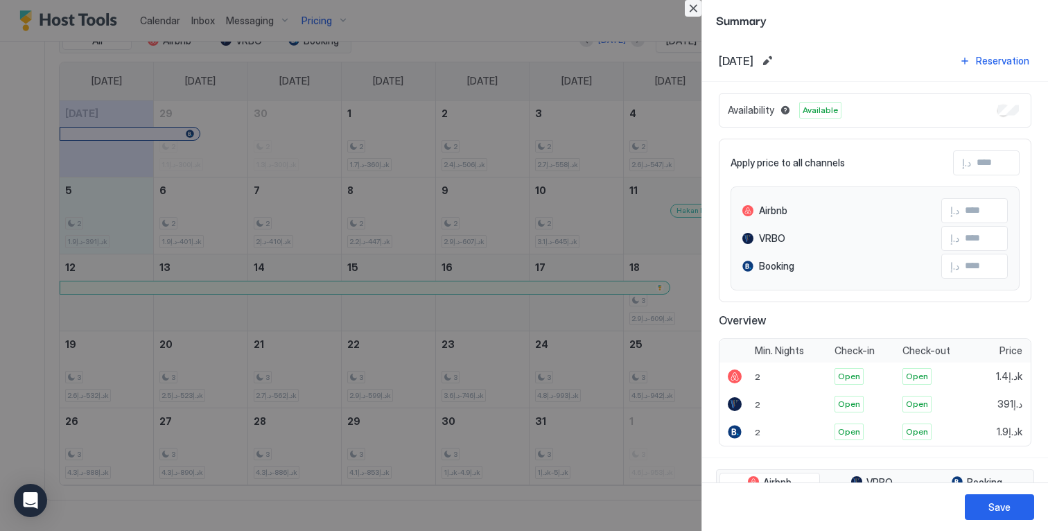
click at [692, 6] on button "Close" at bounding box center [693, 8] width 17 height 17
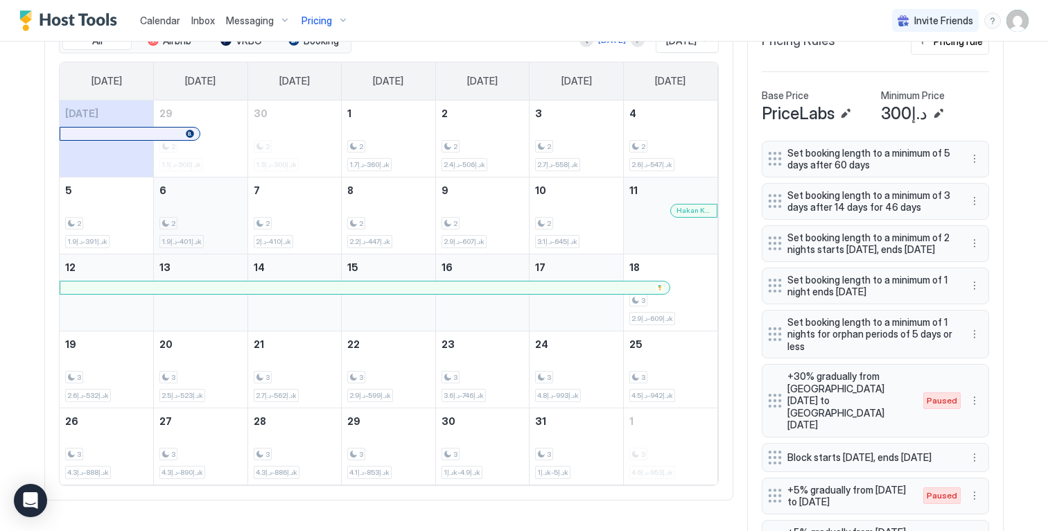
click at [171, 230] on div "2" at bounding box center [168, 223] width 18 height 13
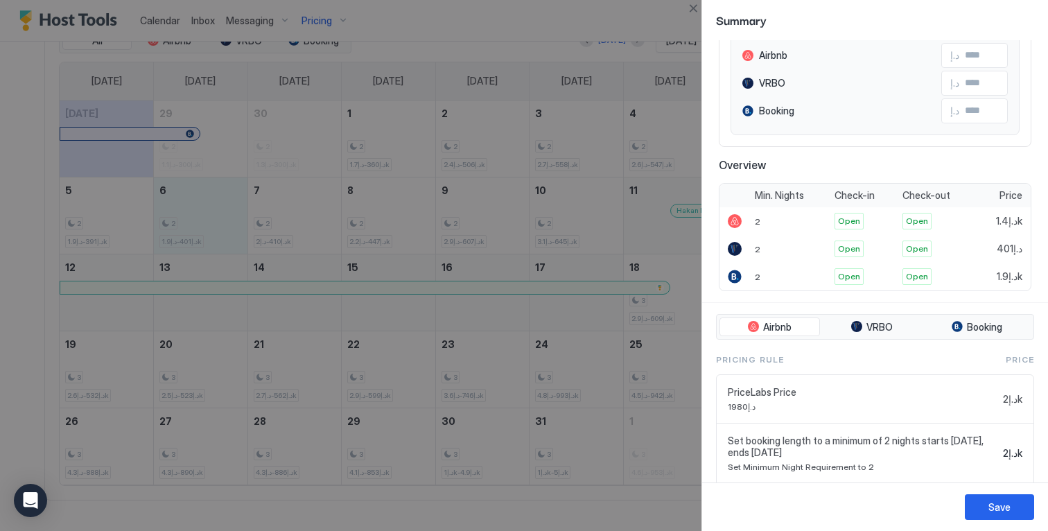
scroll to position [339, 0]
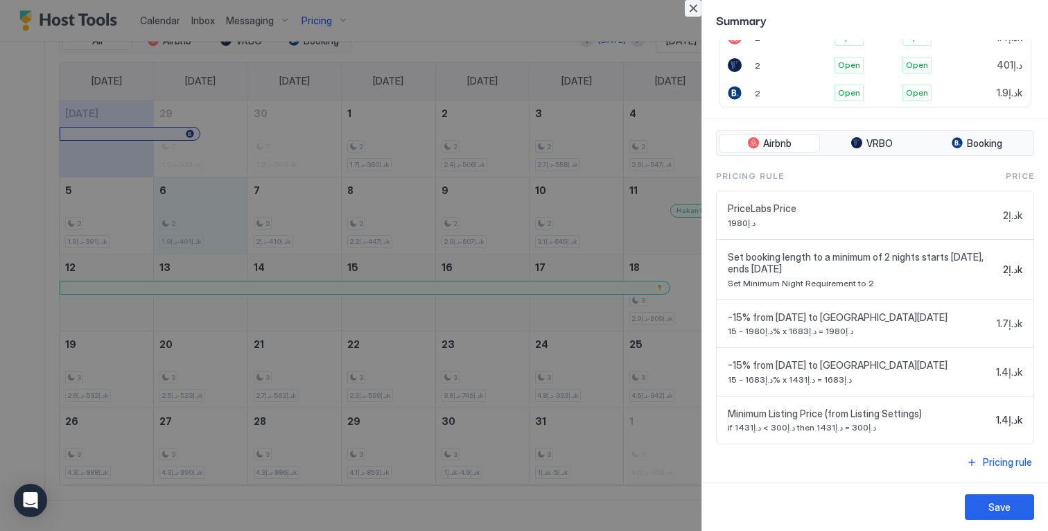
click at [693, 9] on button "Close" at bounding box center [693, 8] width 17 height 17
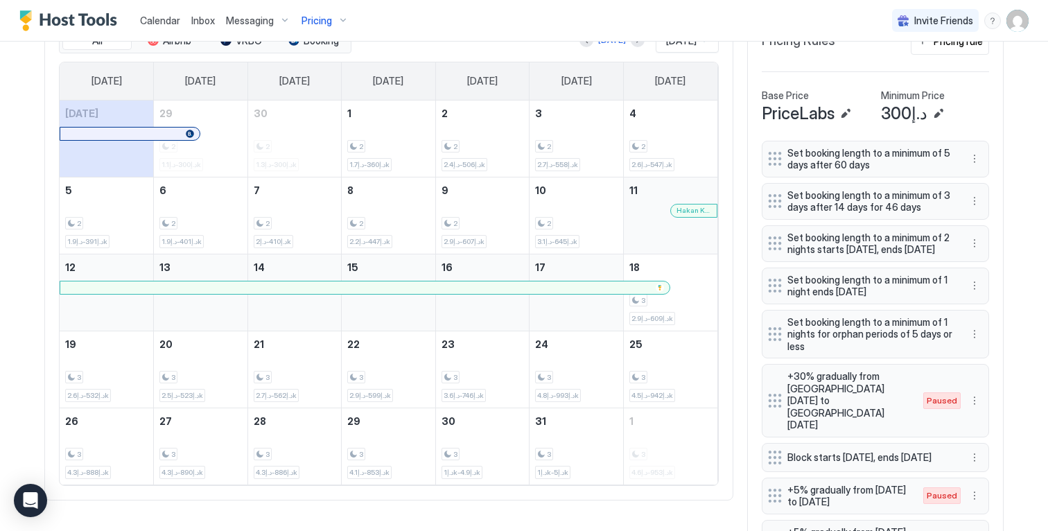
scroll to position [0, 0]
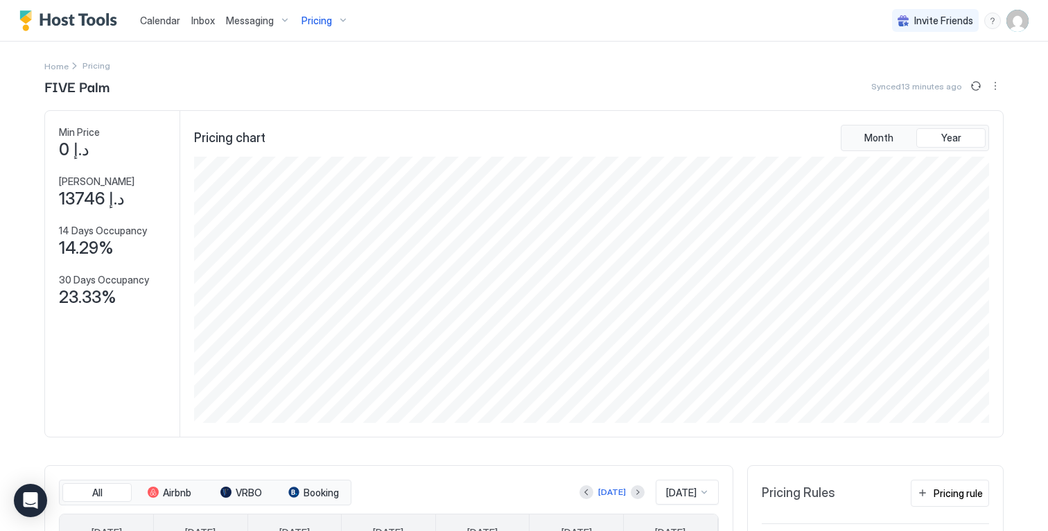
click at [972, 86] on button "Sync prices" at bounding box center [975, 86] width 17 height 17
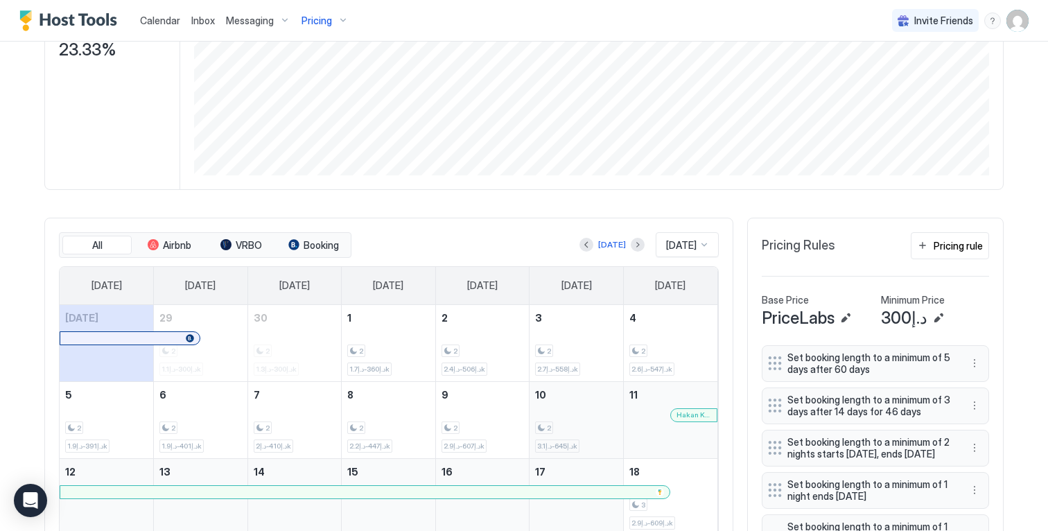
scroll to position [370, 0]
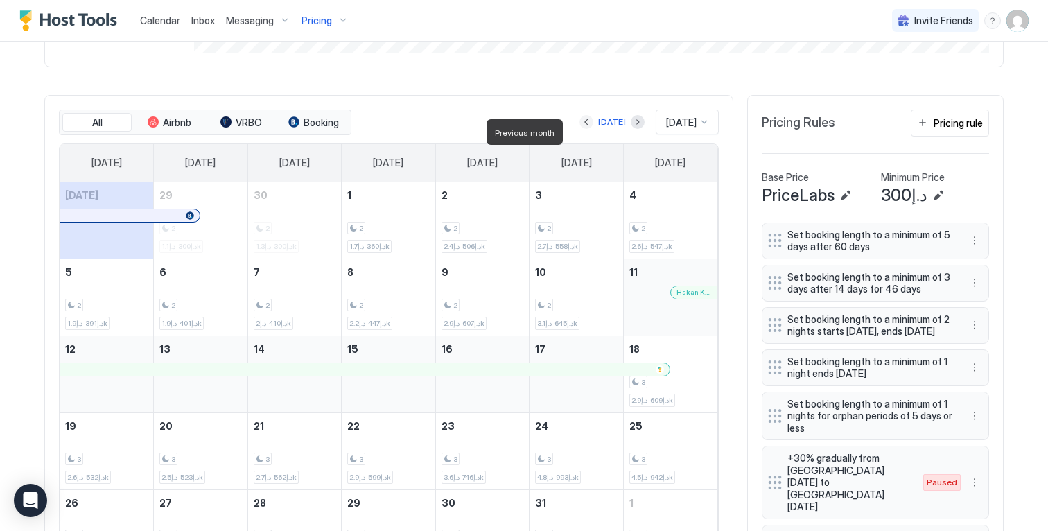
click at [579, 129] on button "Previous month" at bounding box center [586, 122] width 14 height 14
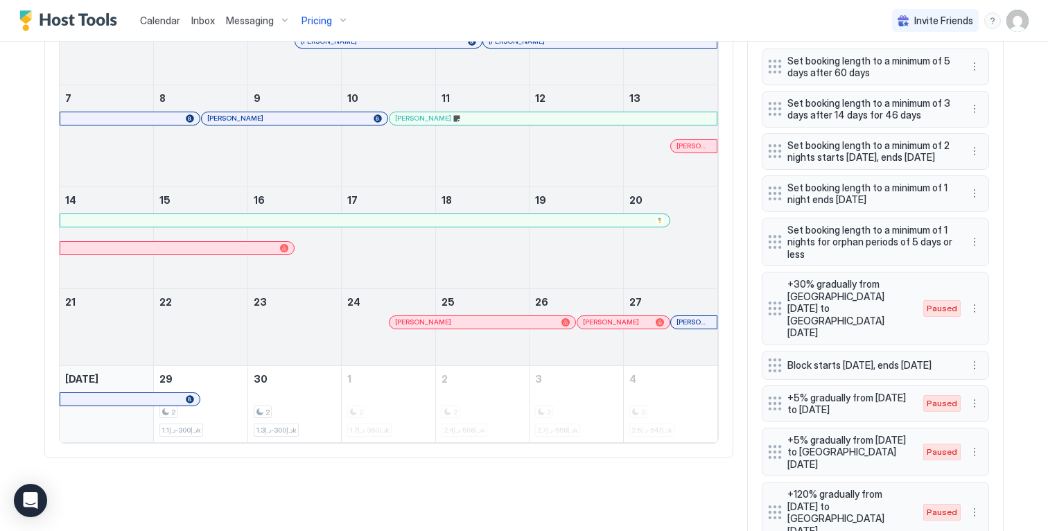
scroll to position [64, 0]
